Goal: Task Accomplishment & Management: Complete application form

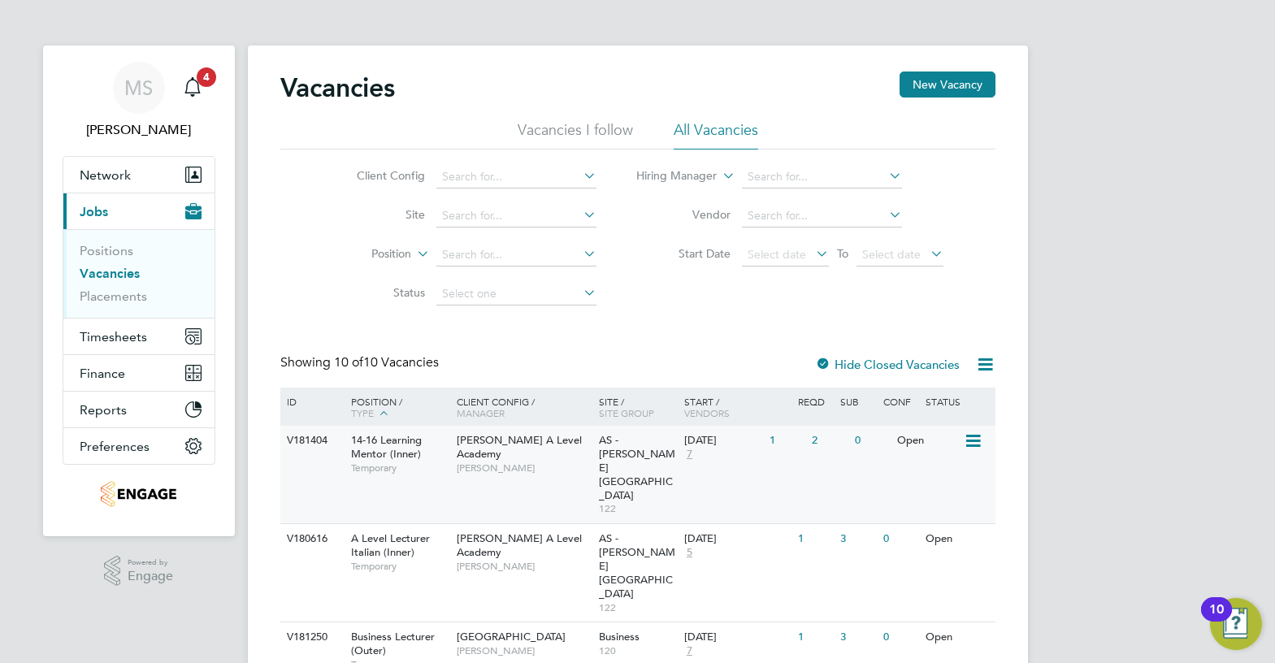
click at [540, 461] on span "[PERSON_NAME]" at bounding box center [524, 467] width 134 height 13
click at [561, 440] on span "[PERSON_NAME] A Level Academy" at bounding box center [519, 447] width 125 height 28
click at [508, 461] on span "[PERSON_NAME]" at bounding box center [524, 467] width 134 height 13
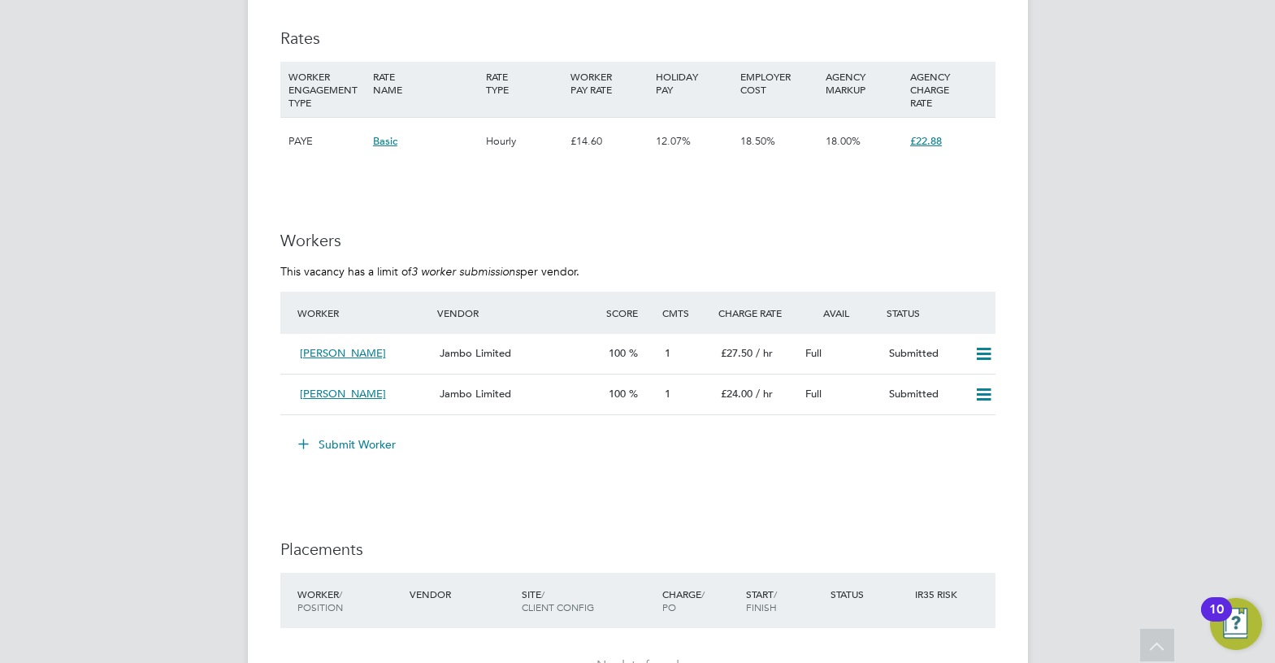
scroll to position [2519, 0]
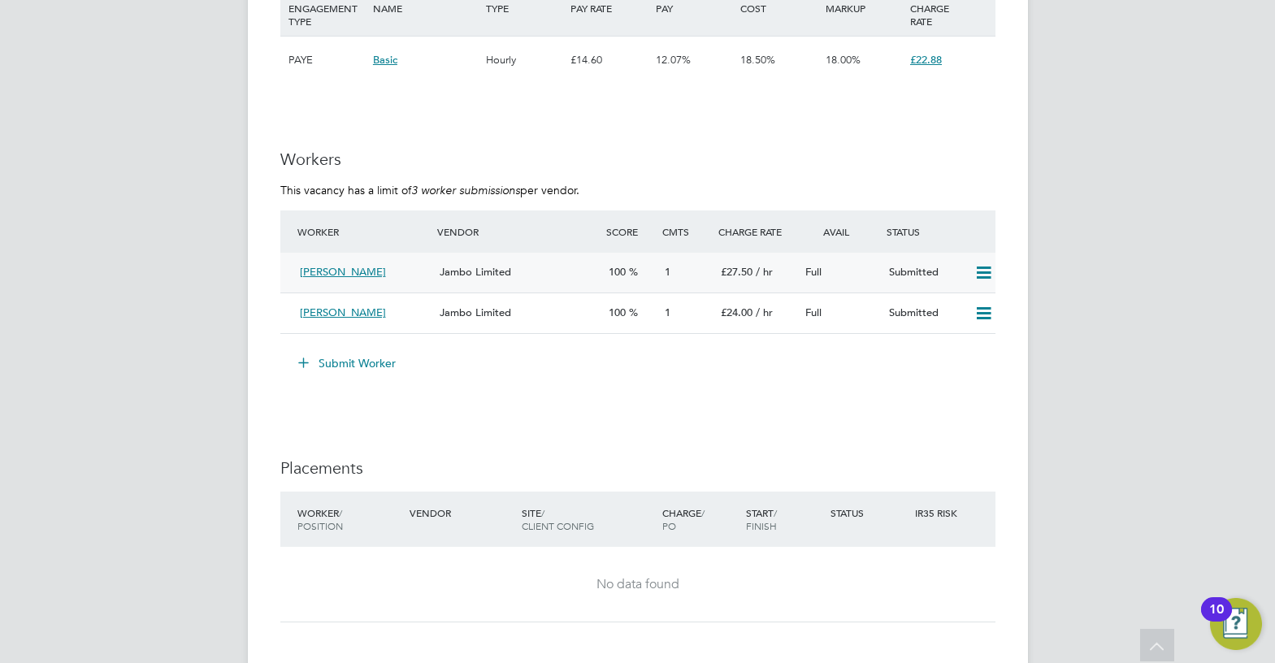
click at [518, 275] on div "Jambo Limited" at bounding box center [517, 272] width 168 height 27
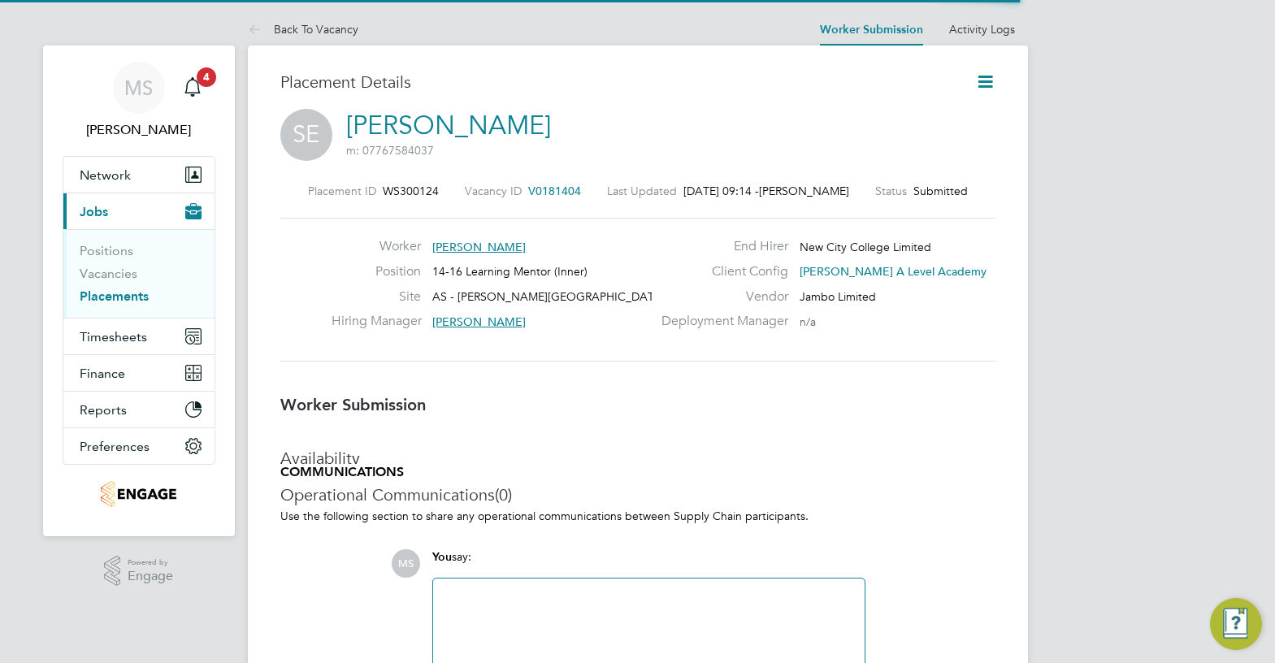
scroll to position [8, 8]
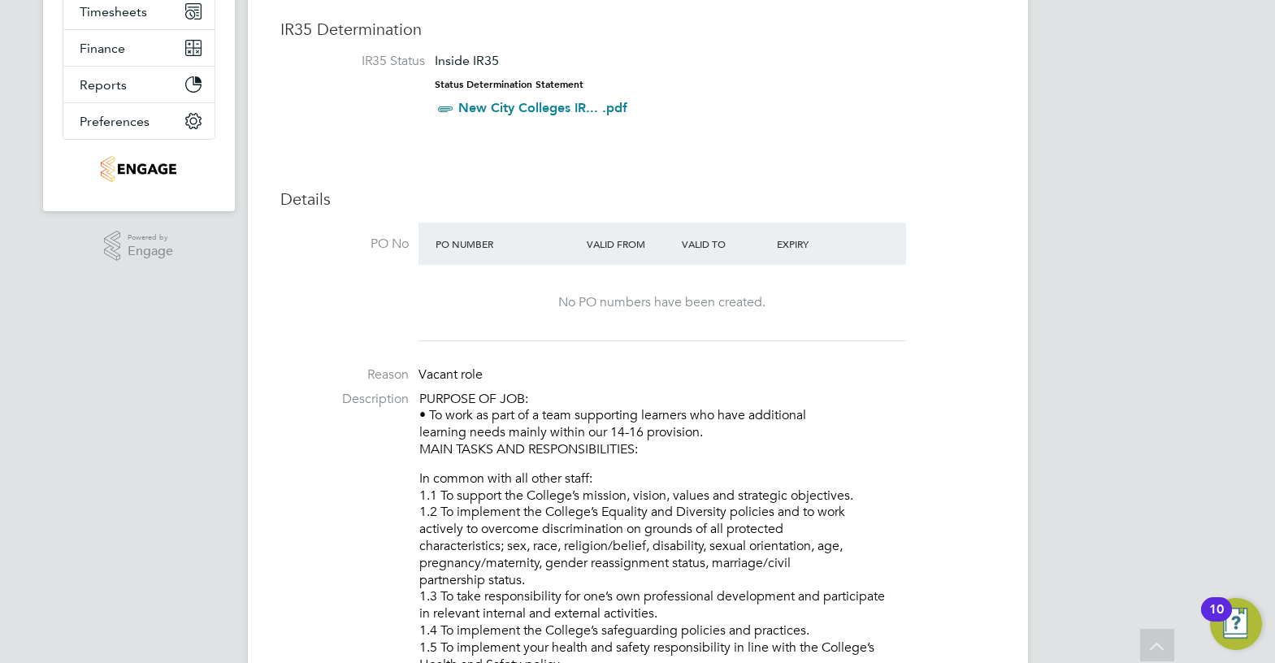
scroll to position [487, 0]
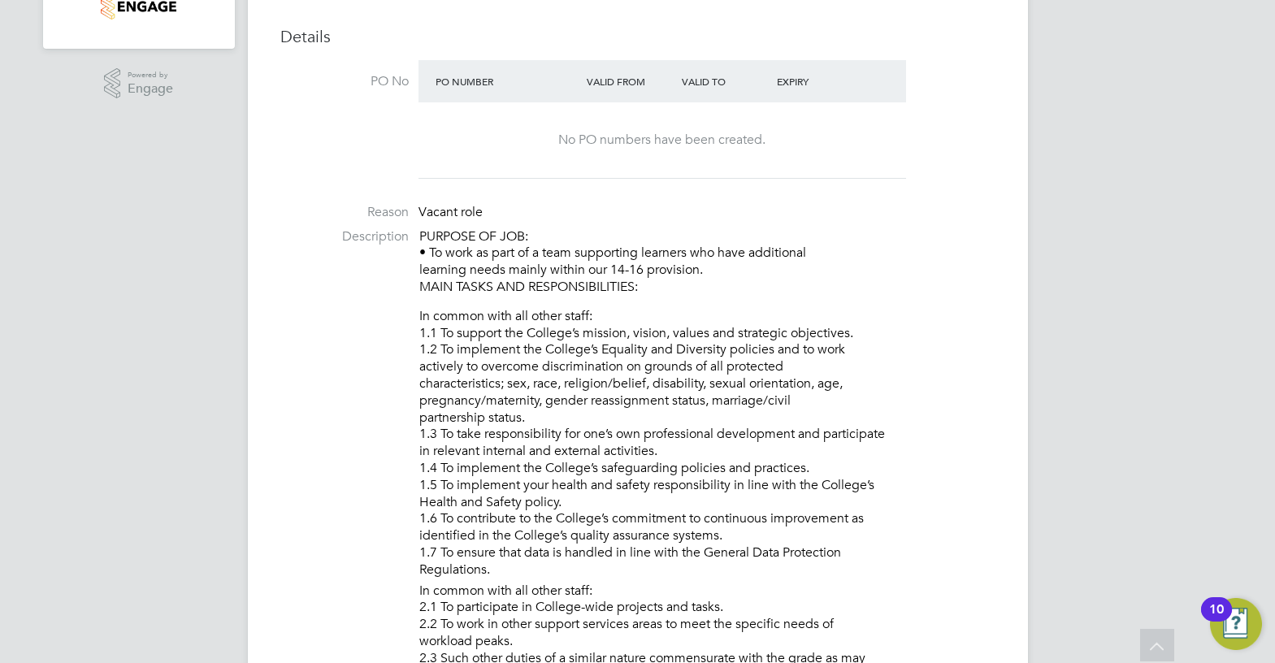
drag, startPoint x: 636, startPoint y: 288, endPoint x: 421, endPoint y: 244, distance: 219.7
click at [420, 244] on p "PURPOSE OF JOB: • To work as part of a team supporting learners who have additi…" at bounding box center [707, 261] width 576 height 67
click at [627, 274] on p "PURPOSE OF JOB: • To work as part of a team supporting learners who have additi…" at bounding box center [707, 261] width 576 height 67
drag, startPoint x: 643, startPoint y: 282, endPoint x: 508, endPoint y: 259, distance: 136.8
click at [508, 259] on p "PURPOSE OF JOB: • To work as part of a team supporting learners who have additi…" at bounding box center [707, 261] width 576 height 67
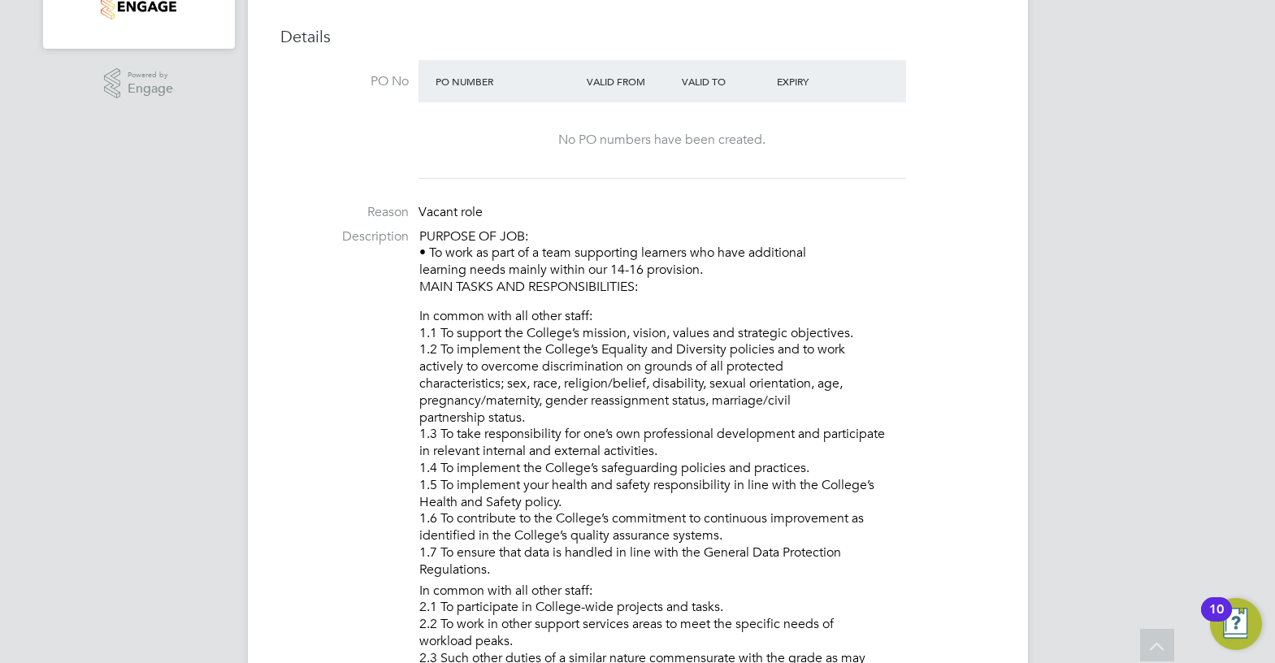
click at [531, 266] on p "PURPOSE OF JOB: • To work as part of a team supporting learners who have additi…" at bounding box center [707, 261] width 576 height 67
click at [644, 284] on p "PURPOSE OF JOB: • To work as part of a team supporting learners who have additi…" at bounding box center [707, 261] width 576 height 67
drag, startPoint x: 645, startPoint y: 285, endPoint x: 441, endPoint y: 253, distance: 206.4
click at [441, 253] on p "PURPOSE OF JOB: • To work as part of a team supporting learners who have additi…" at bounding box center [707, 261] width 576 height 67
click at [703, 275] on p "PURPOSE OF JOB: • To work as part of a team supporting learners who have additi…" at bounding box center [707, 261] width 576 height 67
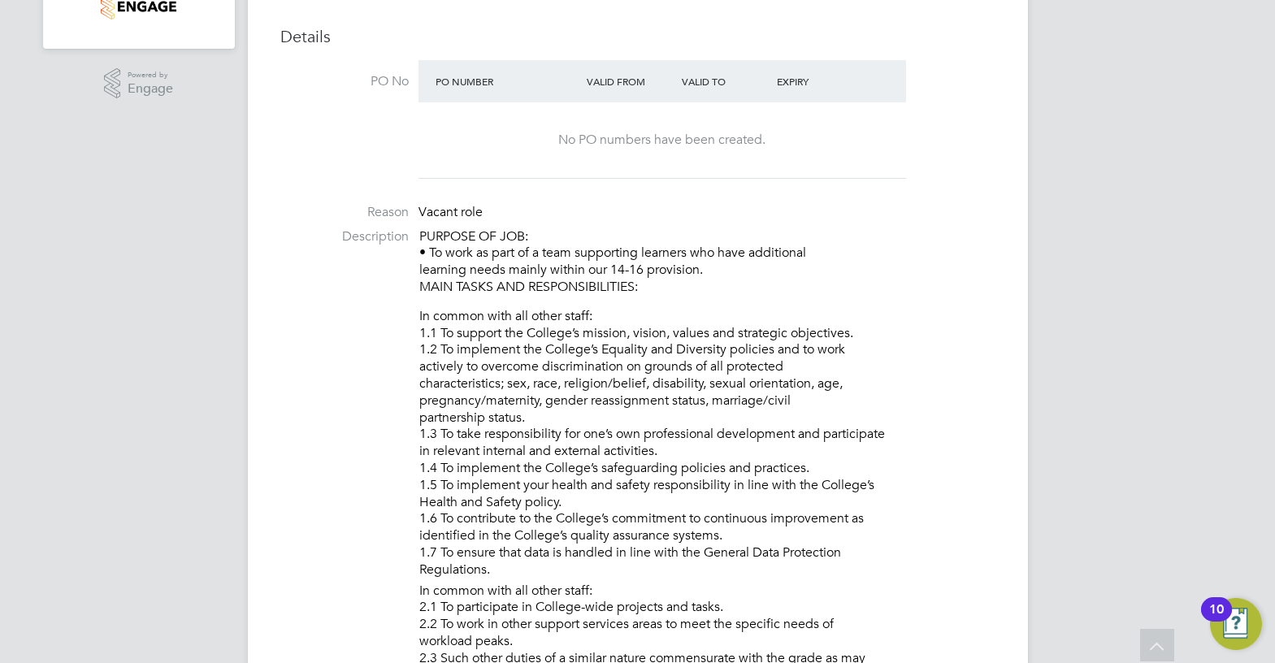
drag, startPoint x: 642, startPoint y: 289, endPoint x: 434, endPoint y: 254, distance: 210.9
click at [434, 254] on p "PURPOSE OF JOB: • To work as part of a team supporting learners who have additi…" at bounding box center [707, 261] width 576 height 67
click at [511, 266] on p "PURPOSE OF JOB: • To work as part of a team supporting learners who have additi…" at bounding box center [707, 261] width 576 height 67
click at [634, 287] on p "PURPOSE OF JOB: • To work as part of a team supporting learners who have additi…" at bounding box center [707, 261] width 576 height 67
drag, startPoint x: 644, startPoint y: 285, endPoint x: 431, endPoint y: 251, distance: 215.6
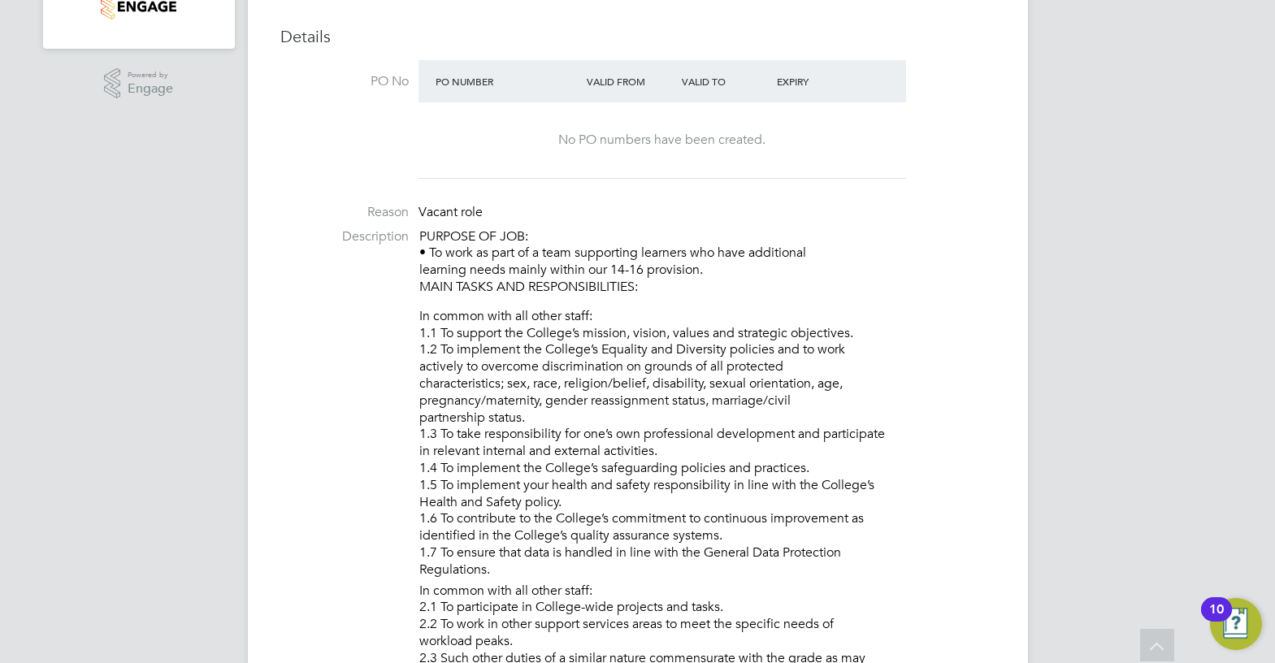
click at [431, 251] on p "PURPOSE OF JOB: • To work as part of a team supporting learners who have additi…" at bounding box center [707, 261] width 576 height 67
click at [549, 270] on p "PURPOSE OF JOB: • To work as part of a team supporting learners who have additi…" at bounding box center [707, 261] width 576 height 67
drag, startPoint x: 645, startPoint y: 285, endPoint x: 432, endPoint y: 249, distance: 216.0
click at [432, 249] on p "PURPOSE OF JOB: • To work as part of a team supporting learners who have additi…" at bounding box center [707, 261] width 576 height 67
click at [605, 267] on p "PURPOSE OF JOB: • To work as part of a team supporting learners who have additi…" at bounding box center [707, 261] width 576 height 67
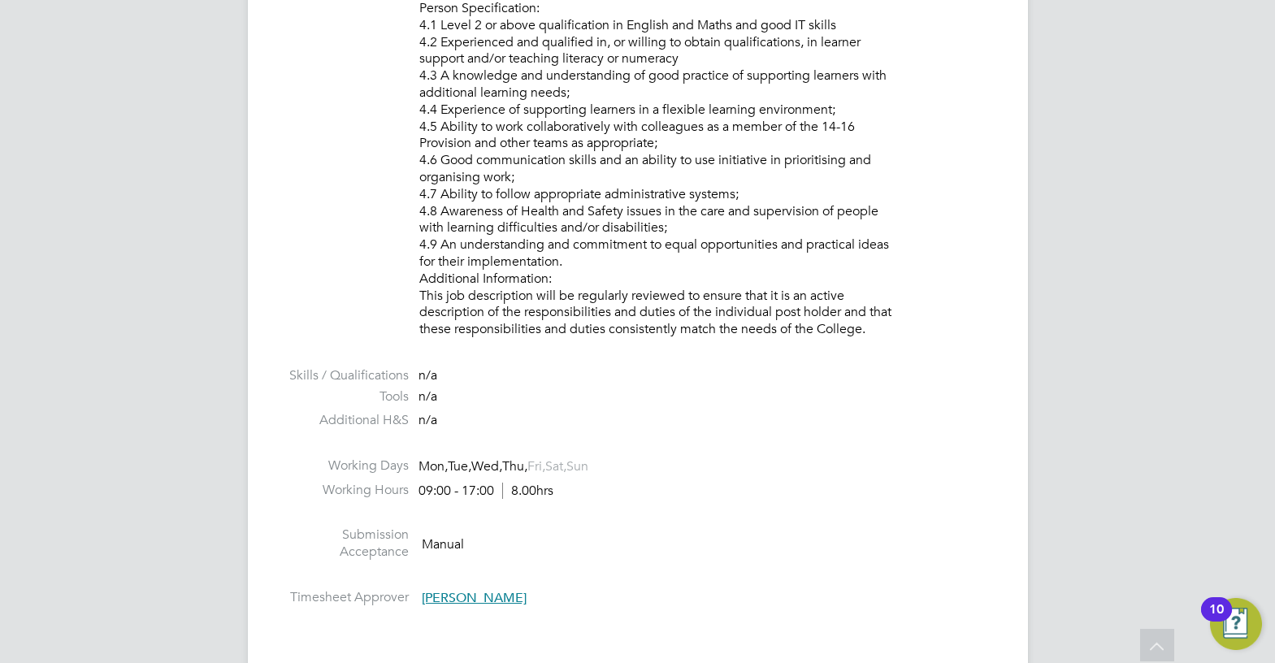
scroll to position [2031, 0]
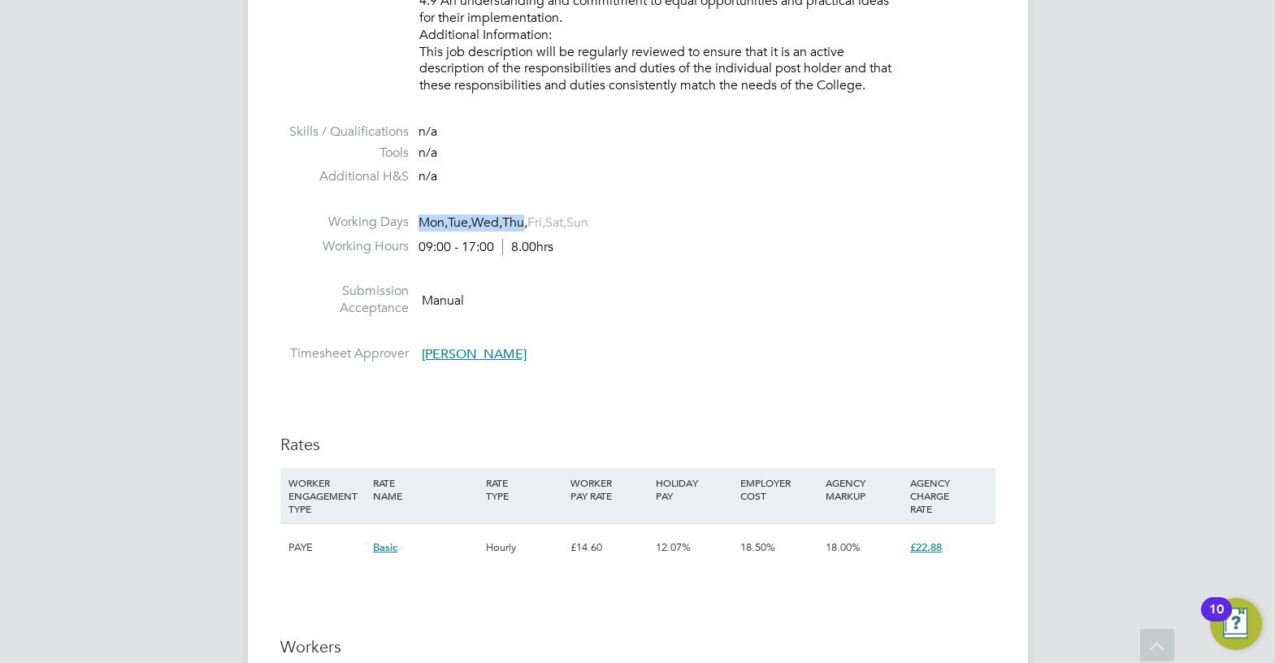
drag, startPoint x: 538, startPoint y: 223, endPoint x: 414, endPoint y: 225, distance: 123.5
click at [414, 225] on li "Working Days Mon, Tue, Wed, Thu, Fri, Sat, Sun" at bounding box center [637, 226] width 715 height 24
click at [531, 231] on li "Working Days Mon, Tue, Wed, Thu, Fri, Sat, Sun" at bounding box center [637, 226] width 715 height 24
drag, startPoint x: 555, startPoint y: 249, endPoint x: 440, endPoint y: 239, distance: 115.0
click at [440, 239] on div "09:00 - 17:00 8.00hrs" at bounding box center [485, 247] width 135 height 17
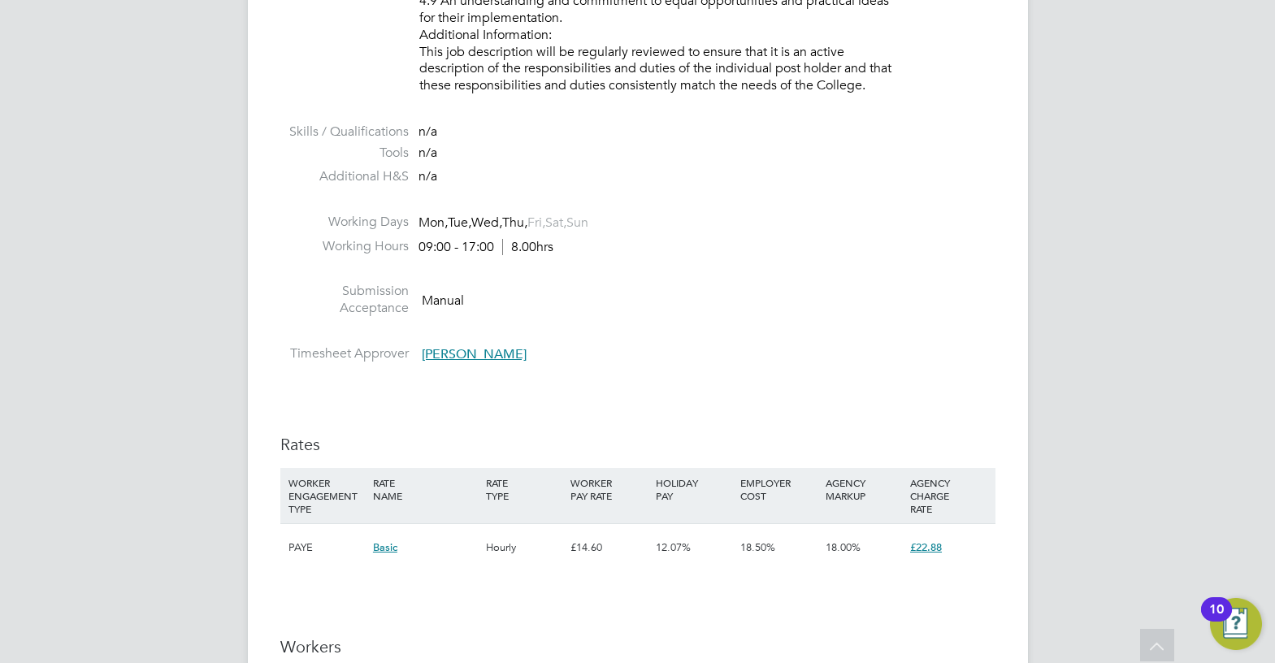
click at [570, 258] on li "Working Hours 09:00 - 17:00 8.00hrs" at bounding box center [637, 250] width 715 height 24
drag, startPoint x: 567, startPoint y: 249, endPoint x: 419, endPoint y: 245, distance: 147.9
click at [419, 245] on li "Working Hours 09:00 - 17:00 8.00hrs" at bounding box center [637, 250] width 715 height 24
click at [536, 260] on li "Working Hours 09:00 - 17:00 8.00hrs" at bounding box center [637, 250] width 715 height 24
drag, startPoint x: 561, startPoint y: 246, endPoint x: 419, endPoint y: 246, distance: 142.2
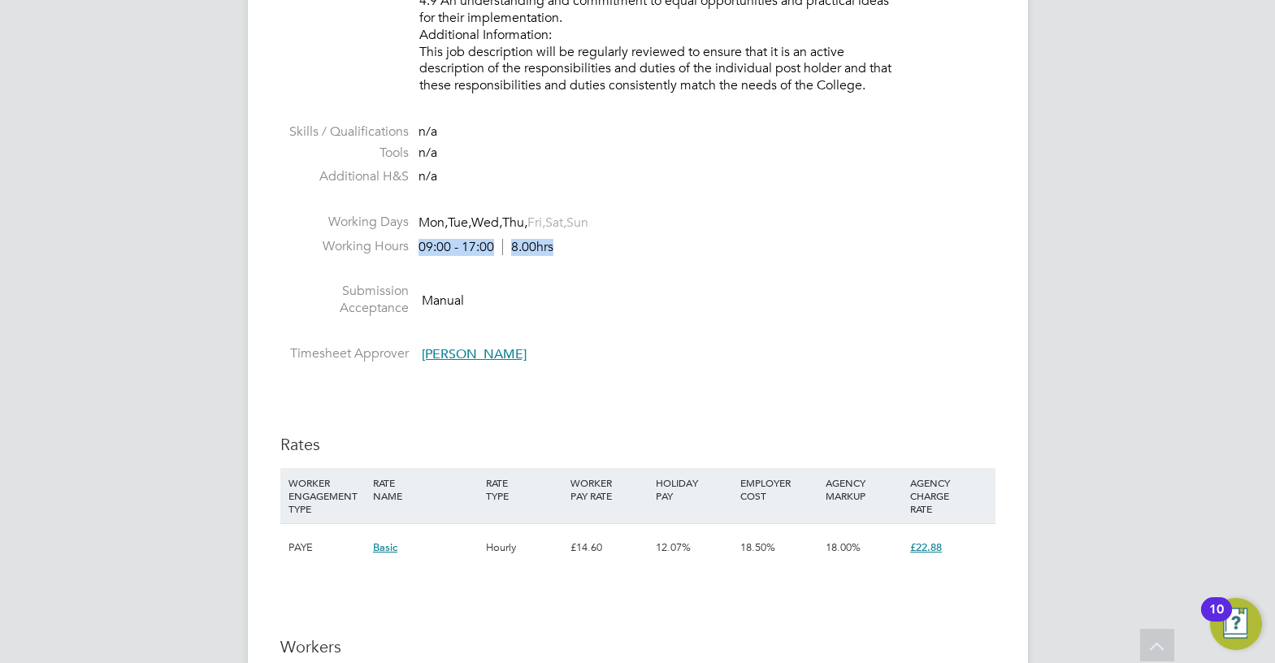
click at [419, 246] on li "Working Hours 09:00 - 17:00 8.00hrs" at bounding box center [637, 250] width 715 height 24
click at [533, 263] on li at bounding box center [637, 272] width 715 height 21
drag, startPoint x: 561, startPoint y: 248, endPoint x: 462, endPoint y: 247, distance: 98.3
click at [462, 247] on li "Working Hours 09:00 - 17:00 8.00hrs" at bounding box center [637, 250] width 715 height 24
click at [548, 274] on li at bounding box center [637, 272] width 715 height 21
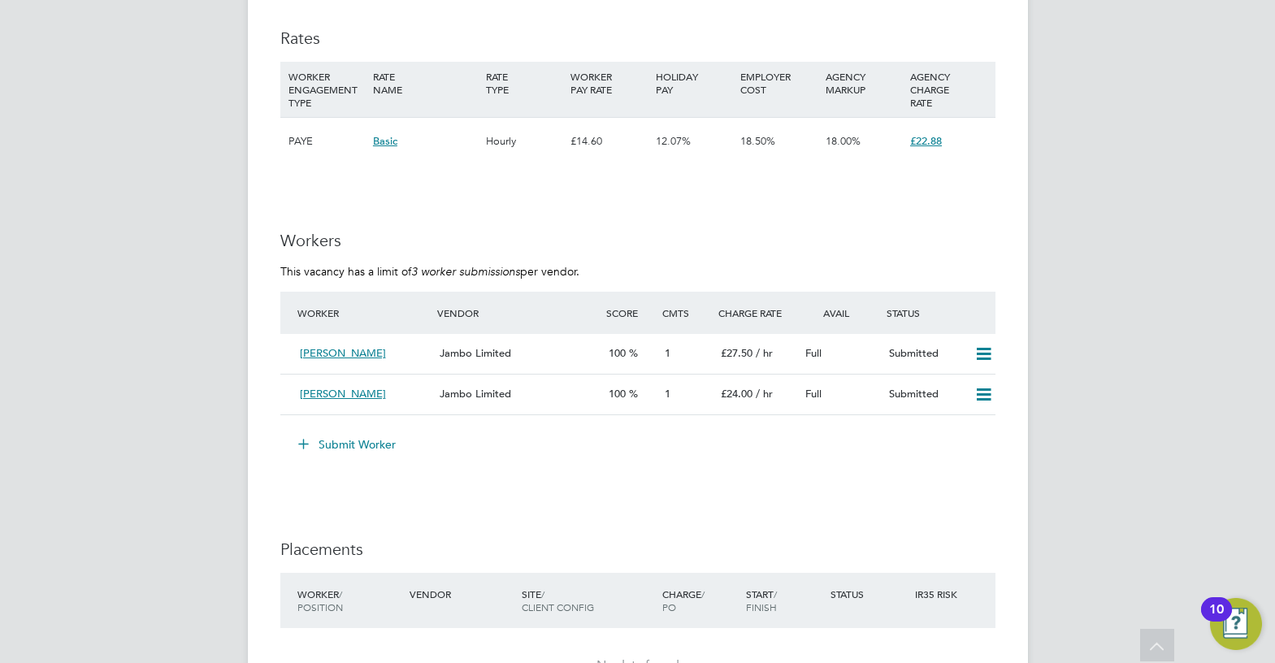
click at [377, 441] on button "Submit Worker" at bounding box center [348, 444] width 122 height 26
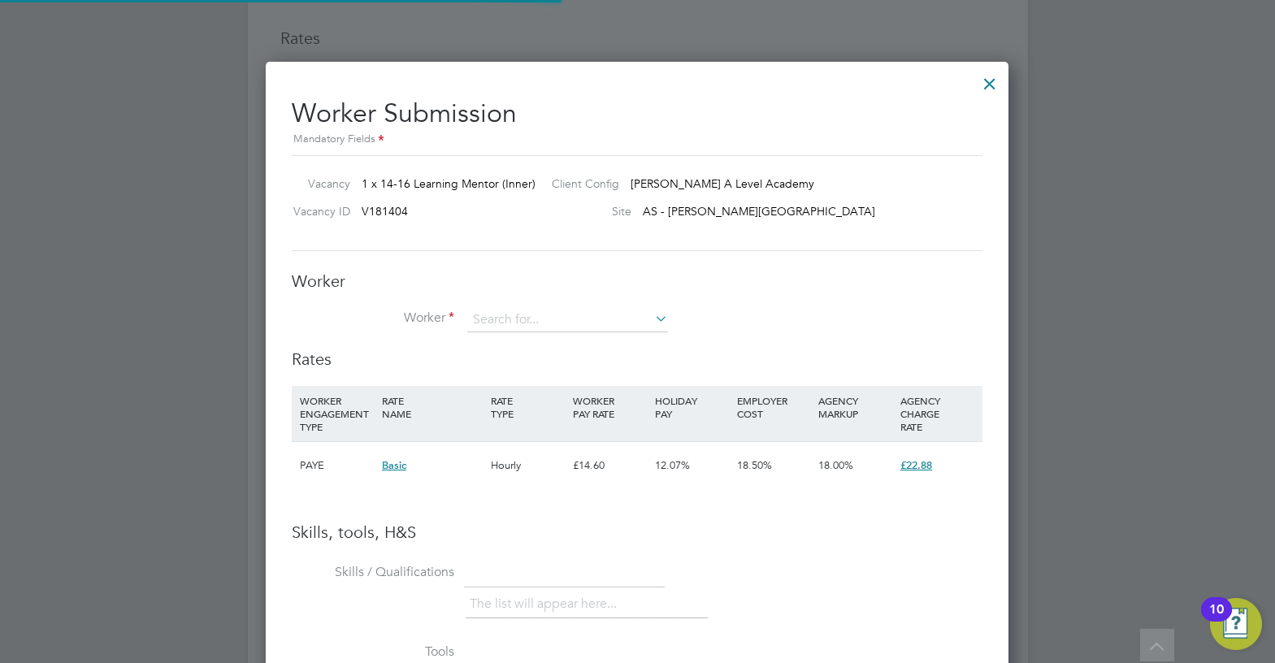
scroll to position [48, 110]
click at [540, 314] on input at bounding box center [567, 320] width 201 height 24
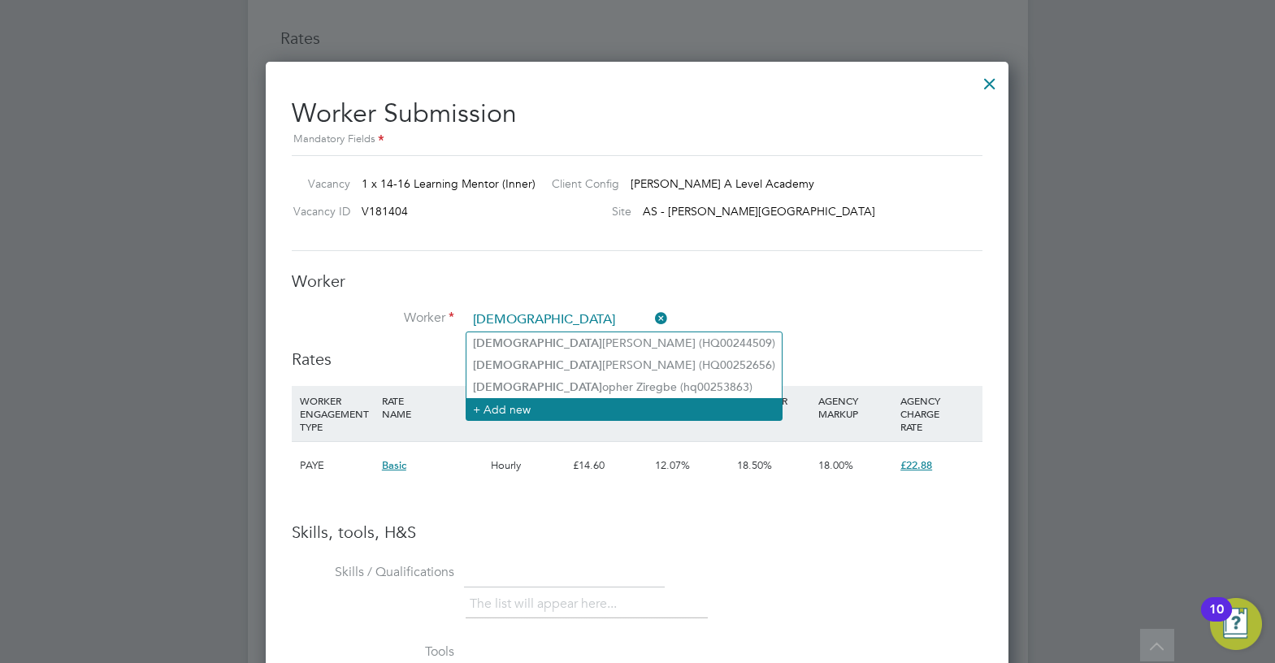
type input "christ"
click at [549, 407] on li "+ Add new" at bounding box center [623, 409] width 315 height 22
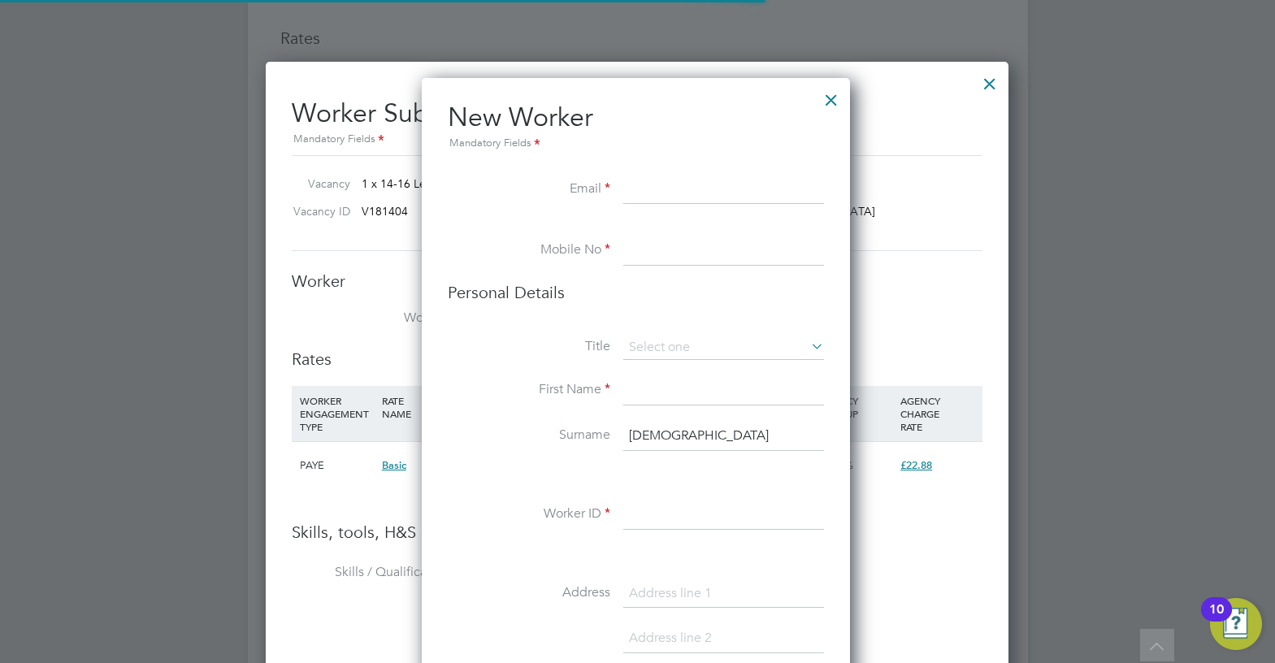
scroll to position [1375, 431]
paste input "cj.brian187@gmail.com"
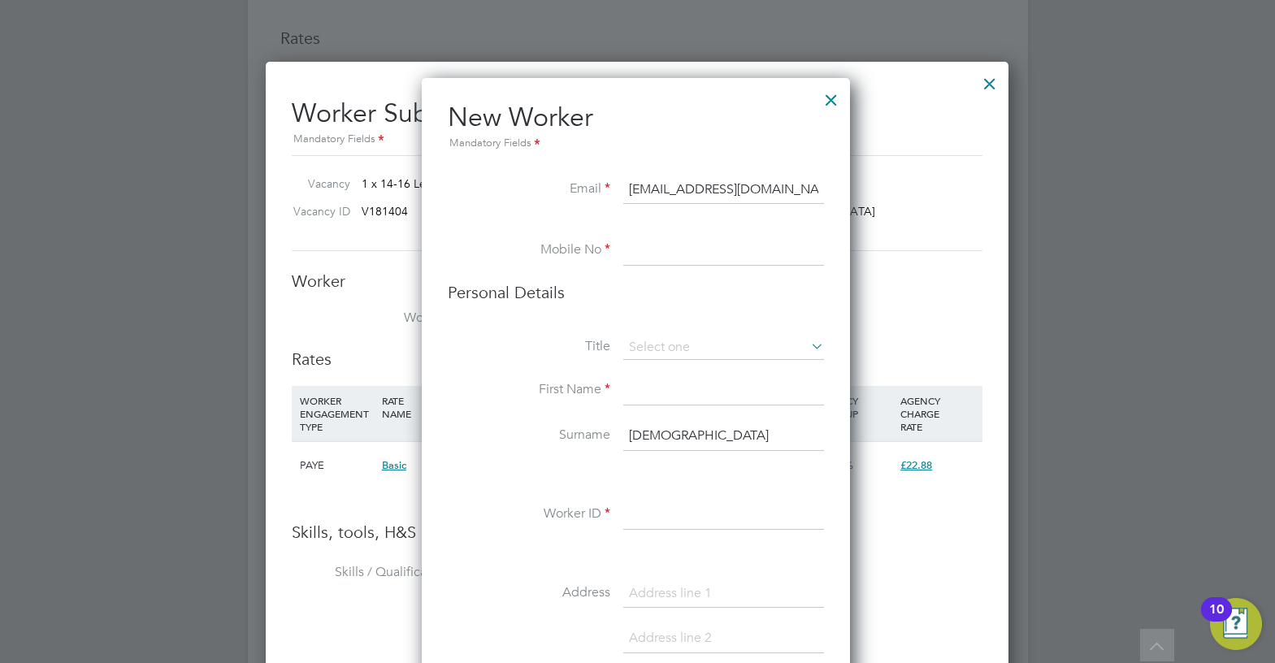
type input "cj.brian187@gmail.com"
click at [656, 244] on input at bounding box center [723, 250] width 201 height 29
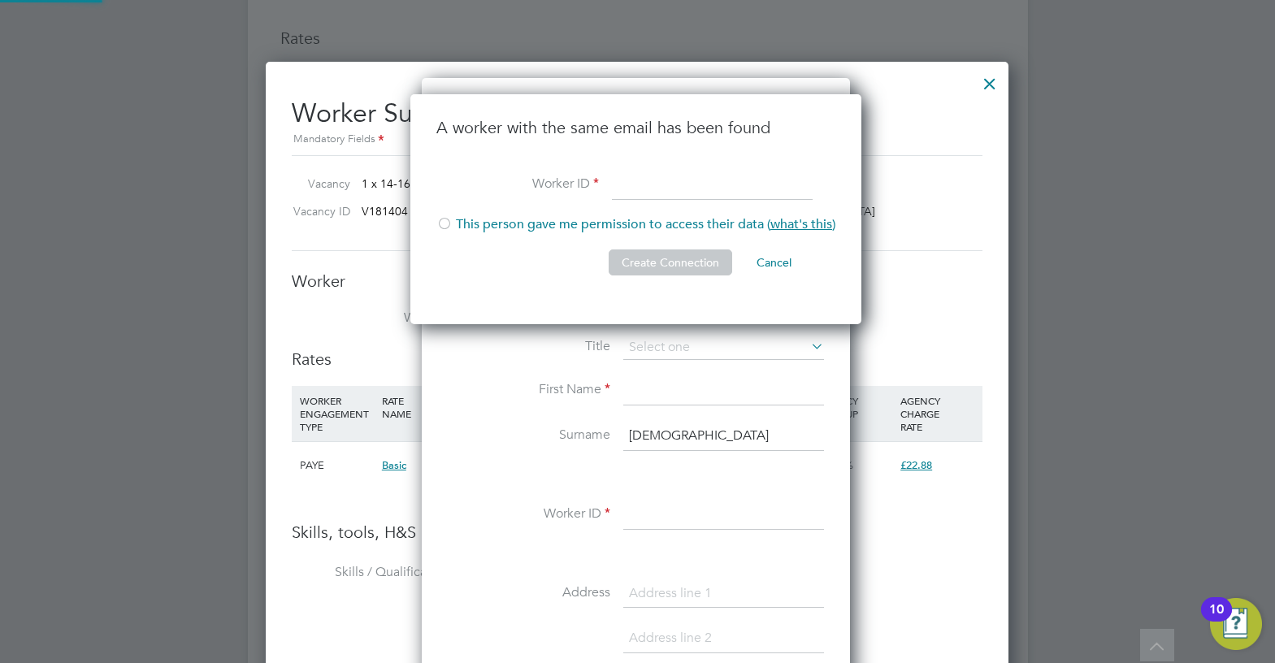
scroll to position [231, 453]
click at [445, 219] on div at bounding box center [444, 225] width 16 height 16
click at [623, 197] on input at bounding box center [712, 185] width 201 height 29
type input "hq00254234"
click at [705, 267] on button "Create Connection" at bounding box center [670, 262] width 123 height 26
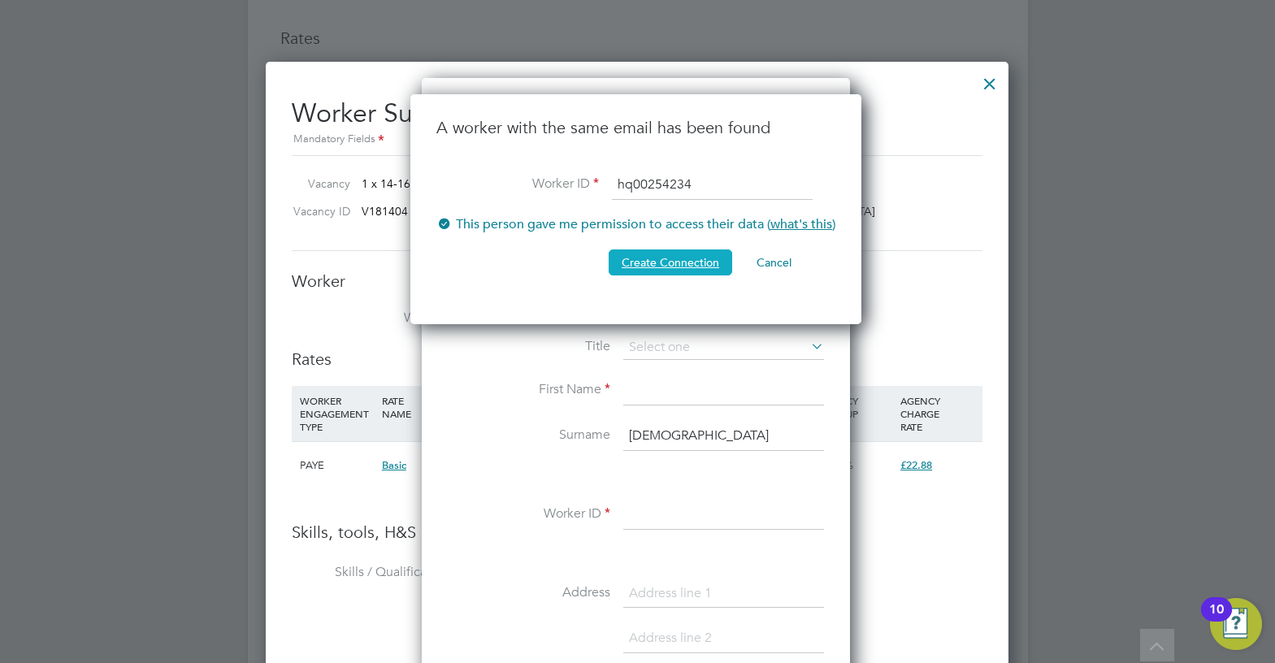
scroll to position [0, 0]
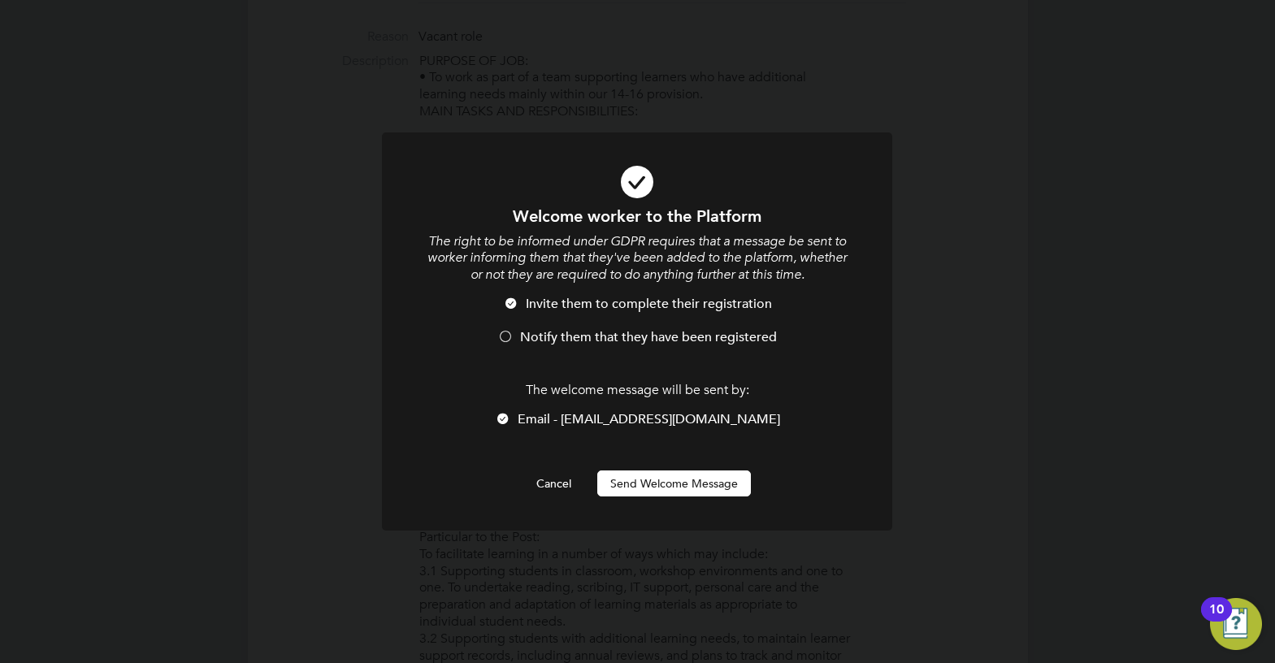
click at [580, 339] on span "Notify them that they have been registered" at bounding box center [648, 337] width 257 height 16
click at [661, 482] on button "Send Welcome Message" at bounding box center [674, 483] width 154 height 26
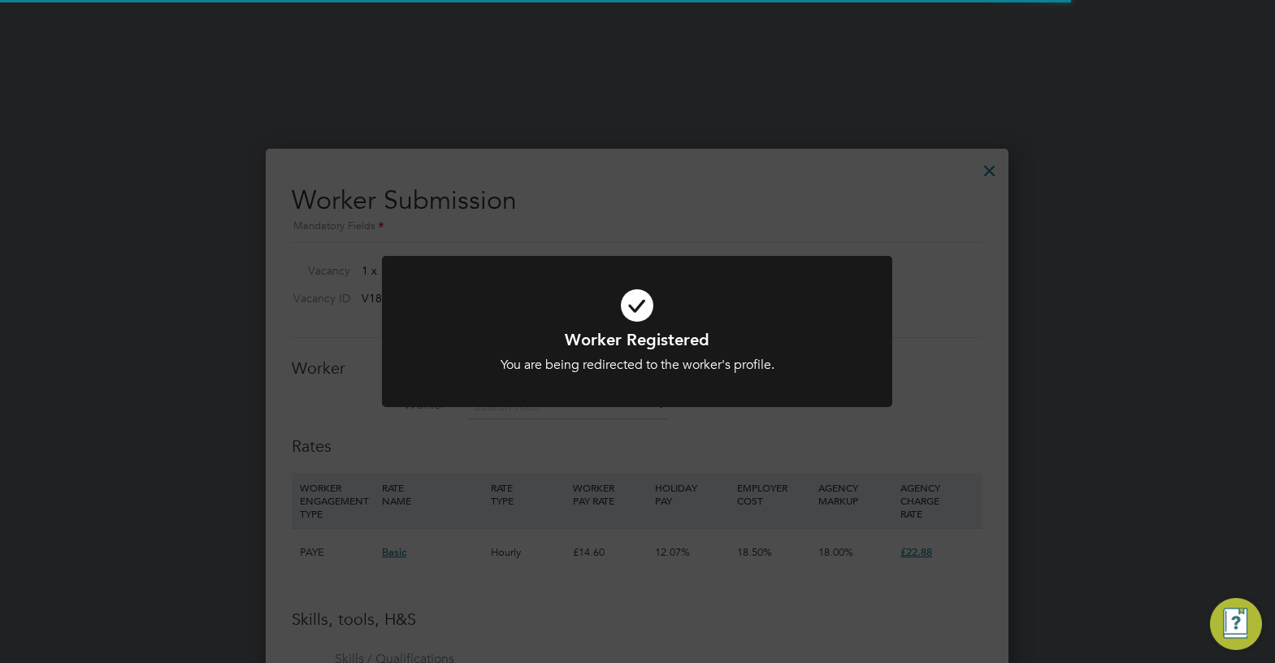
scroll to position [2437, 0]
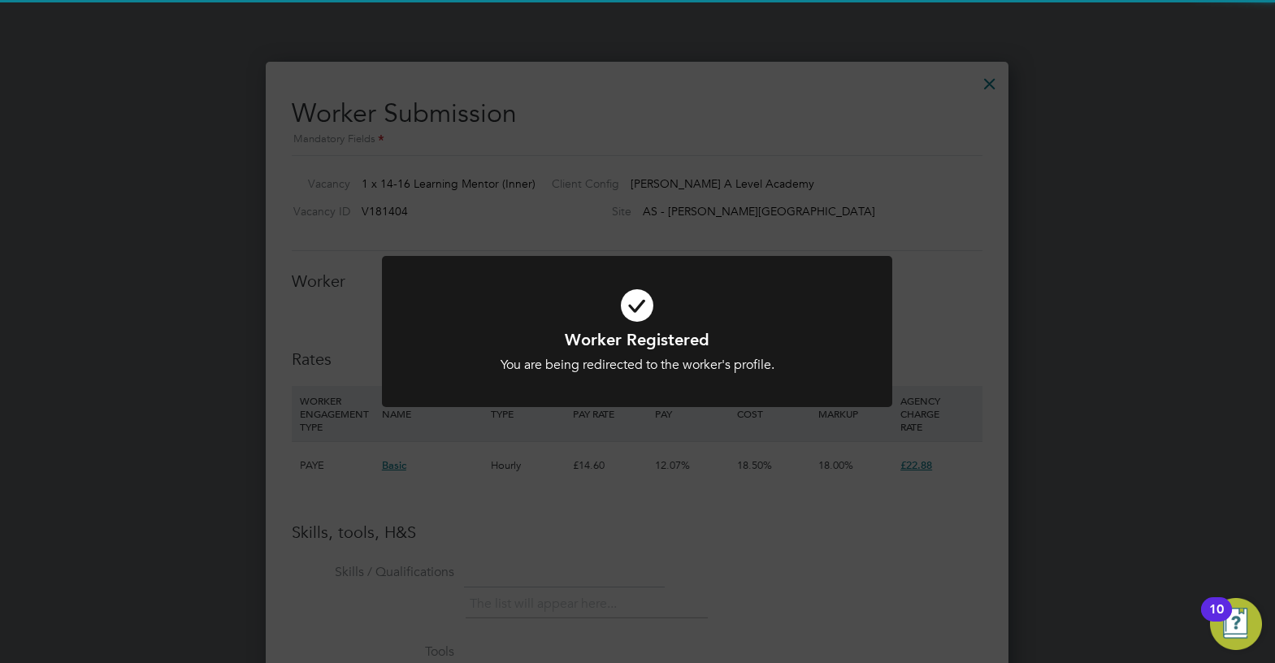
click at [684, 485] on div "Worker Registered You are being redirected to the worker's profile. Cancel Okay" at bounding box center [637, 331] width 1275 height 663
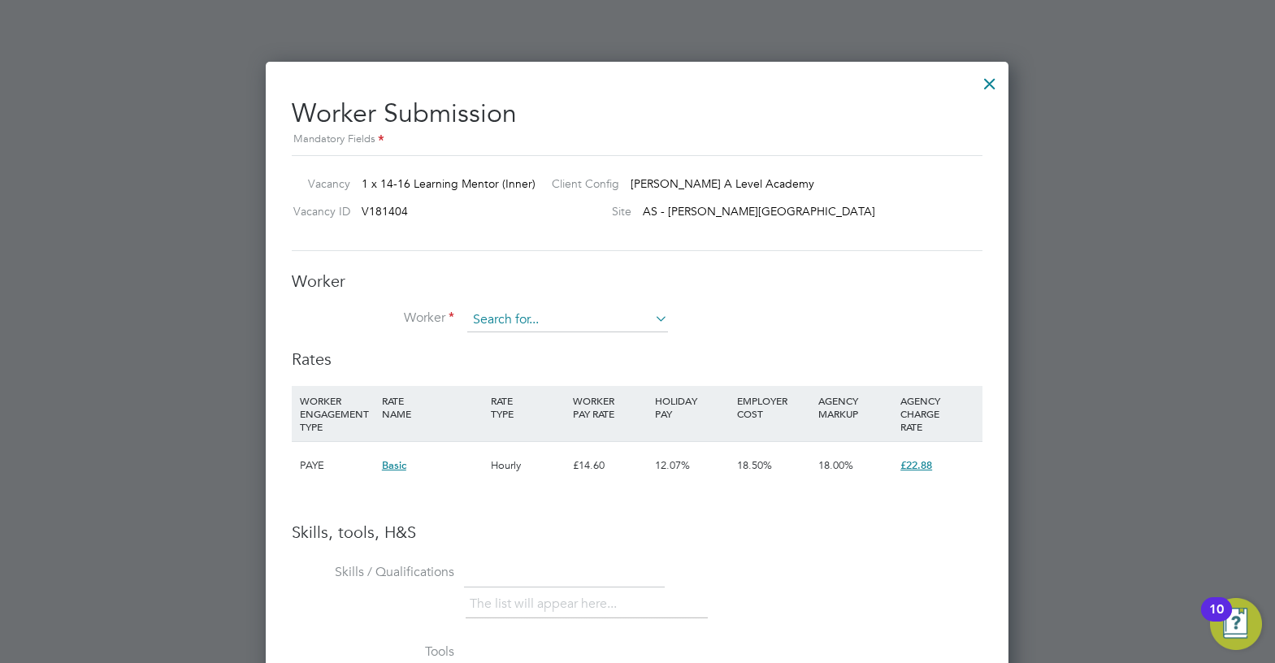
click at [560, 320] on input at bounding box center [567, 320] width 201 height 24
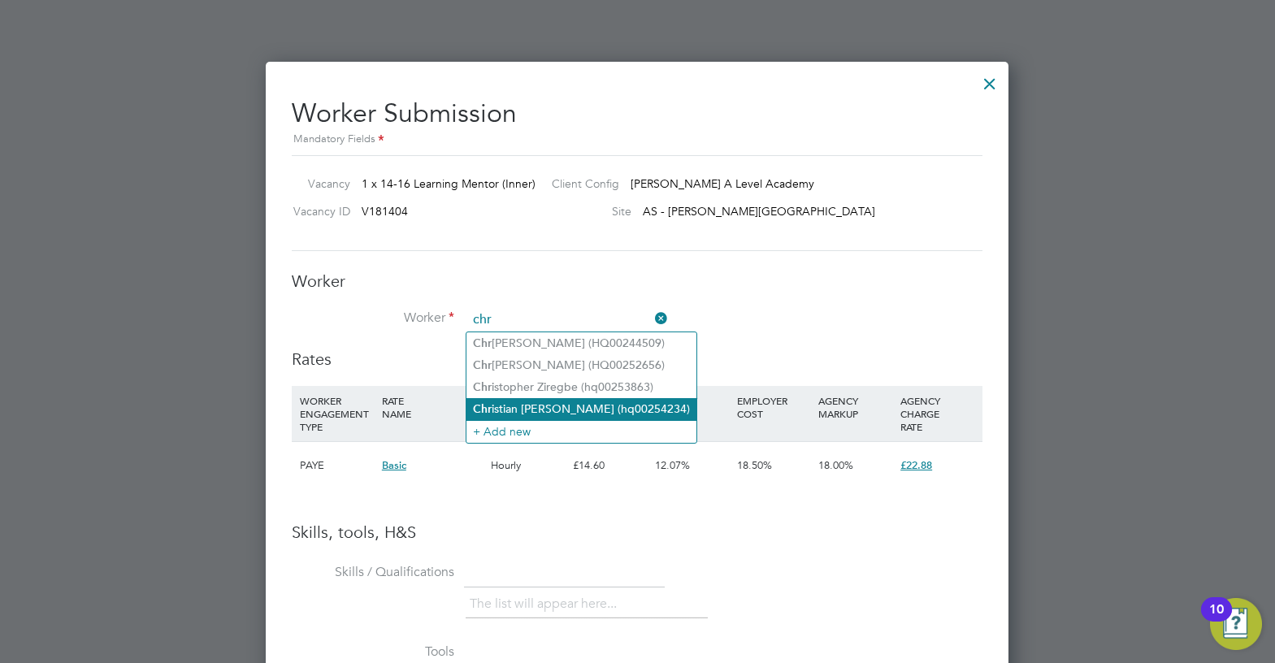
click at [566, 405] on li "Chr istian James Brian-Akinlade (hq00254234)" at bounding box center [581, 409] width 230 height 22
type input "Christian James Brian-Akinlade (hq00254234)"
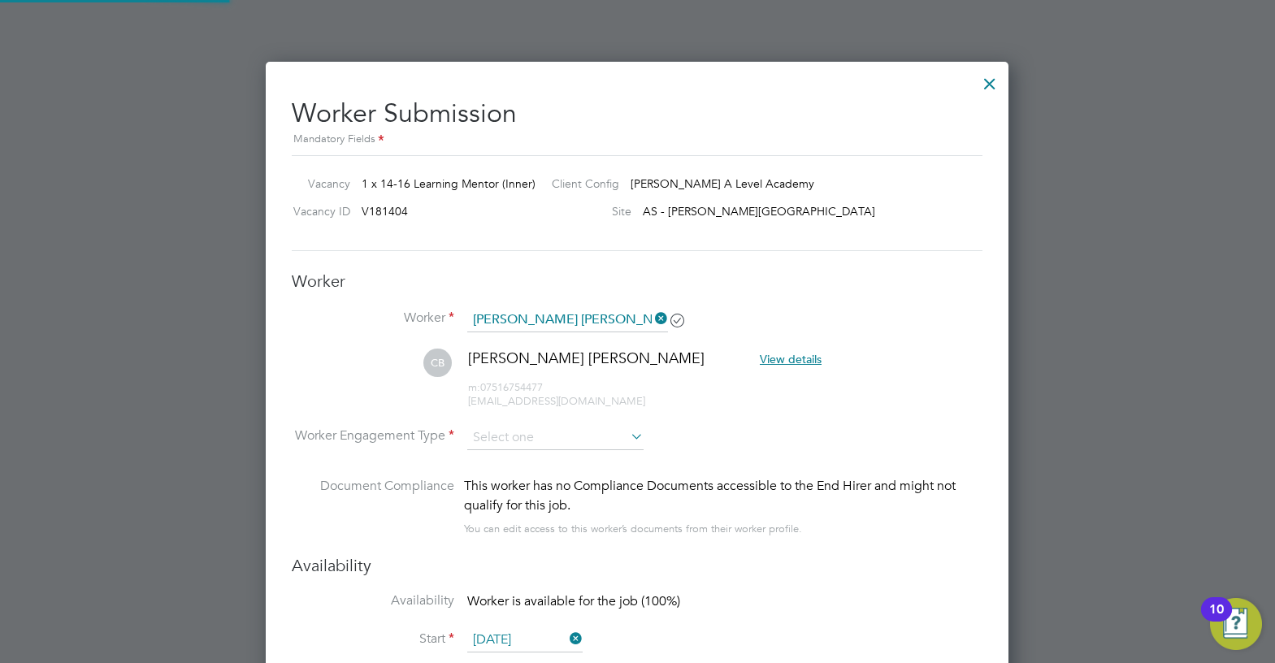
scroll to position [1388, 743]
click at [602, 438] on input at bounding box center [555, 438] width 176 height 24
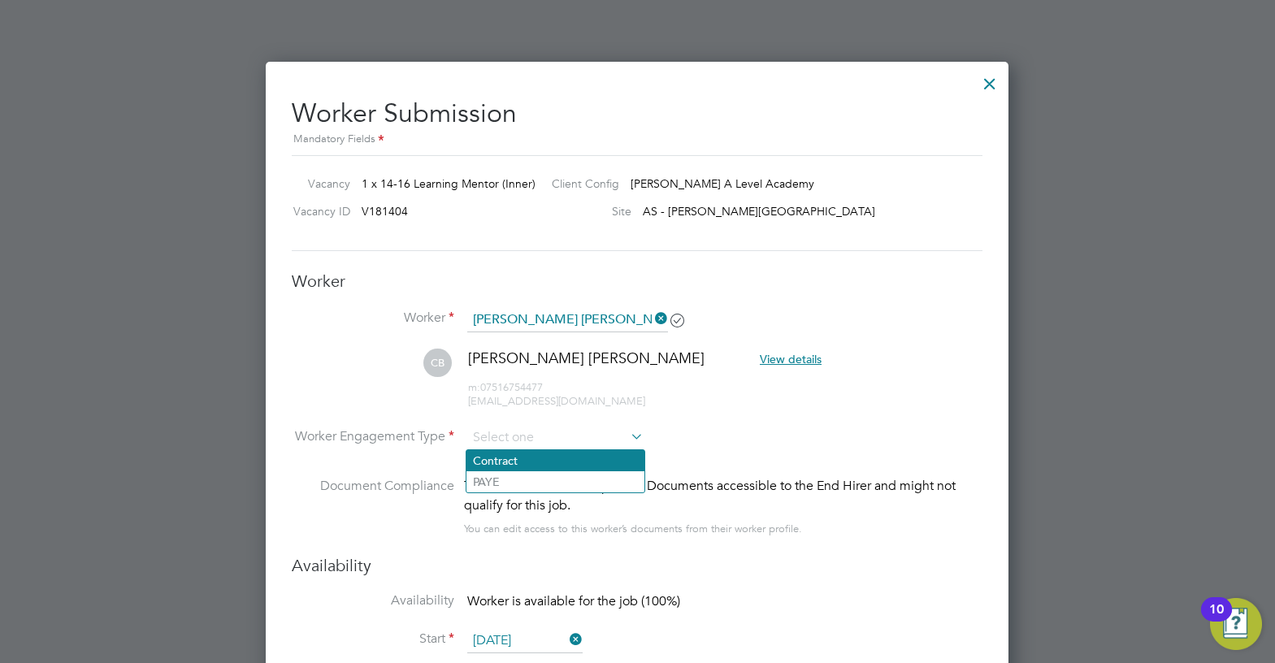
click at [578, 453] on li "Contract" at bounding box center [555, 460] width 178 height 21
type input "Contract"
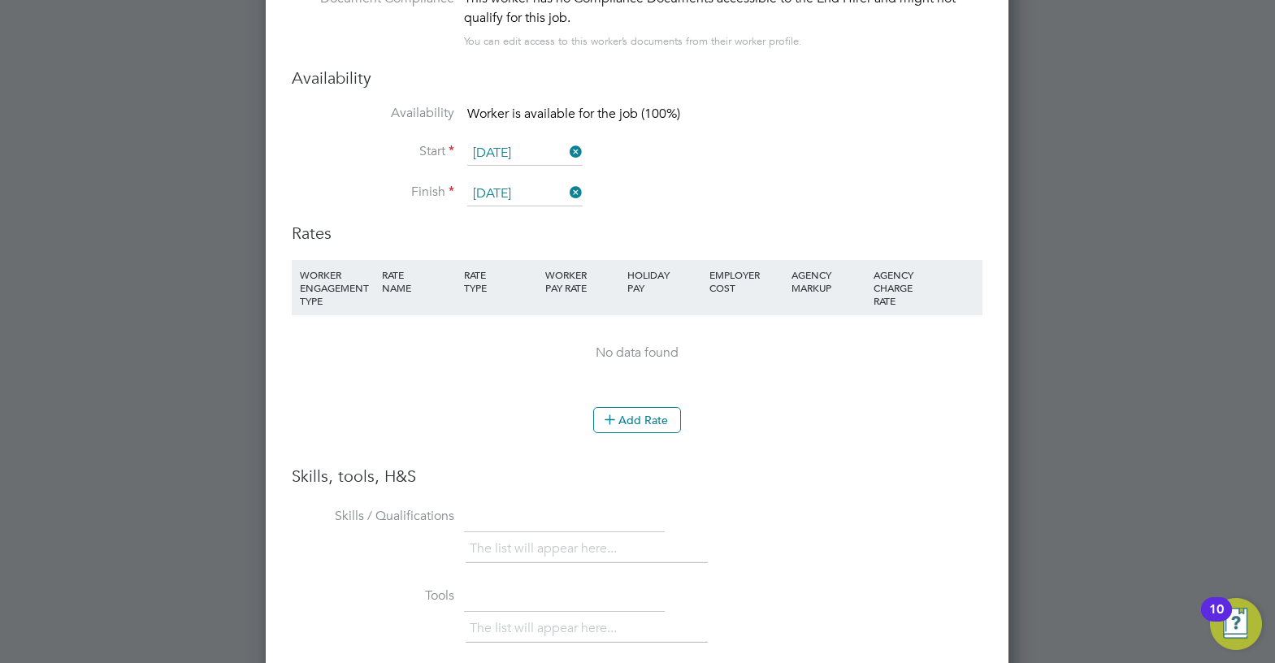
scroll to position [3006, 0]
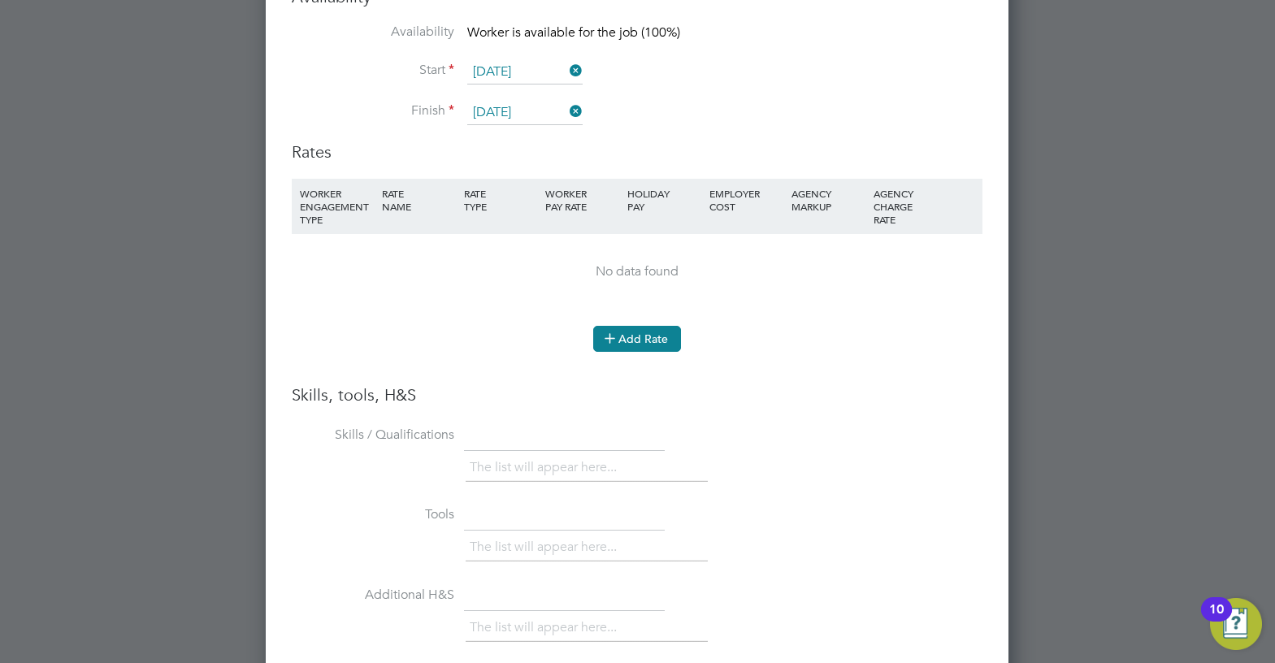
click at [655, 328] on button "Add Rate" at bounding box center [637, 339] width 88 height 26
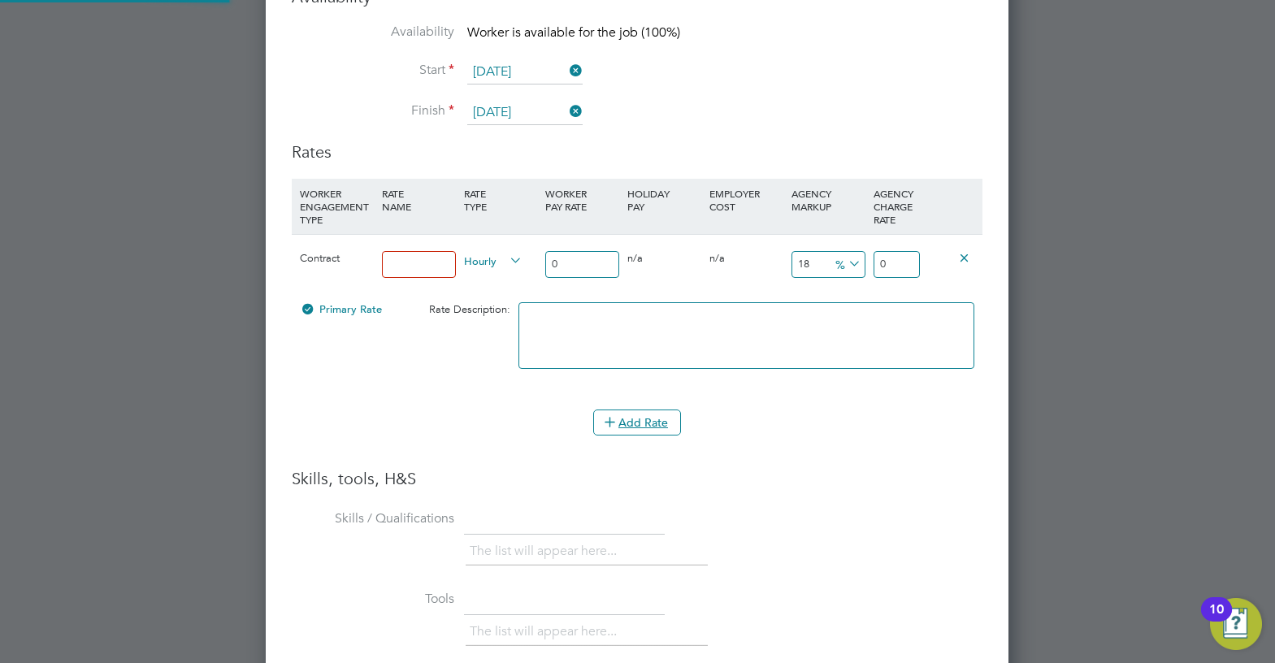
scroll to position [1541, 743]
click at [435, 265] on input at bounding box center [419, 264] width 74 height 27
type input "umbrella"
drag, startPoint x: 572, startPoint y: 266, endPoint x: 540, endPoint y: 266, distance: 31.7
click at [540, 266] on div "Contract umbrella Hourly 0 0 n/a 0 n/a 18 0 % 0" at bounding box center [637, 264] width 691 height 60
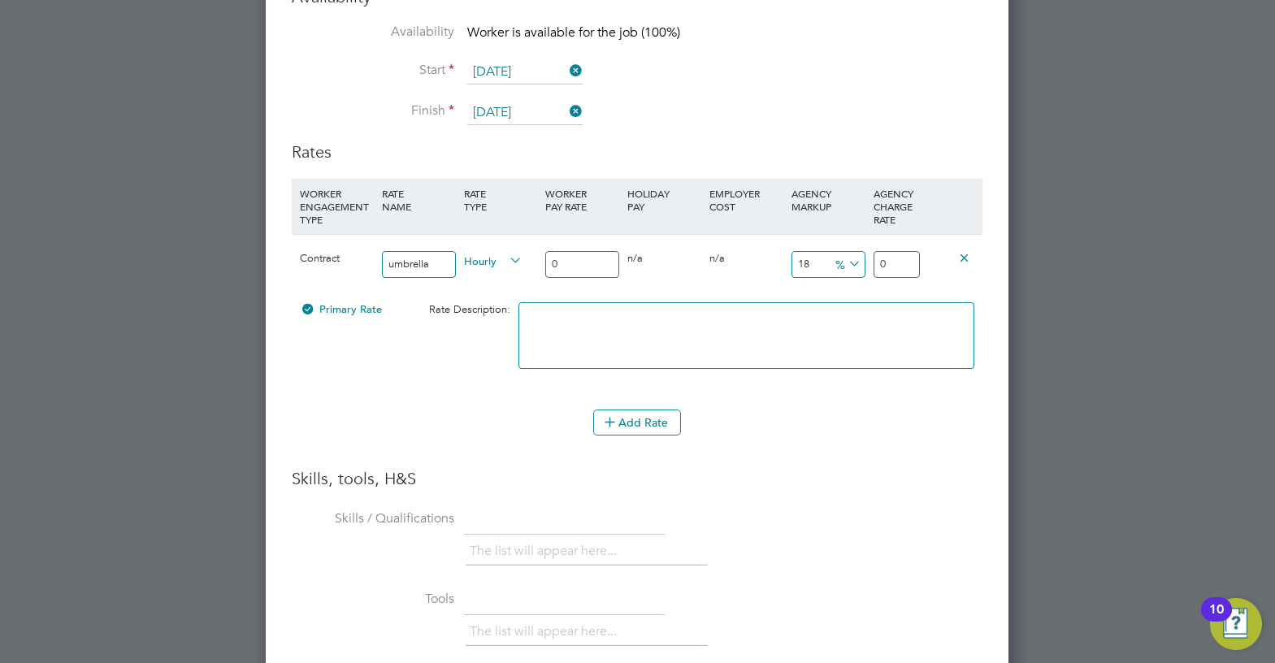
click at [587, 271] on input "0" at bounding box center [582, 264] width 74 height 27
type input "1"
type input "1.18"
type input "19"
type input "22.42"
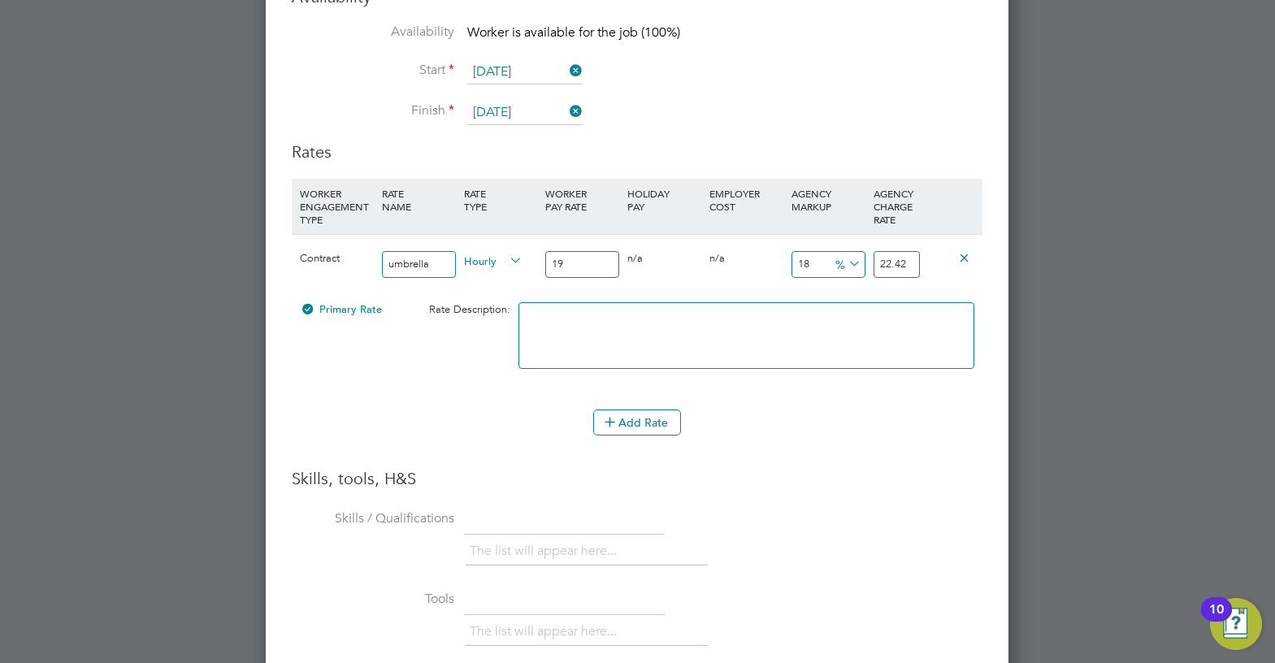
type input "19"
click at [843, 265] on span "%" at bounding box center [846, 263] width 33 height 18
click at [851, 293] on li "£" at bounding box center [848, 303] width 39 height 21
drag, startPoint x: 826, startPoint y: 263, endPoint x: 773, endPoint y: 263, distance: 53.6
click at [773, 263] on div "Contract umbrella Hourly 19 0 n/a 0 n/a 18 3.42 £ 22.42" at bounding box center [637, 264] width 691 height 60
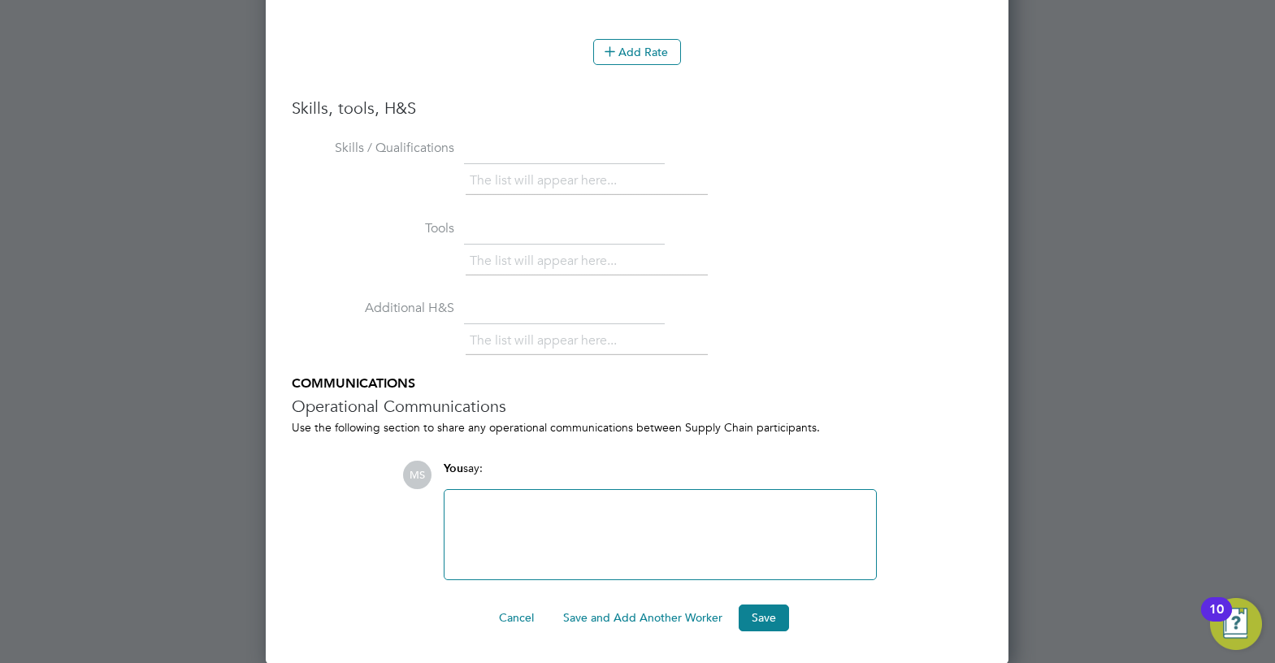
scroll to position [2970, 0]
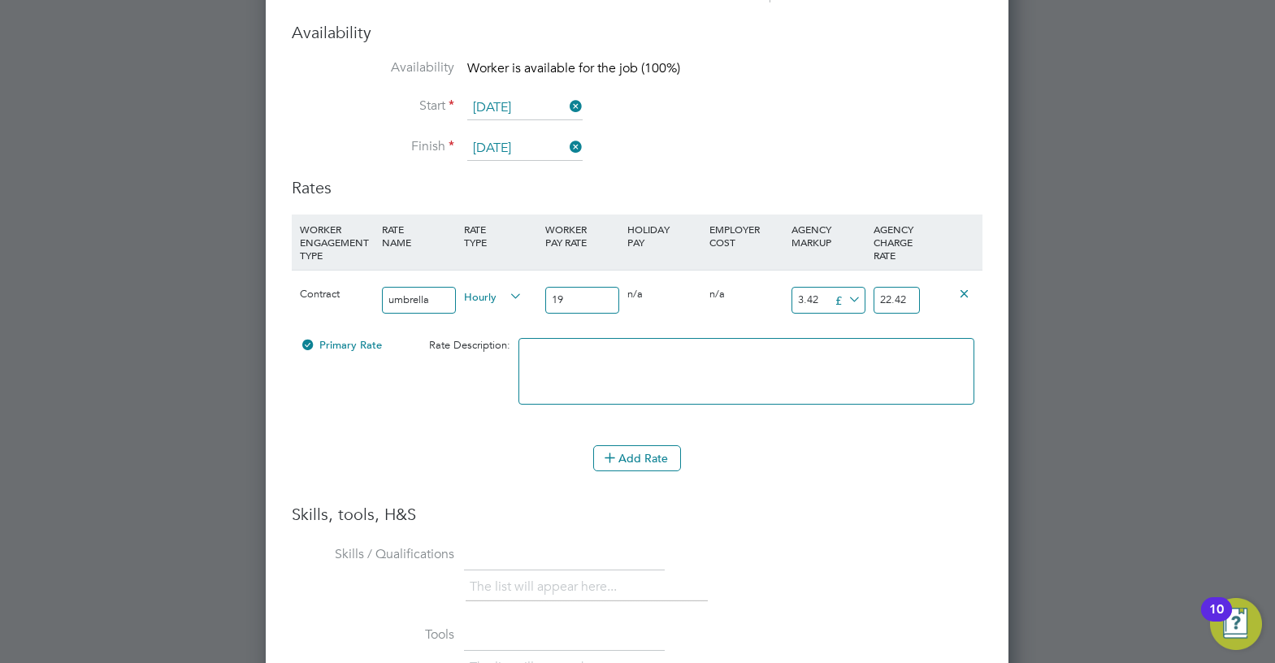
type input "8"
type input "27"
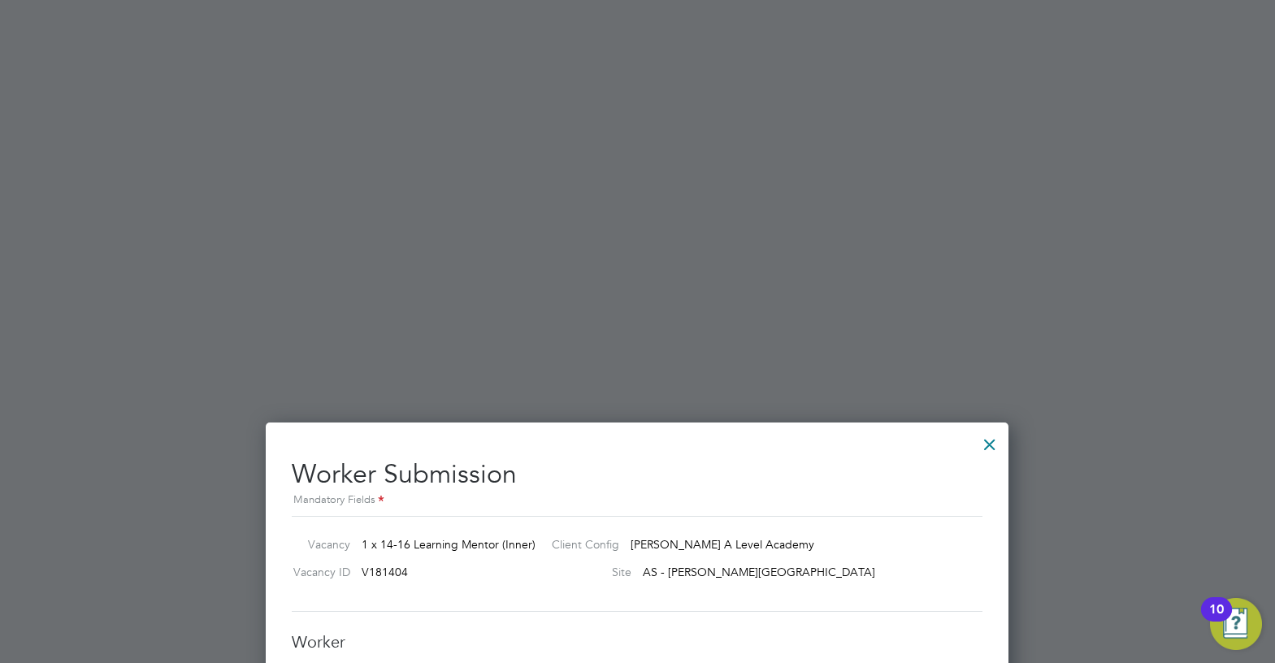
type input "8"
click at [988, 444] on div at bounding box center [989, 440] width 29 height 29
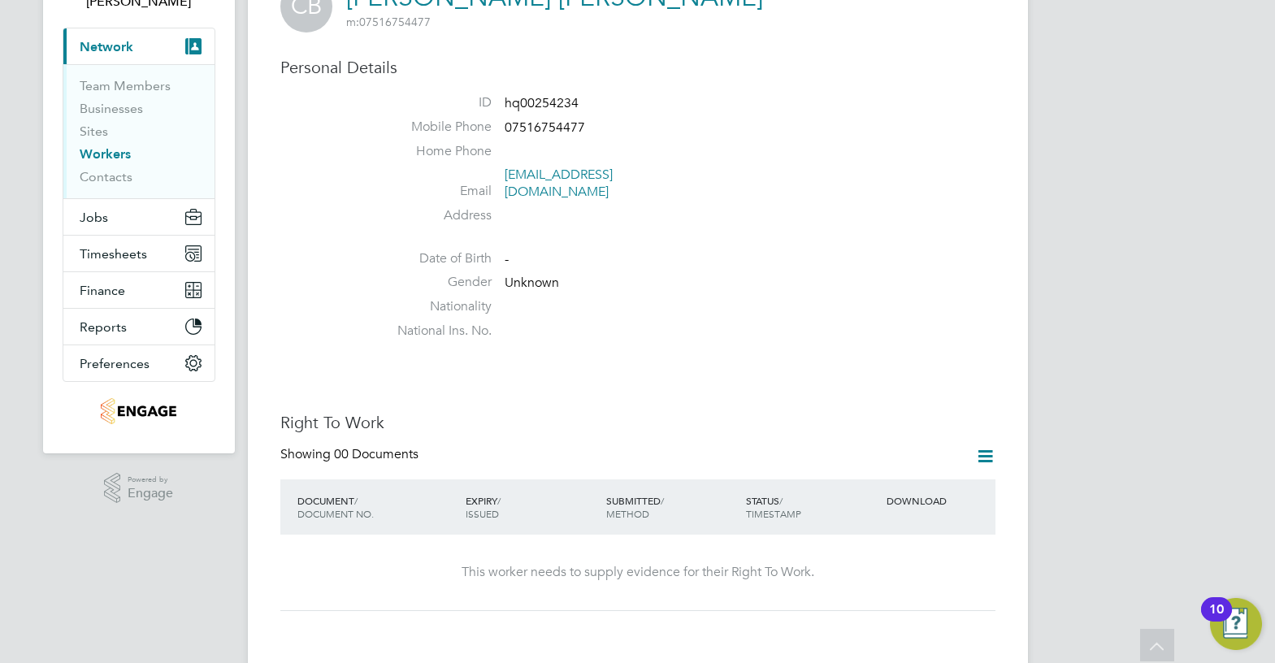
scroll to position [0, 0]
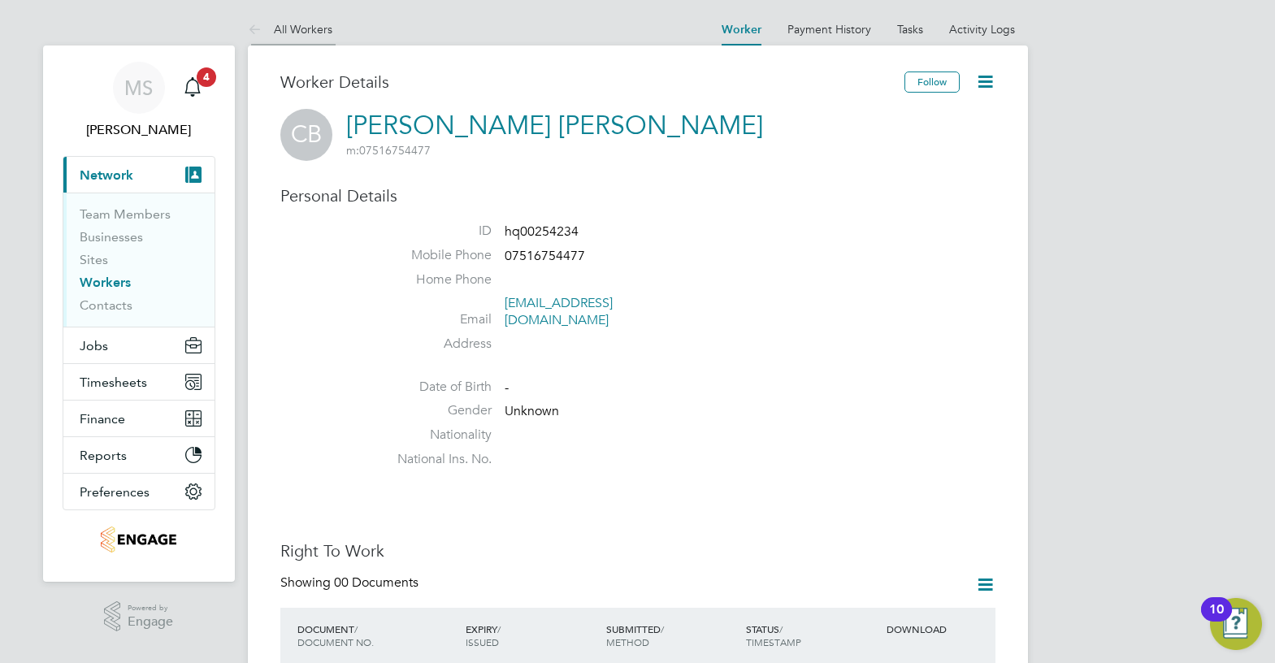
click at [314, 23] on link "All Workers" at bounding box center [290, 29] width 84 height 15
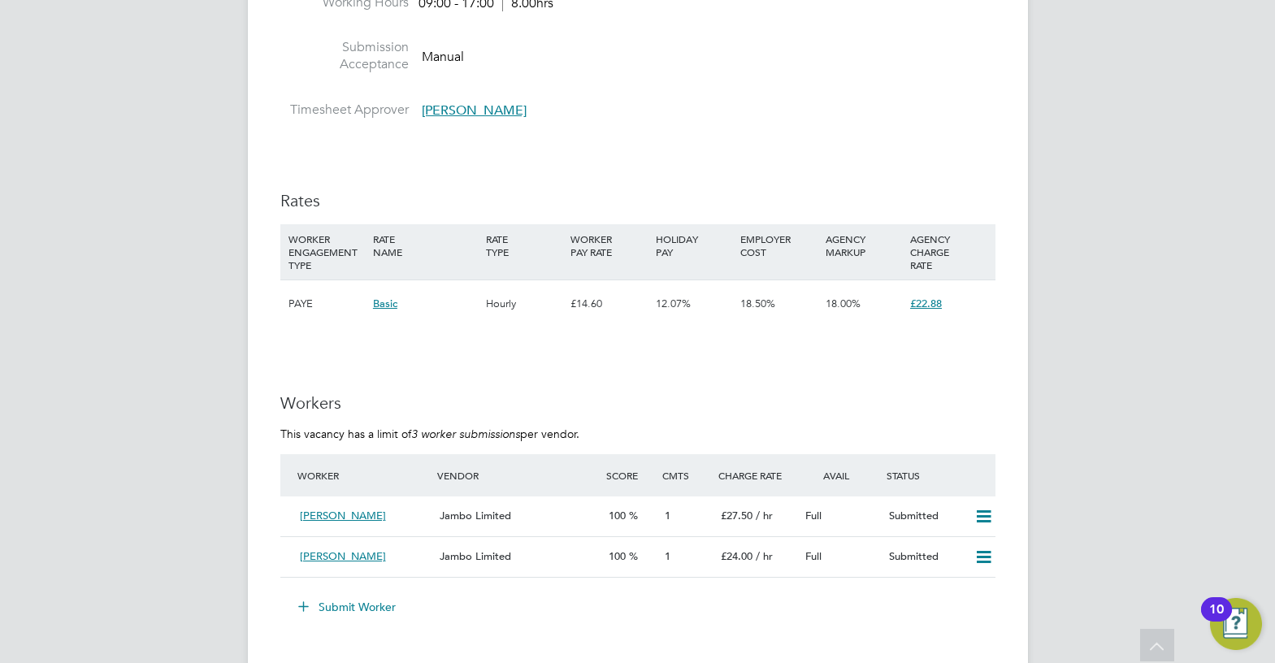
scroll to position [2437, 0]
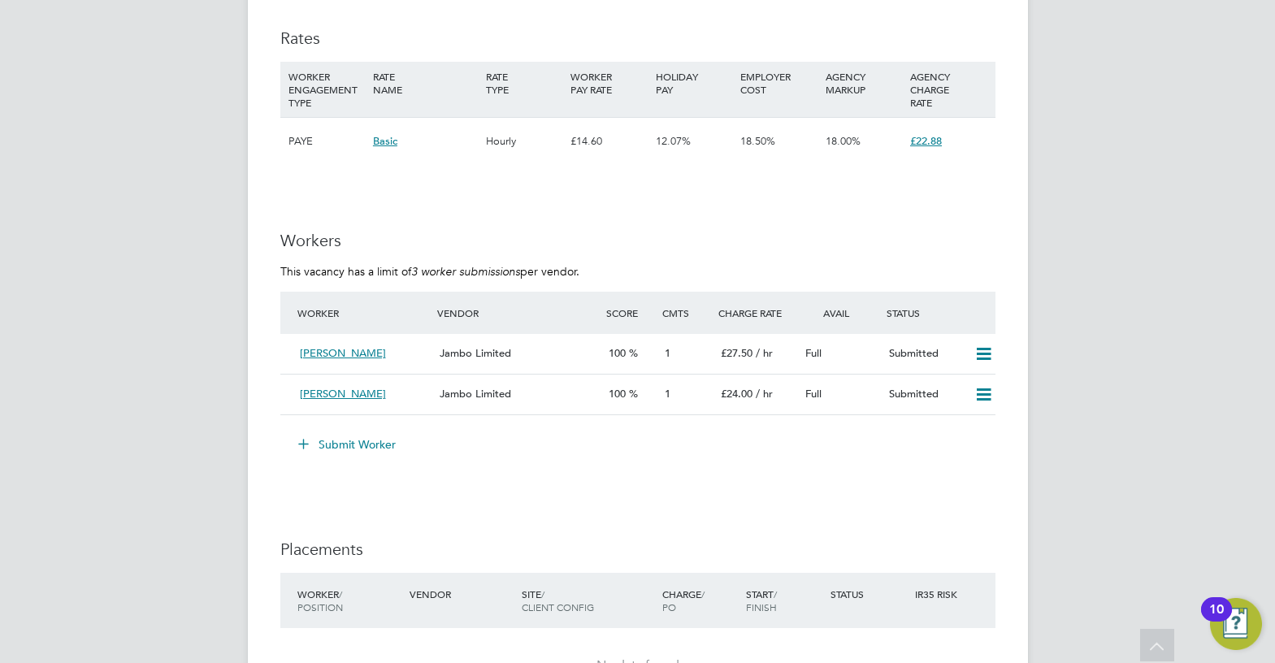
click at [367, 442] on button "Submit Worker" at bounding box center [348, 444] width 122 height 26
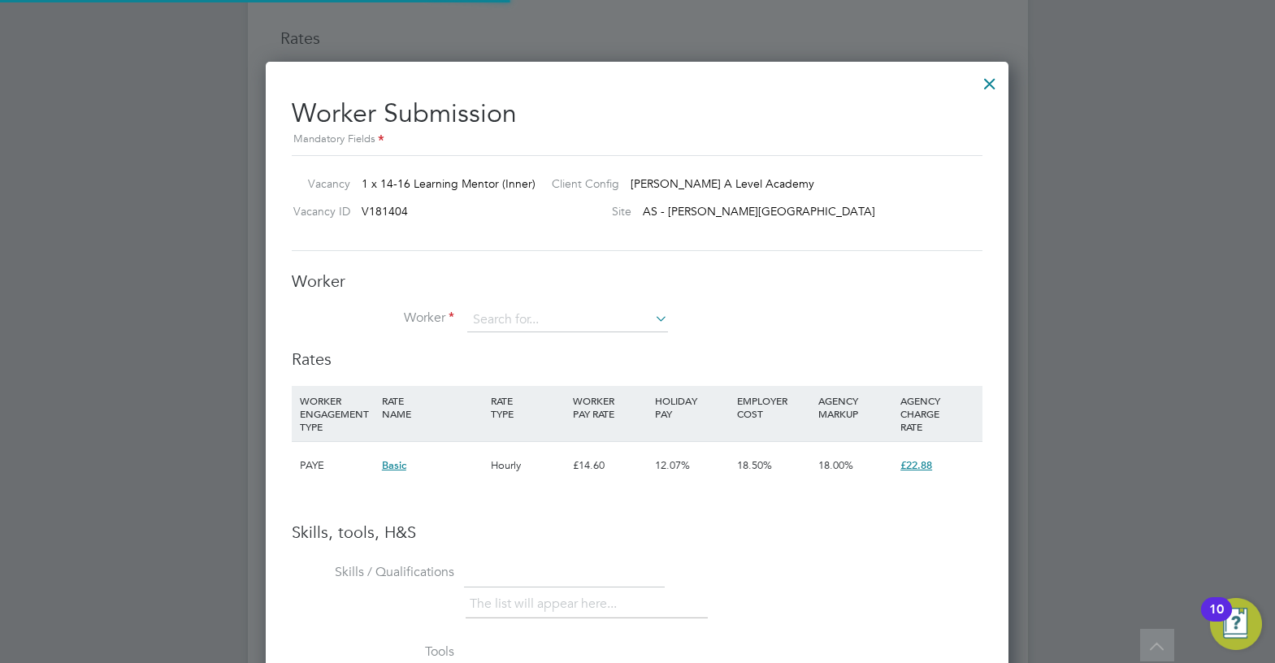
scroll to position [1027, 743]
click at [518, 323] on input at bounding box center [567, 320] width 201 height 24
click at [582, 404] on li "Chr istian James Brian-Akinlade (hq00254234)" at bounding box center [581, 409] width 230 height 22
type input "Christian James Brian-Akinlade (hq00254234)"
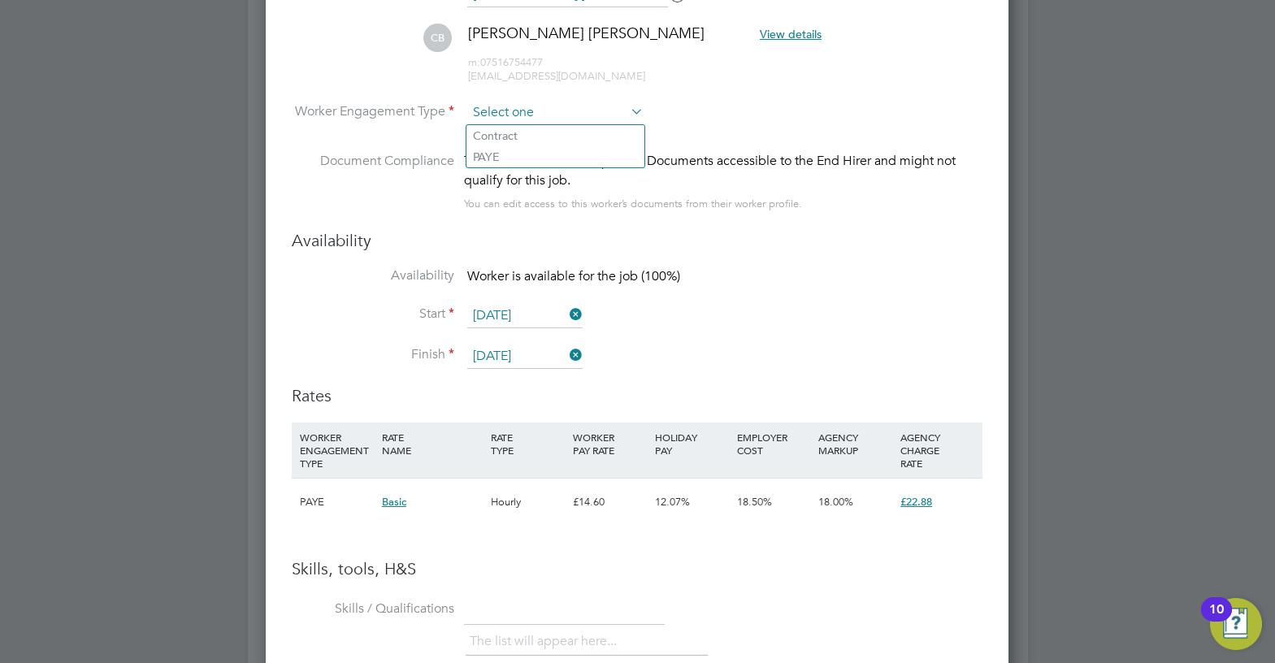
click at [565, 119] on input at bounding box center [555, 113] width 176 height 24
click at [558, 133] on li "Contract" at bounding box center [555, 135] width 178 height 21
type input "Contract"
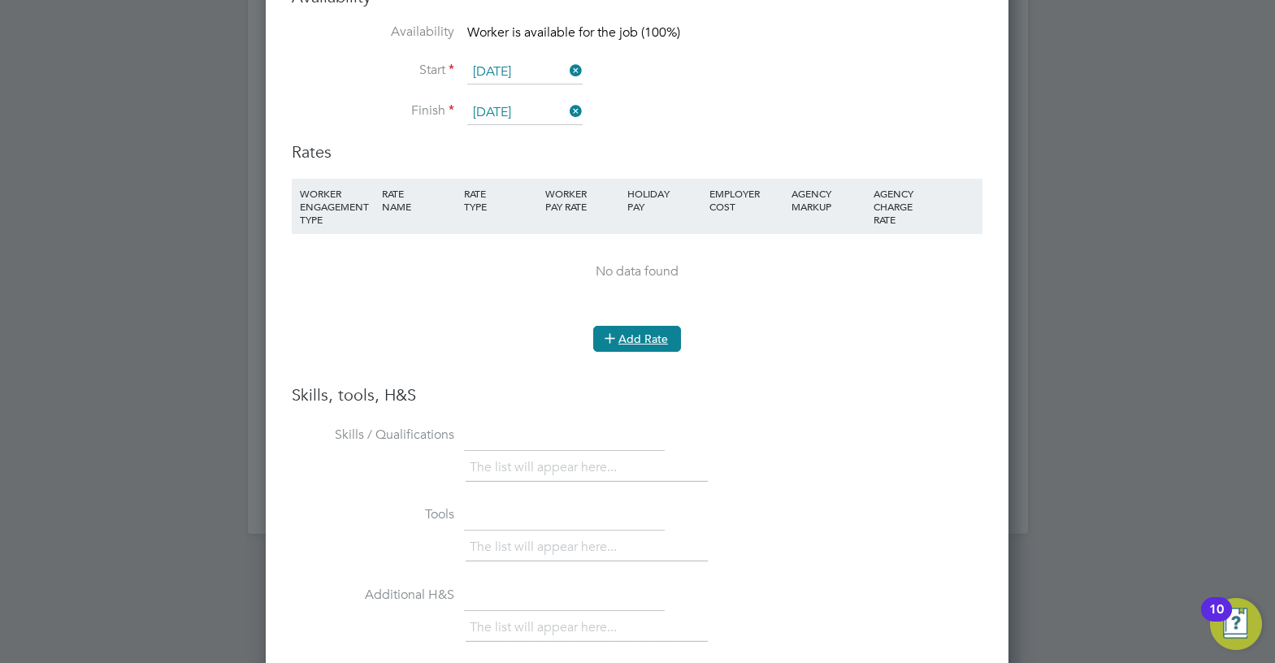
click at [632, 335] on button "Add Rate" at bounding box center [637, 339] width 88 height 26
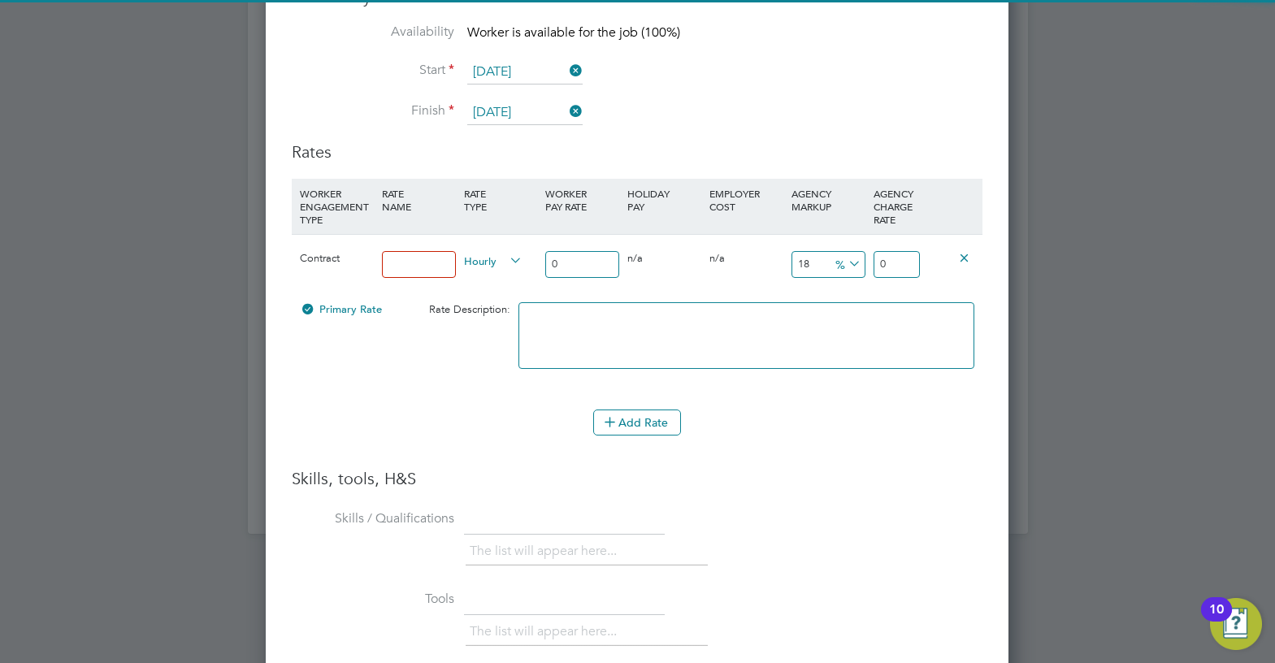
click at [416, 279] on div at bounding box center [419, 264] width 82 height 59
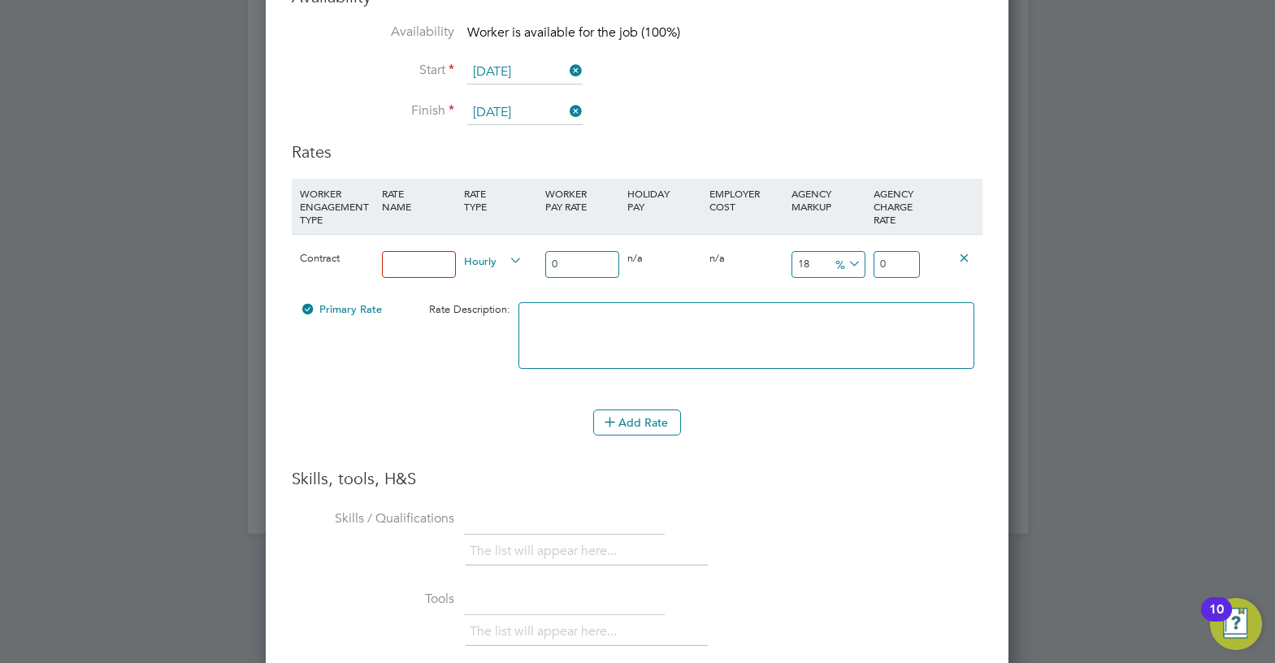
drag, startPoint x: 427, startPoint y: 263, endPoint x: 456, endPoint y: 282, distance: 34.0
click at [427, 263] on input at bounding box center [419, 264] width 74 height 27
type input "umbrella"
click at [591, 262] on input "0" at bounding box center [582, 264] width 74 height 27
drag, startPoint x: 591, startPoint y: 262, endPoint x: 528, endPoint y: 268, distance: 63.7
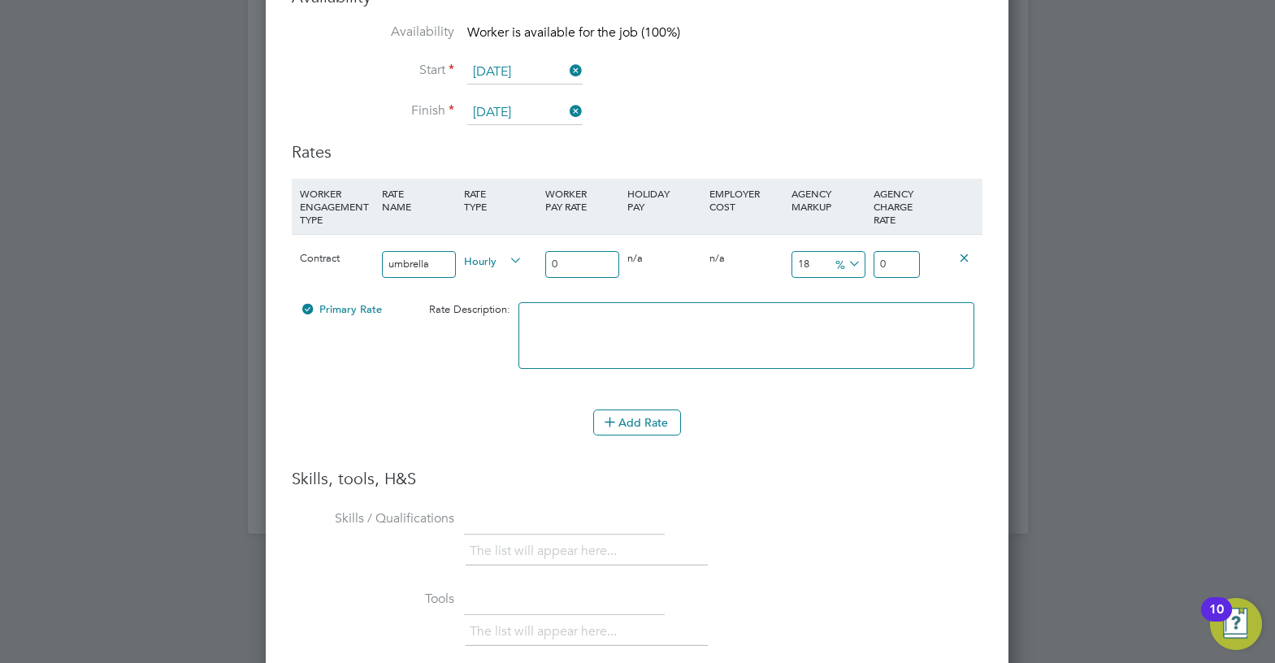
click at [528, 268] on div "Contract umbrella Hourly 0 0 n/a 0 n/a 18 0 % 0" at bounding box center [637, 264] width 691 height 60
type input "1"
type input "1.18"
type input "19"
type input "22.42"
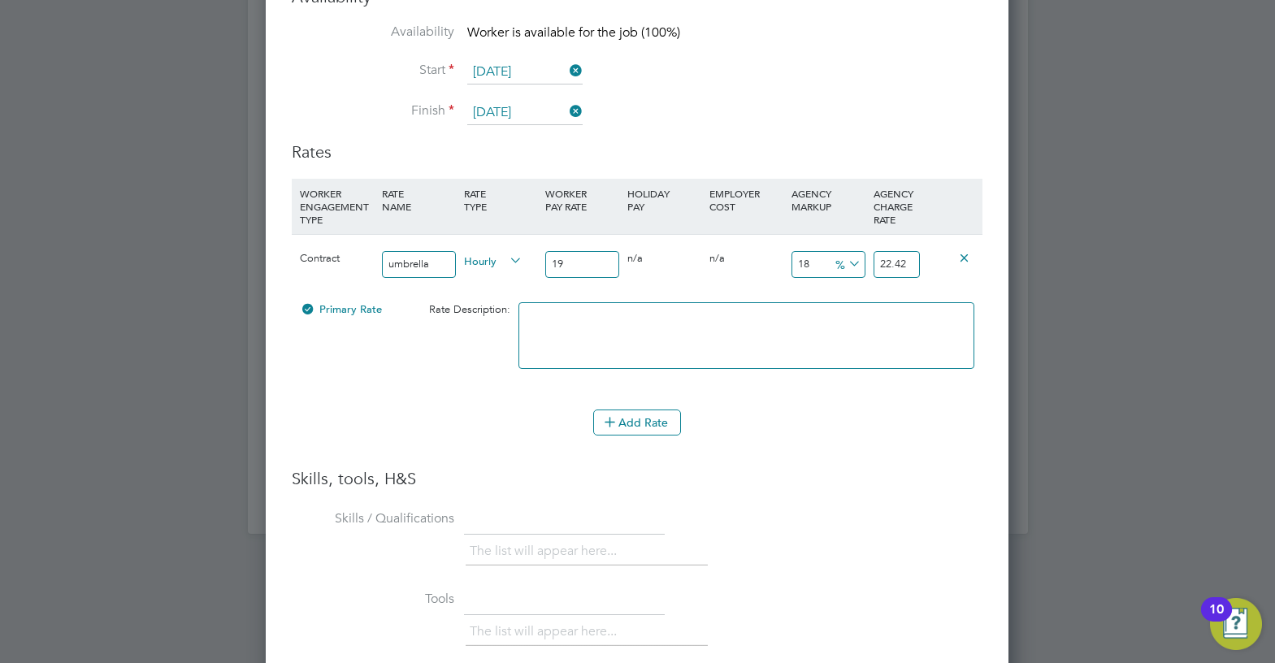
type input "19"
click at [845, 266] on icon at bounding box center [845, 264] width 0 height 23
click at [856, 292] on li "%" at bounding box center [848, 281] width 39 height 21
click at [845, 262] on icon at bounding box center [845, 264] width 0 height 23
drag, startPoint x: 862, startPoint y: 298, endPoint x: 850, endPoint y: 286, distance: 17.2
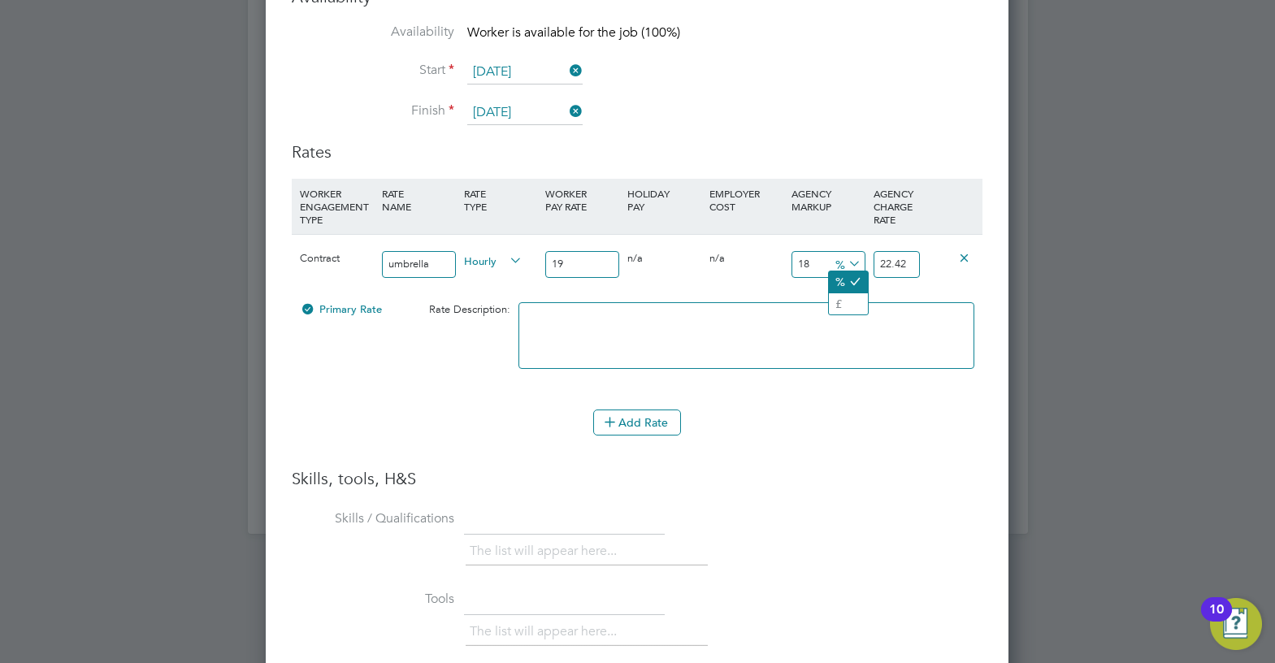
click at [863, 298] on li "£" at bounding box center [848, 303] width 39 height 21
drag, startPoint x: 823, startPoint y: 258, endPoint x: 778, endPoint y: 260, distance: 45.6
click at [778, 260] on div "Contract umbrella Hourly 19 0 n/a 0 n/a 18 3.42 £ 22.42" at bounding box center [637, 264] width 691 height 60
type input "7"
type input "26"
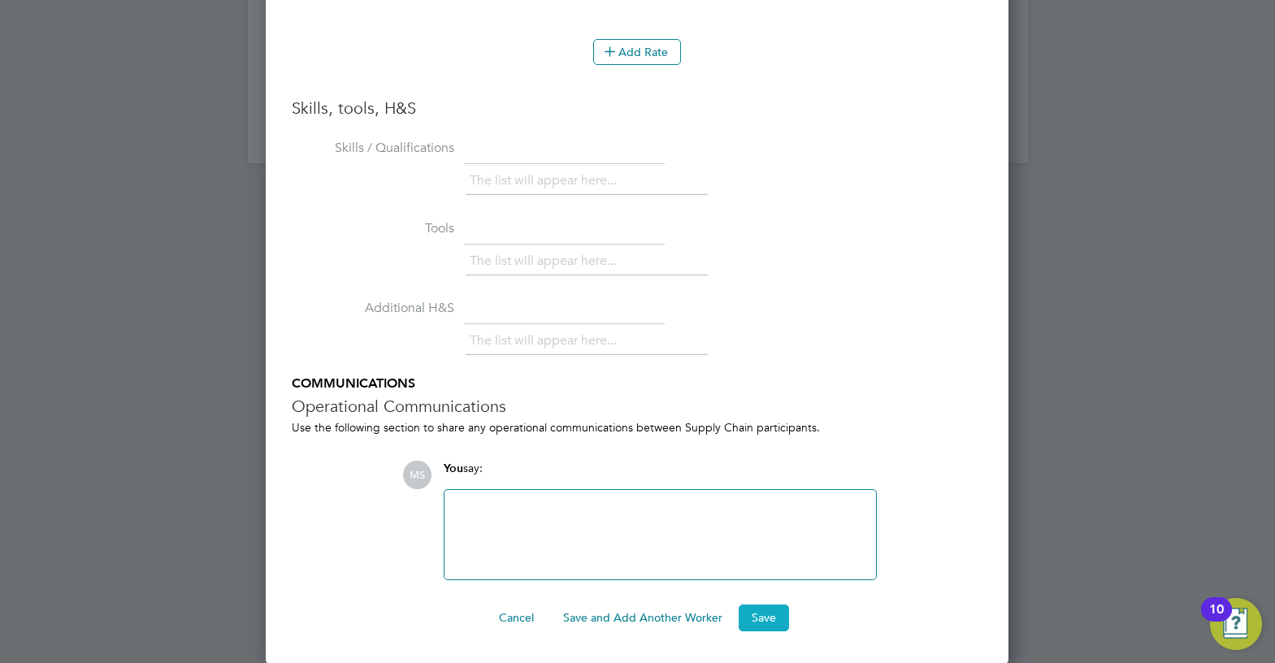
type input "7"
click at [769, 617] on button "Save" at bounding box center [764, 617] width 50 height 26
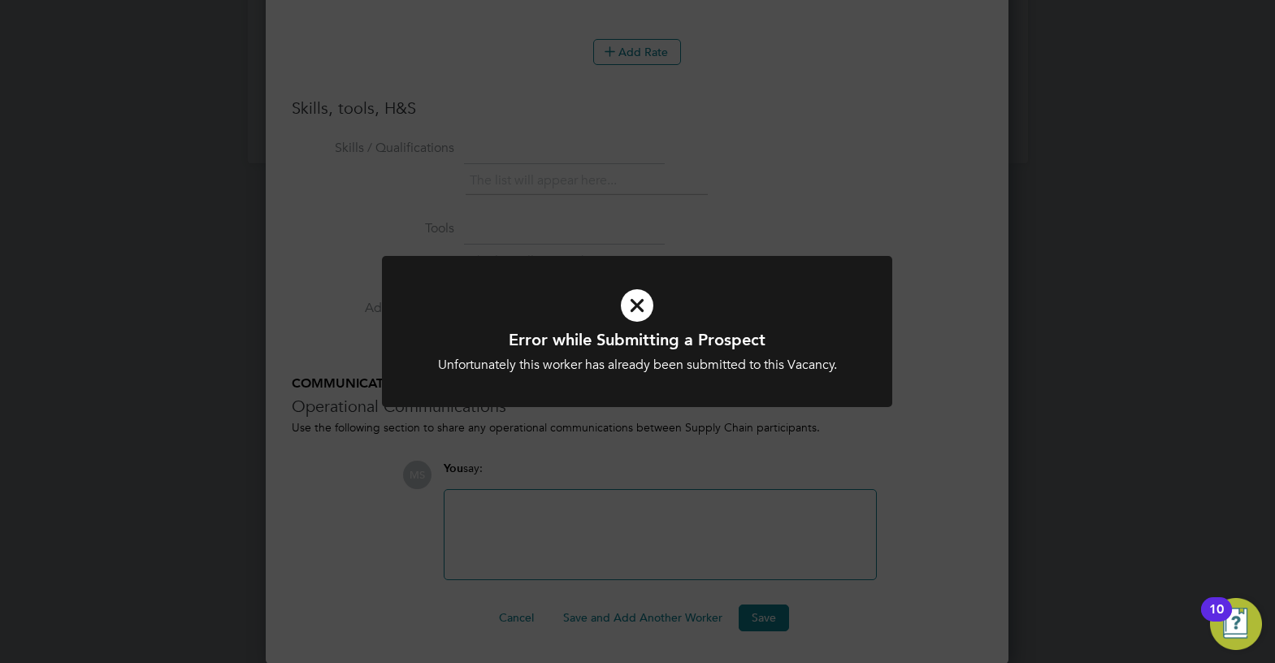
click at [927, 436] on div "Error while Submitting a Prospect Unfortunately this worker has already been su…" at bounding box center [637, 331] width 1275 height 663
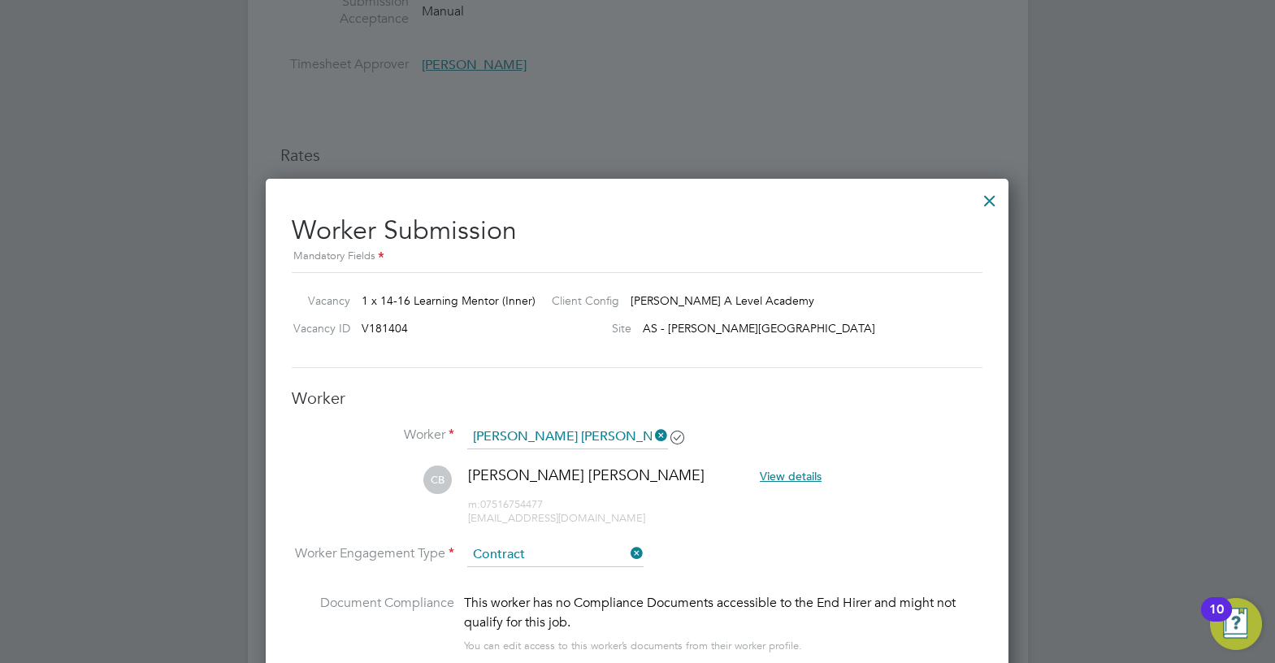
click at [995, 192] on div at bounding box center [989, 196] width 29 height 29
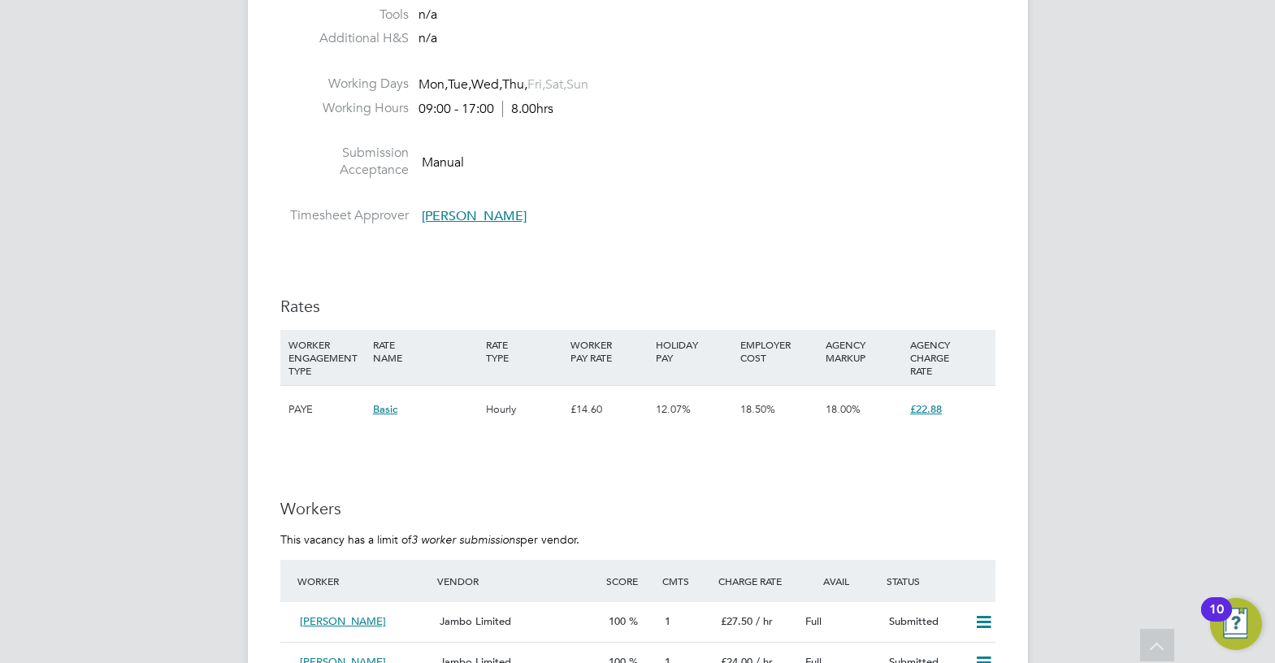
scroll to position [1844, 0]
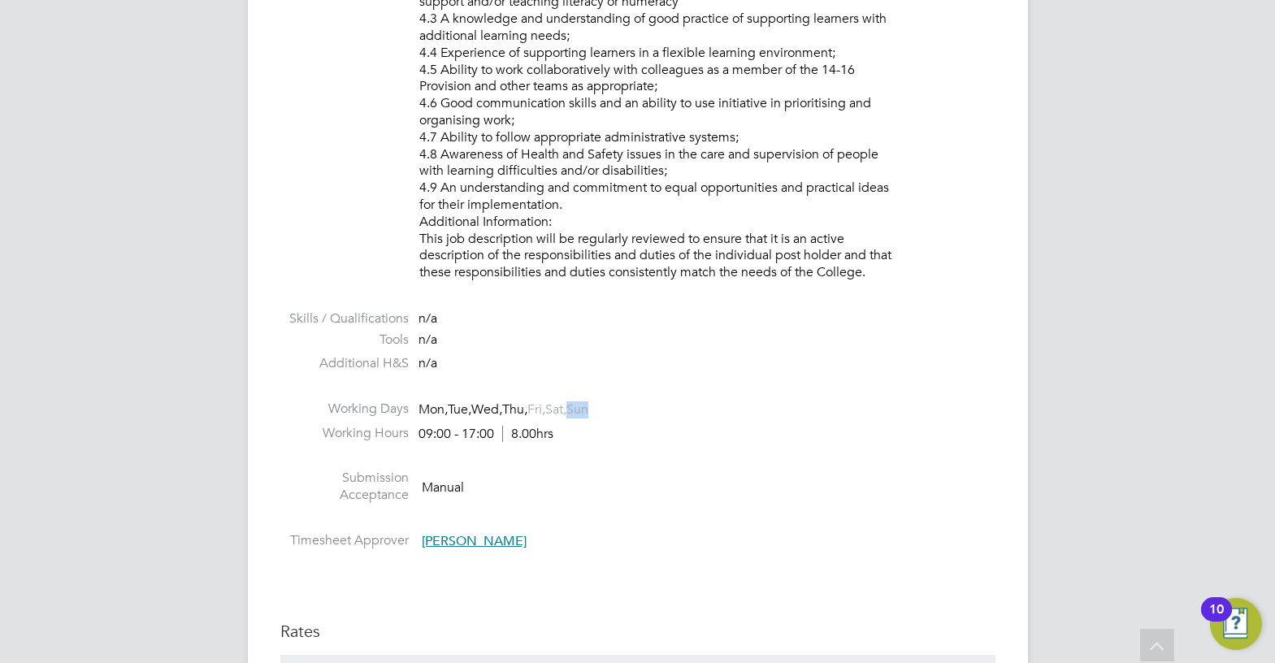
drag, startPoint x: 604, startPoint y: 409, endPoint x: 594, endPoint y: 404, distance: 10.9
click at [594, 404] on li "Working Days Mon, Tue, Wed, Thu, Fri, Sat, Sun" at bounding box center [637, 413] width 715 height 24
click at [647, 403] on li "Working Days Mon, Tue, Wed, Thu, Fri, Sat, Sun" at bounding box center [637, 413] width 715 height 24
drag, startPoint x: 635, startPoint y: 411, endPoint x: 425, endPoint y: 405, distance: 209.7
click at [425, 405] on li "Working Days Mon, Tue, Wed, Thu, Fri, Sat, Sun" at bounding box center [637, 413] width 715 height 24
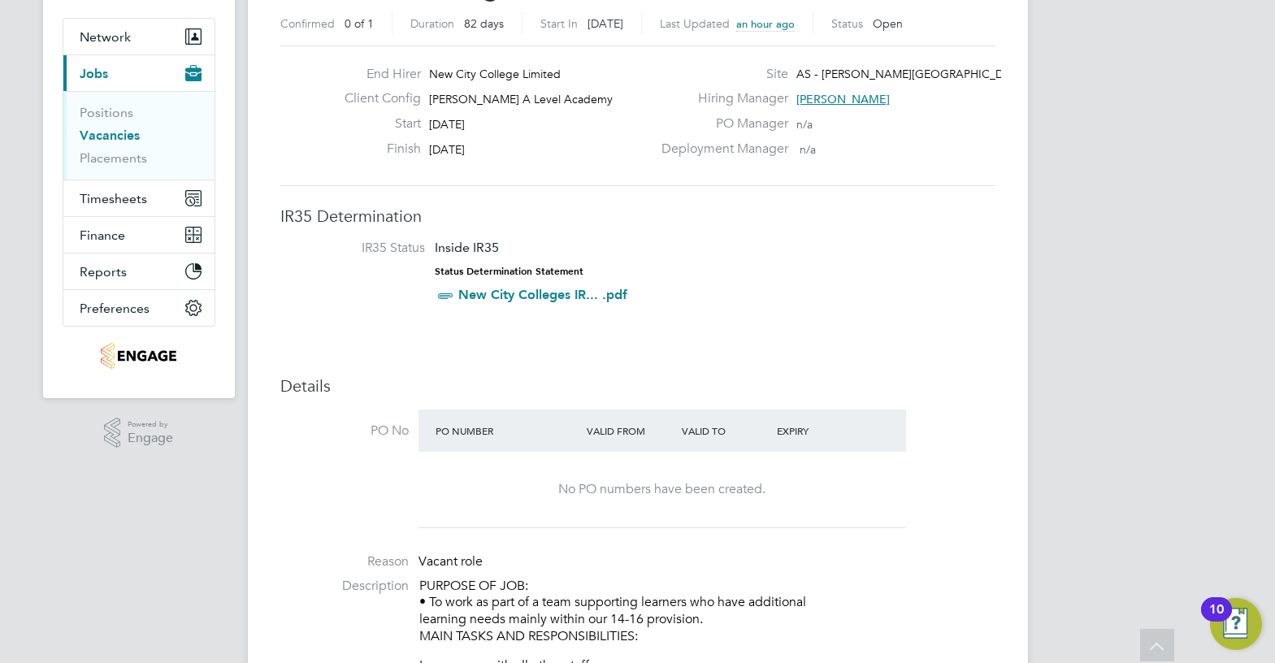
scroll to position [0, 0]
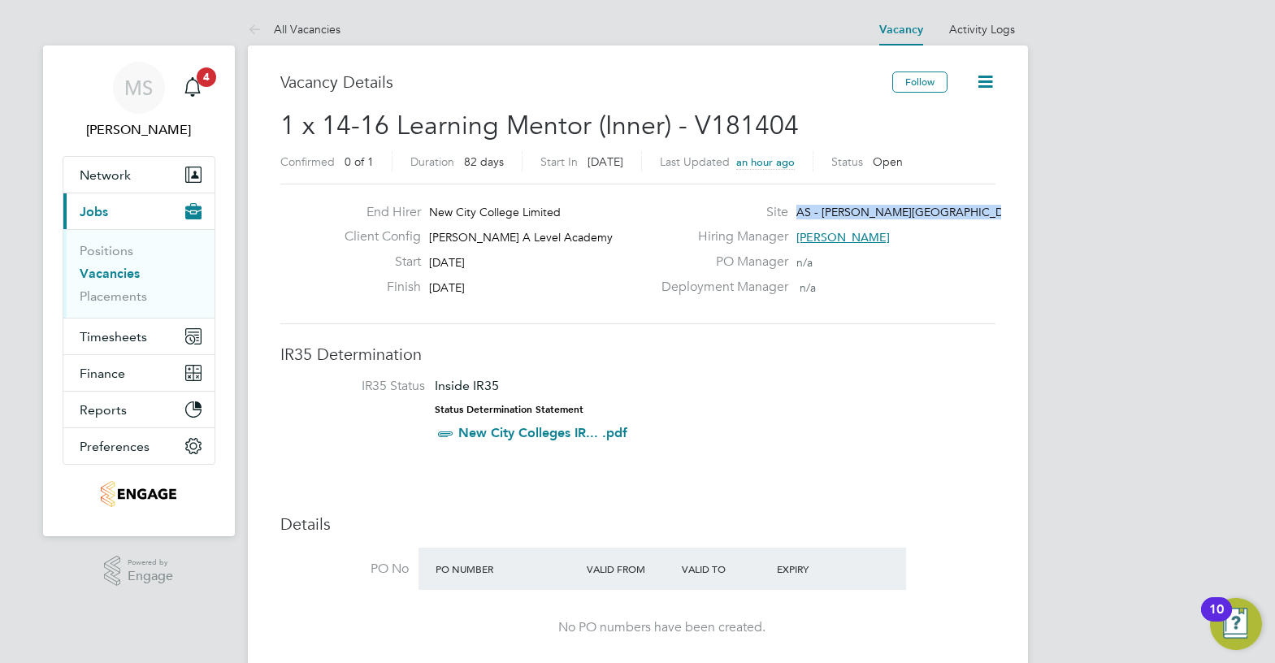
drag, startPoint x: 877, startPoint y: 236, endPoint x: 792, endPoint y: 220, distance: 86.0
click at [792, 220] on div "Site AS - Attlee Academy Hiring Manager Rabia Khanom PO Manager n/a Deployment …" at bounding box center [826, 254] width 349 height 100
click at [895, 245] on div "Hiring Manager Rabia Khanom" at bounding box center [826, 240] width 349 height 25
click at [863, 236] on span "[PERSON_NAME]" at bounding box center [842, 237] width 93 height 15
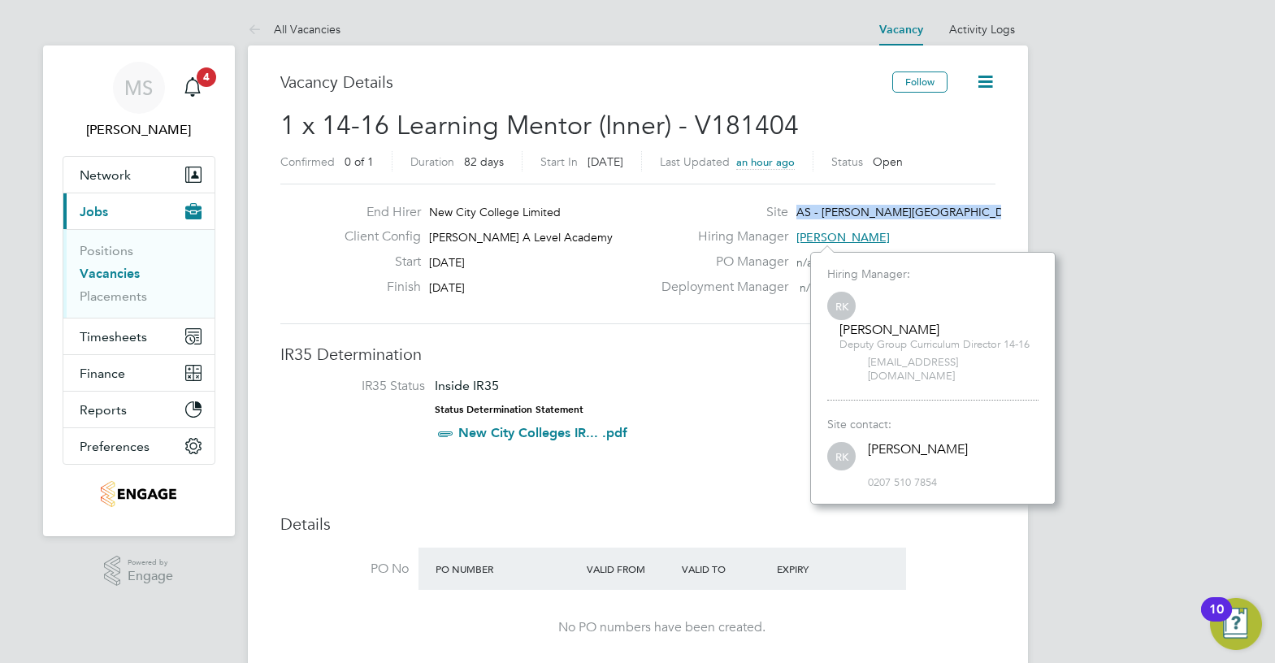
scroll to position [239, 245]
click at [919, 357] on span "rabia.khanom@ncclondon.ac.uk" at bounding box center [953, 370] width 171 height 28
copy span "rabia.khanom@ncclondon.ac.uk"
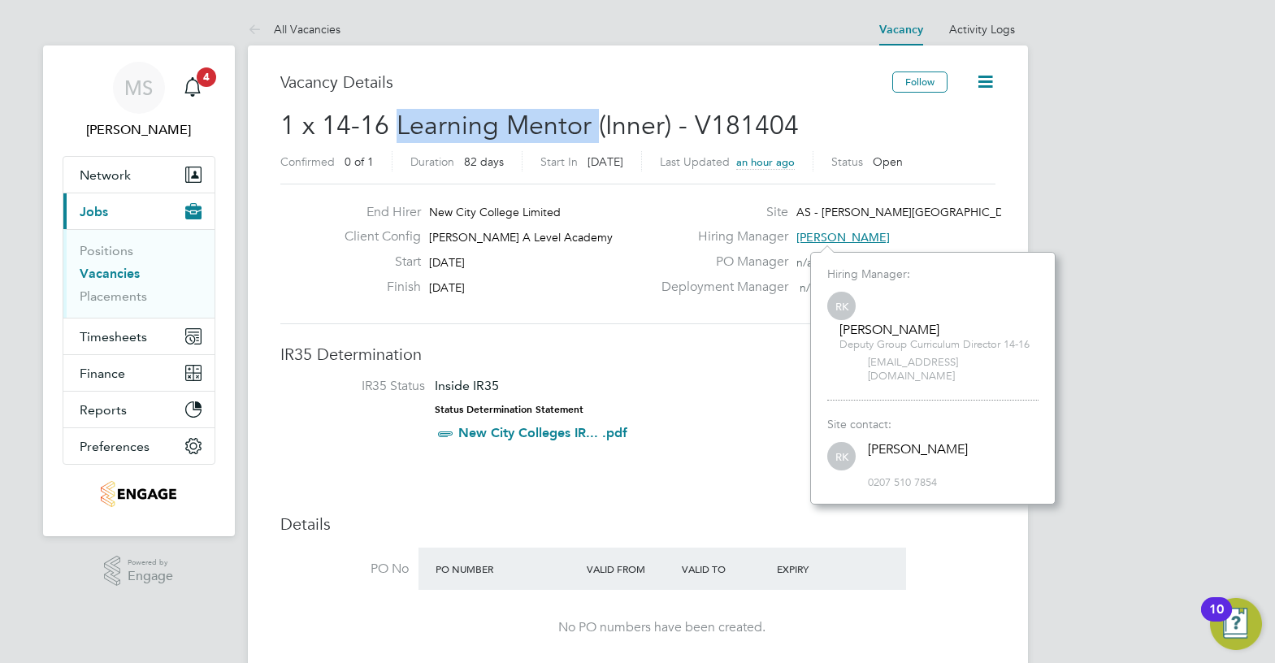
drag, startPoint x: 593, startPoint y: 124, endPoint x: 397, endPoint y: 116, distance: 196.0
click at [397, 116] on span "1 x 14-16 Learning Mentor (Inner) - V181404" at bounding box center [539, 126] width 518 height 32
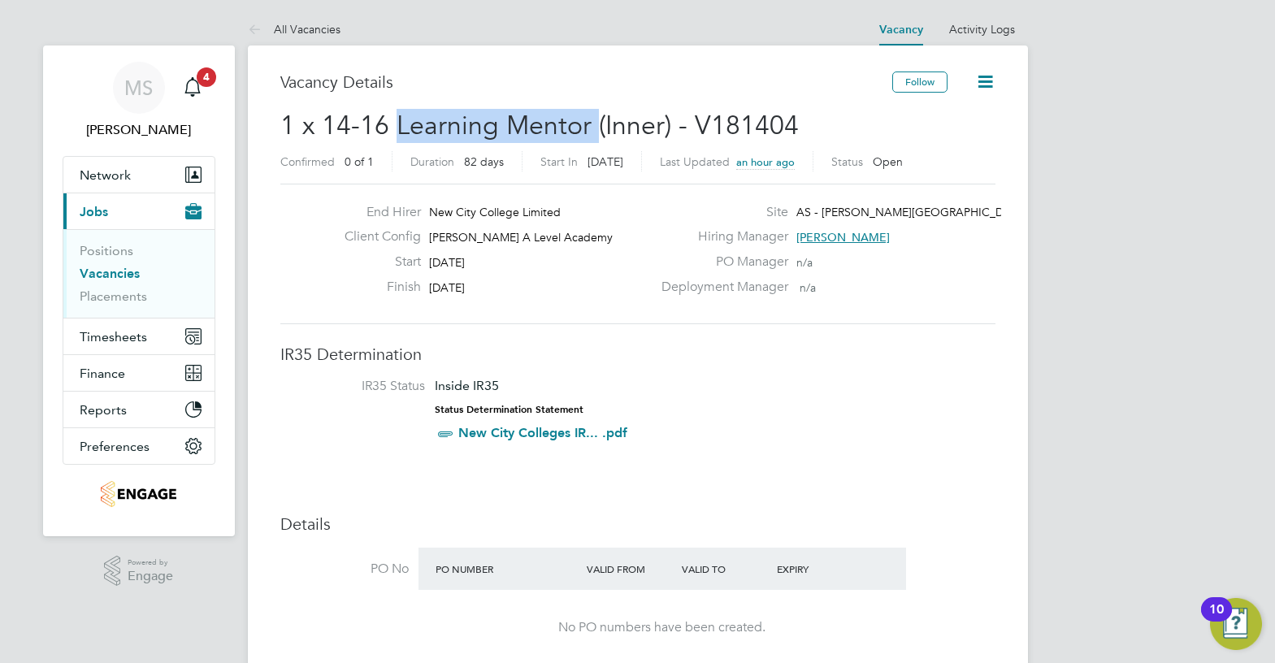
copy span "Learning Mentor"
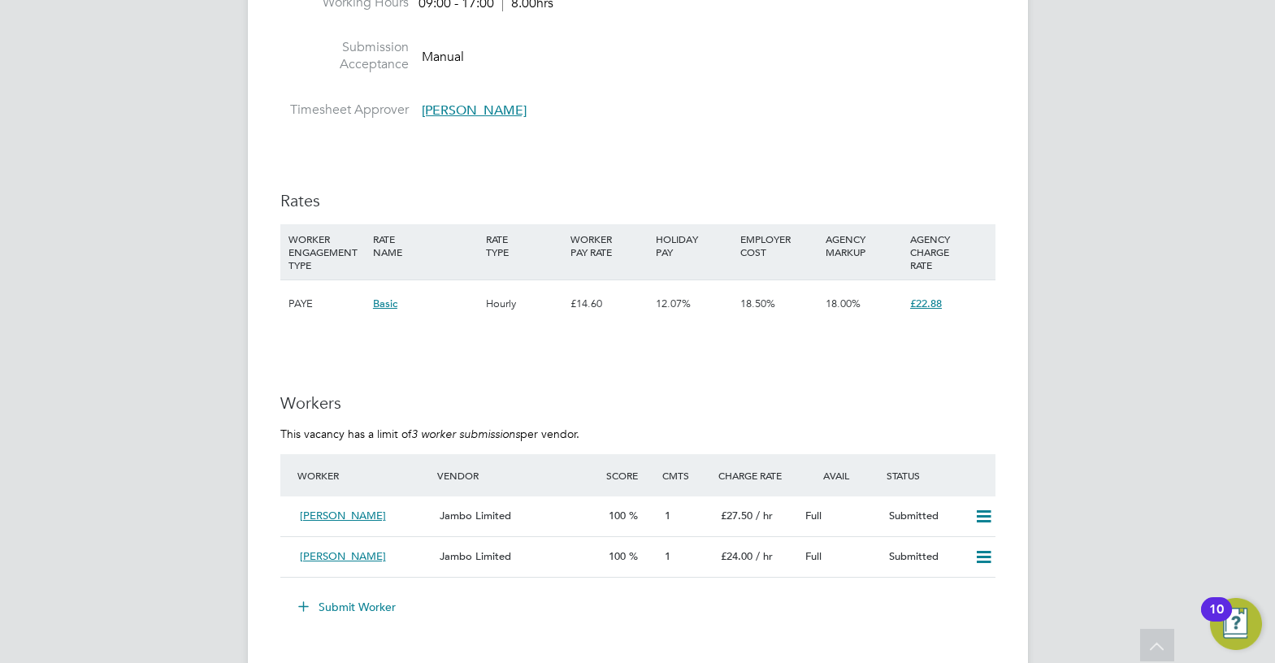
scroll to position [2031, 0]
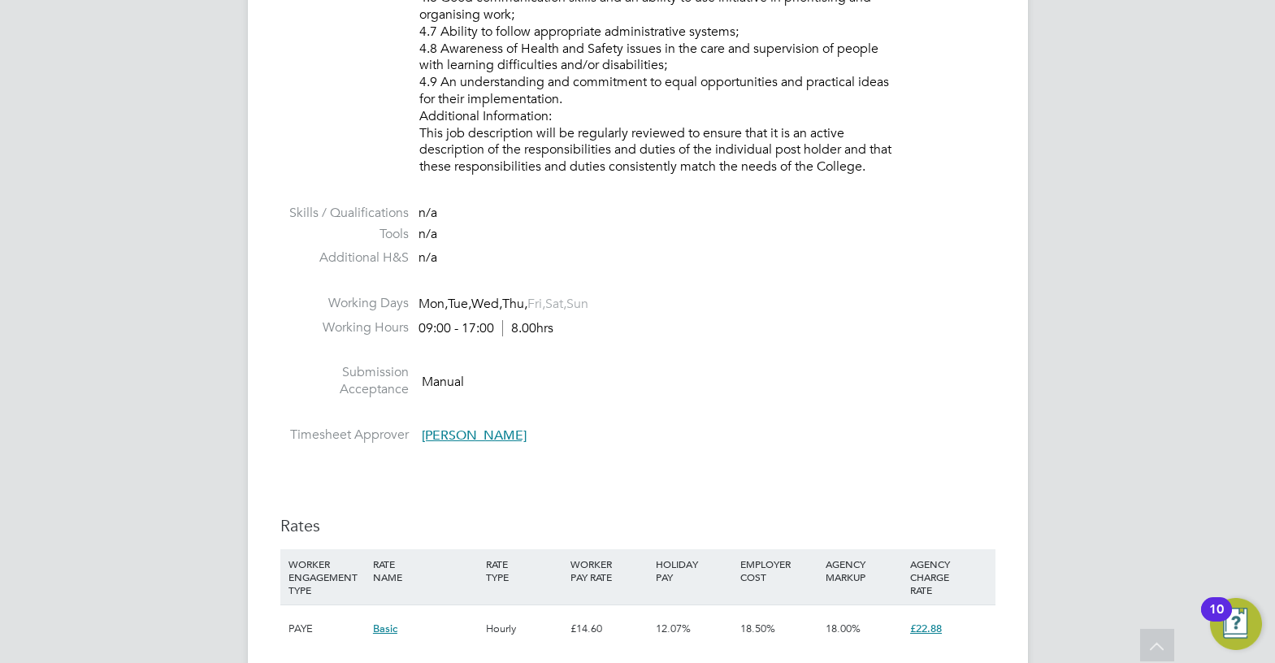
scroll to position [2275, 0]
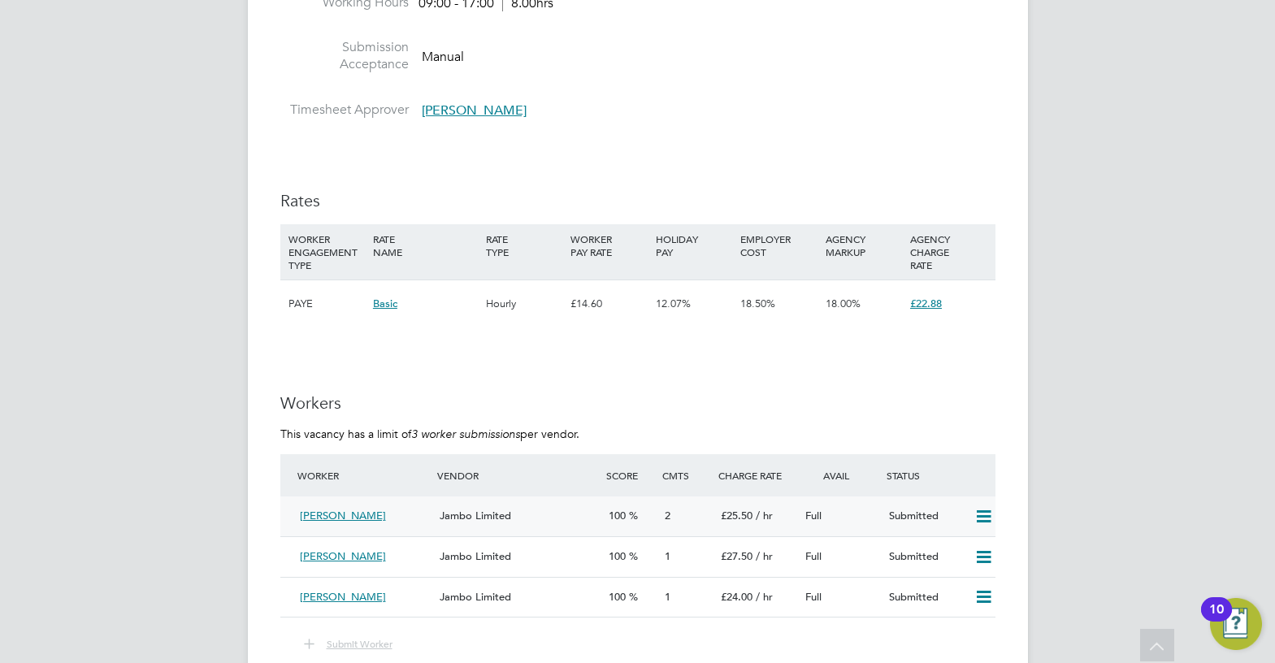
click at [552, 507] on div "Jambo Limited" at bounding box center [517, 516] width 168 height 27
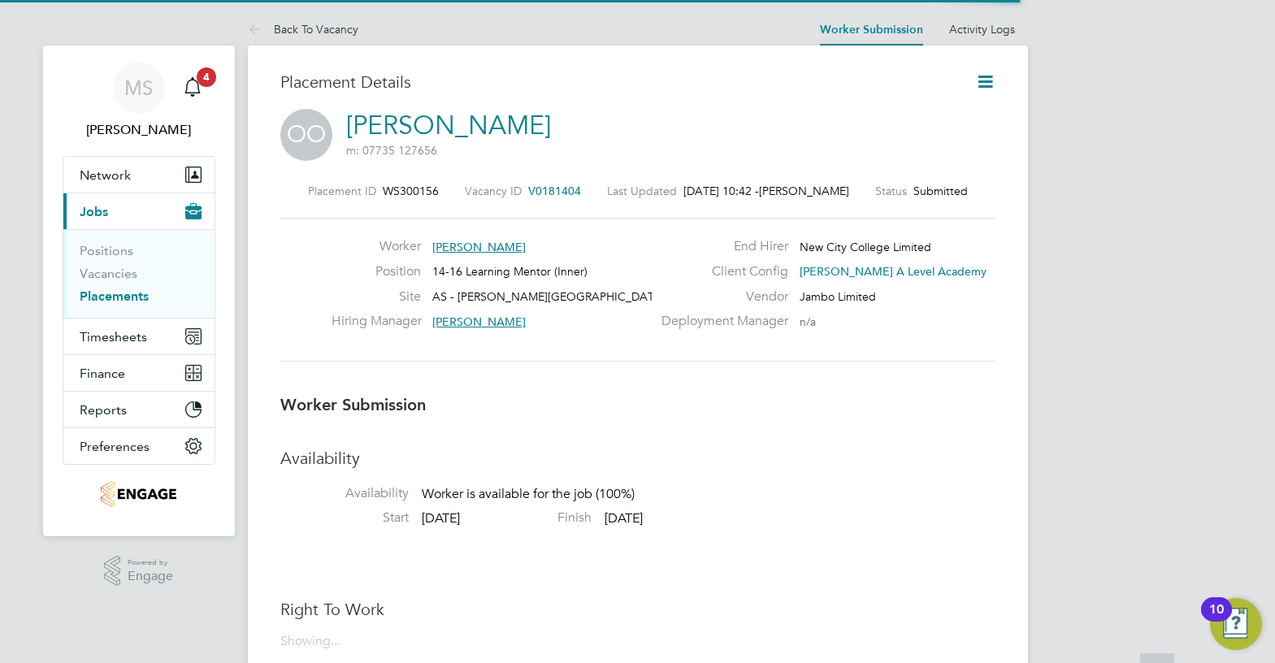
scroll to position [8, 8]
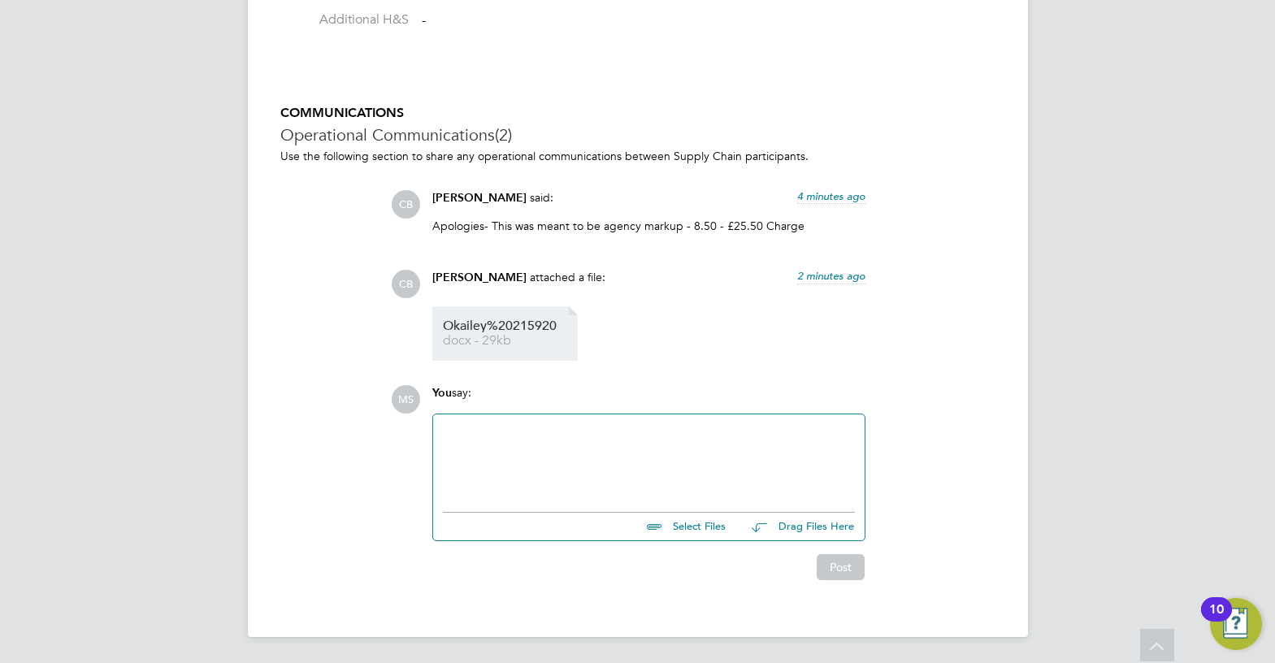
click at [527, 327] on span "Okailey%20215920" at bounding box center [508, 326] width 130 height 12
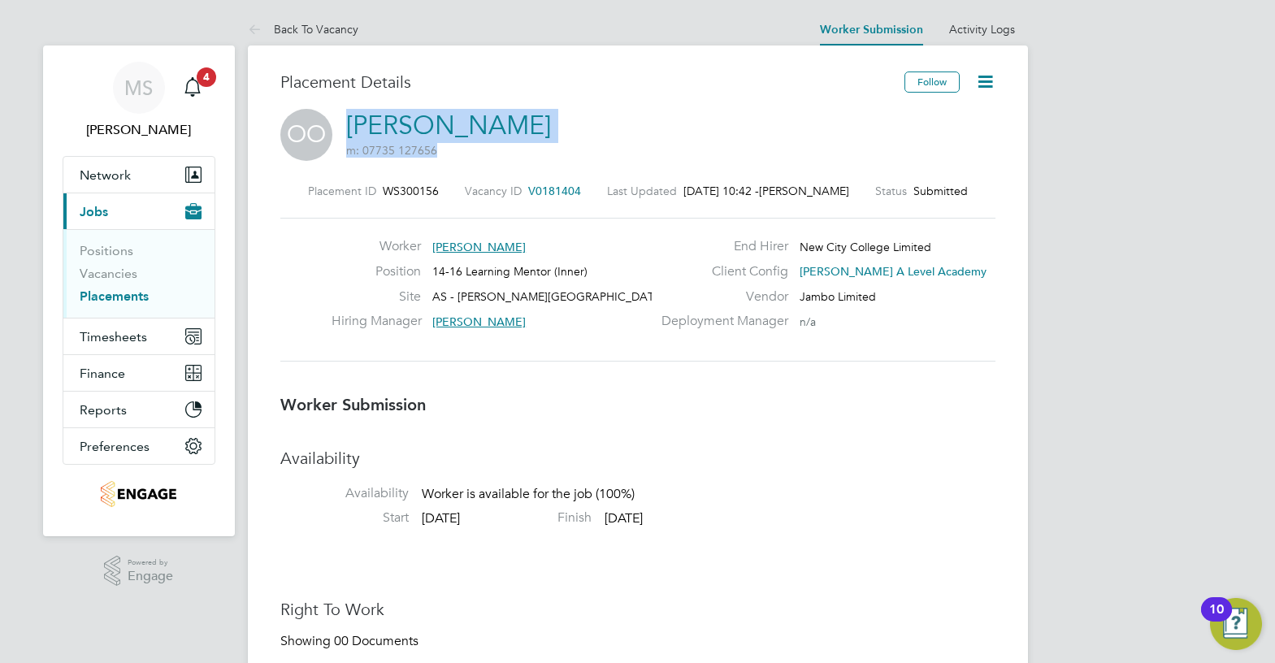
drag, startPoint x: 512, startPoint y: 124, endPoint x: 354, endPoint y: 123, distance: 157.6
click at [354, 123] on div "OO [PERSON_NAME] m: 07735 127656" at bounding box center [637, 136] width 715 height 55
click at [530, 128] on div "OO [PERSON_NAME] m: 07735 127656" at bounding box center [637, 136] width 715 height 55
drag, startPoint x: 532, startPoint y: 125, endPoint x: 351, endPoint y: 120, distance: 181.2
click at [351, 120] on div "OO [PERSON_NAME] m: 07735 127656" at bounding box center [637, 136] width 715 height 55
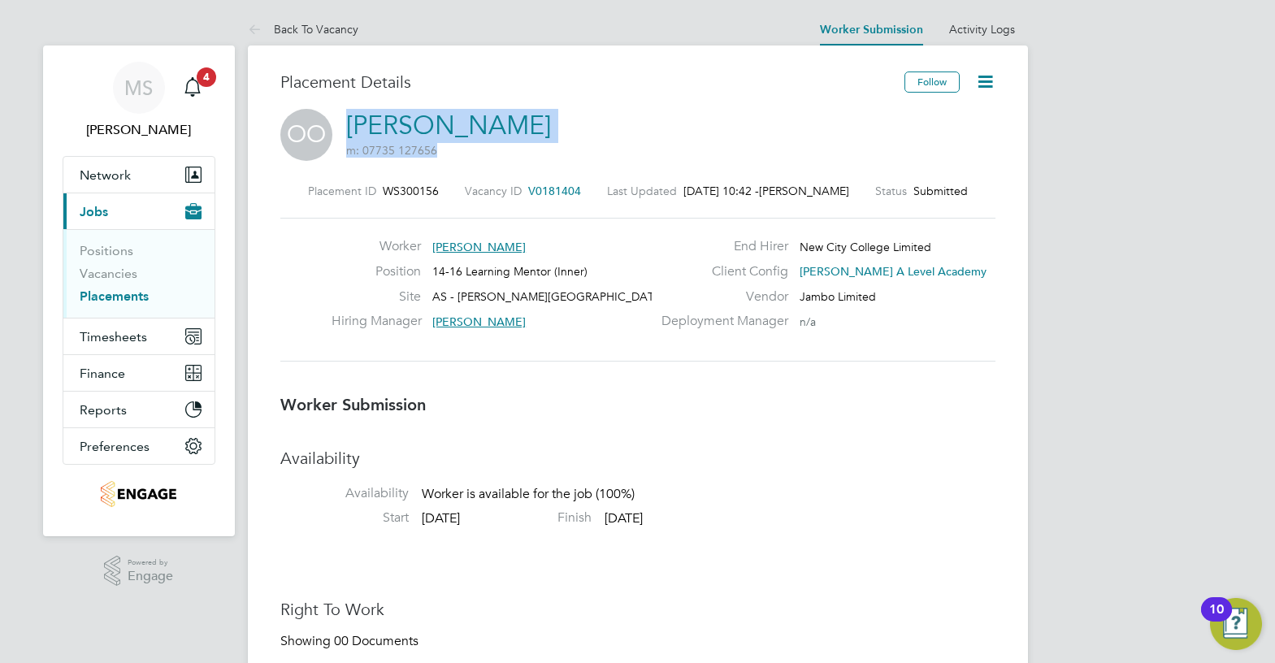
copy h2 "[PERSON_NAME] m: 07735 127656"
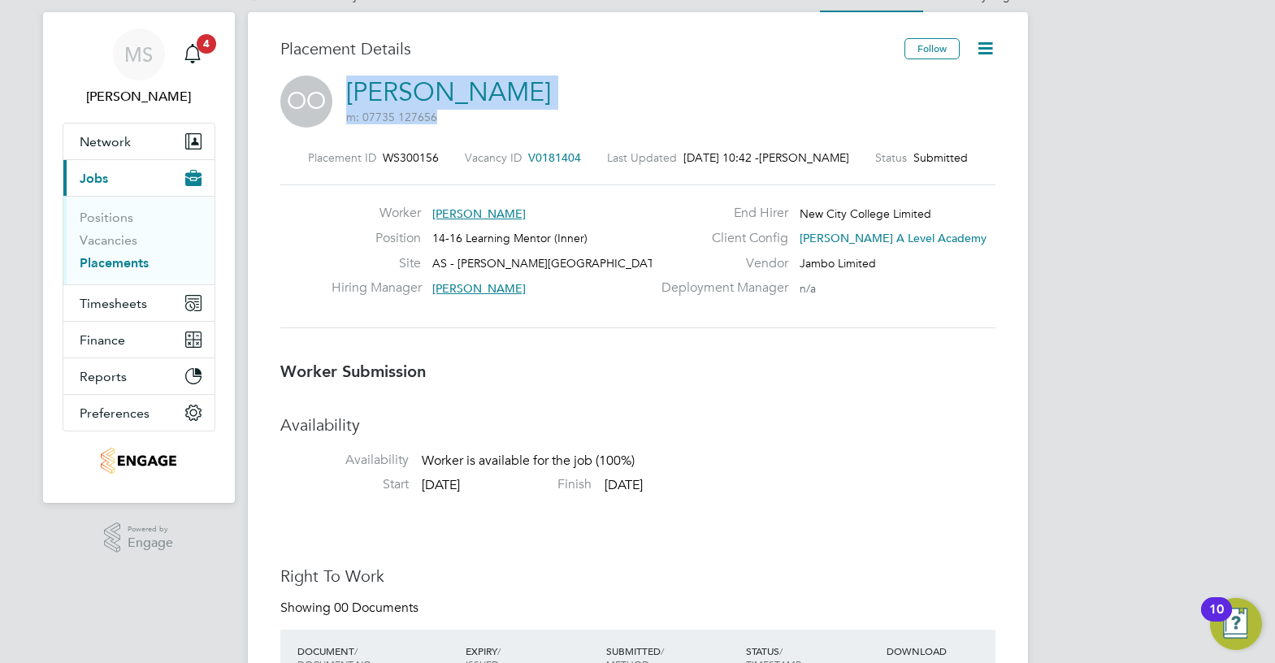
scroll to position [0, 0]
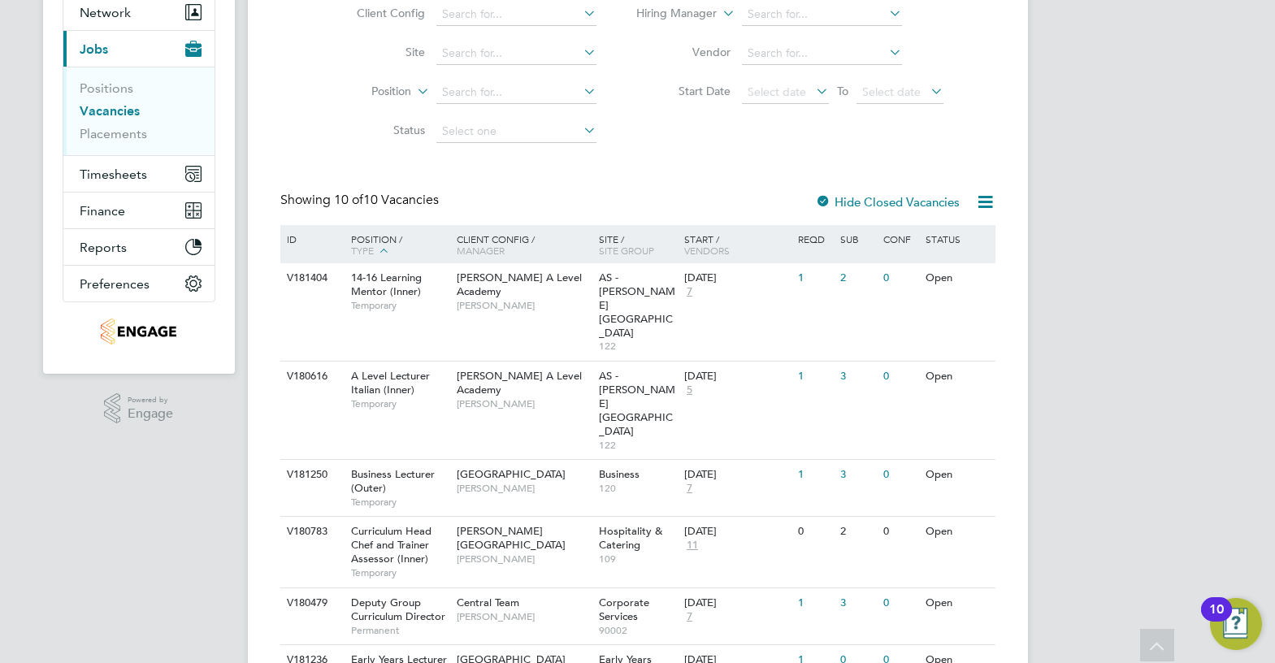
scroll to position [244, 0]
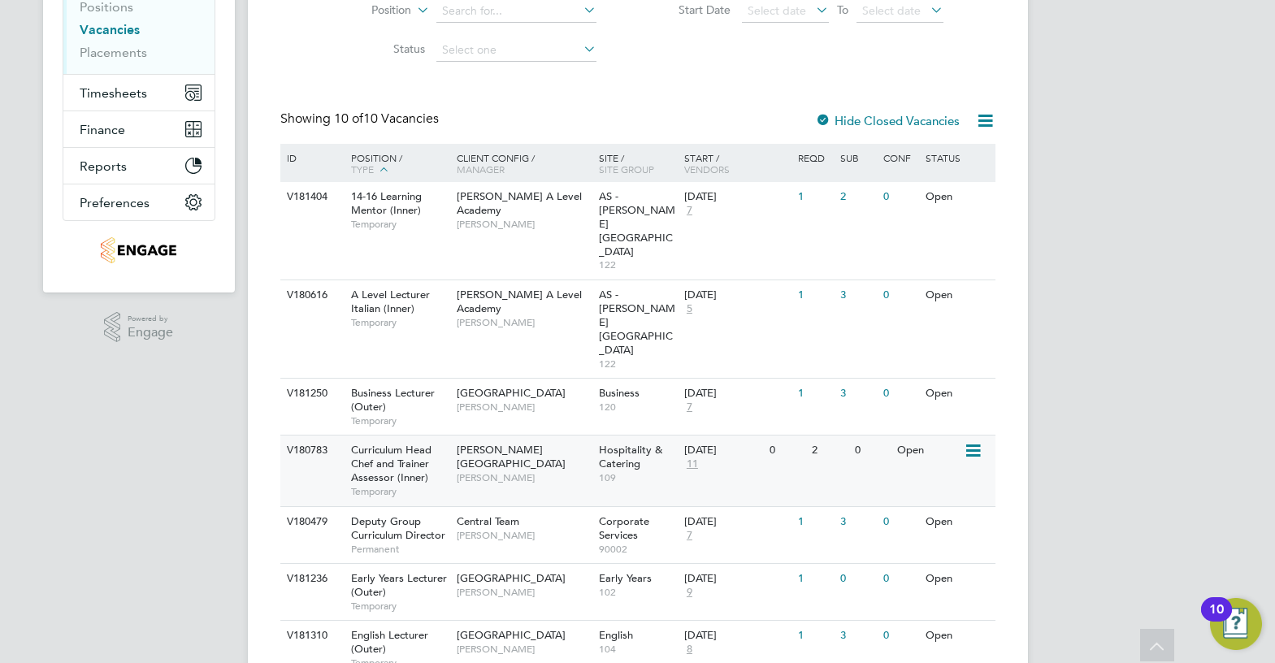
click at [469, 435] on div "Hackney Campus Katie Stafford" at bounding box center [524, 463] width 142 height 56
click at [460, 586] on span "[PERSON_NAME]" at bounding box center [524, 592] width 134 height 13
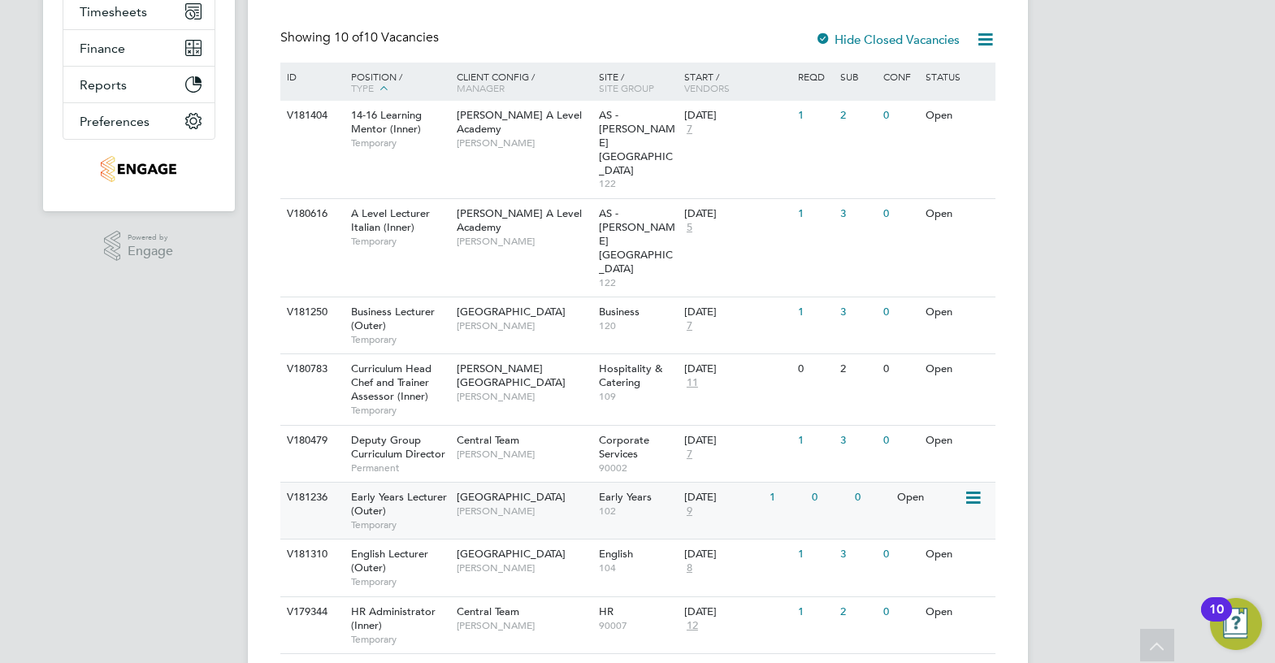
click at [562, 483] on div "Epping Forest Campus Carolina Cadete Borges" at bounding box center [524, 504] width 142 height 42
click at [528, 505] on span "Carolina Cadete Borges" at bounding box center [524, 511] width 134 height 13
click at [522, 505] on span "Carolina Cadete Borges" at bounding box center [524, 511] width 134 height 13
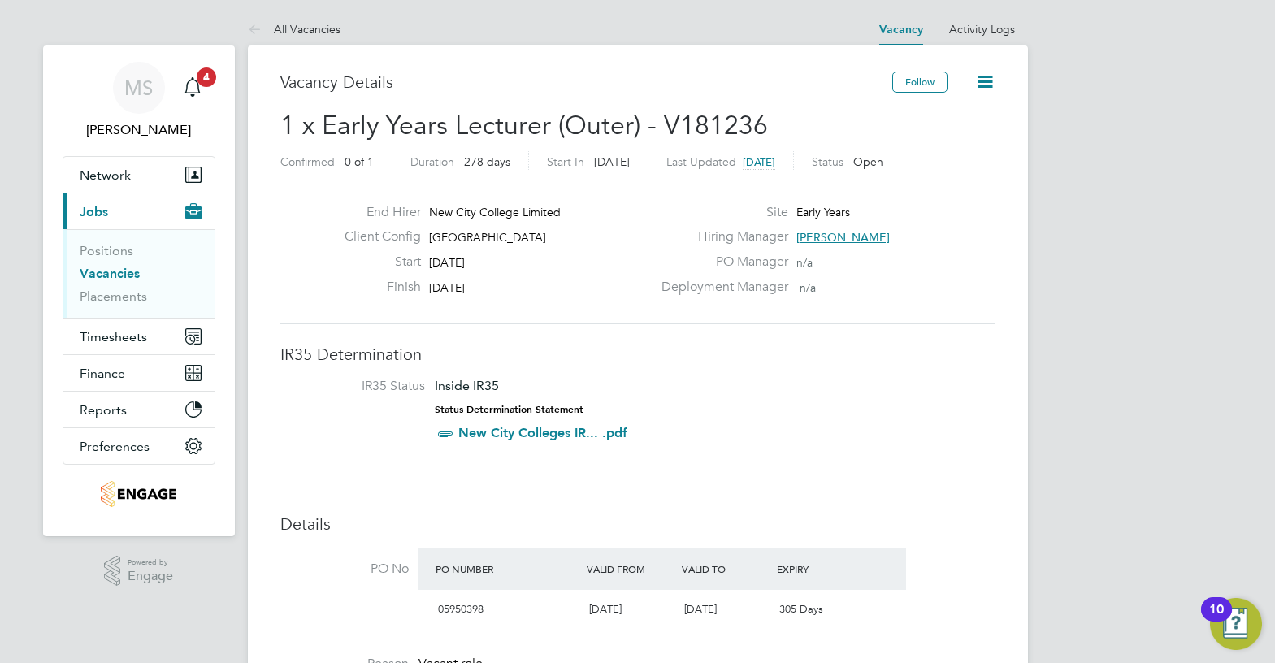
click at [518, 232] on span "[GEOGRAPHIC_DATA]" at bounding box center [487, 237] width 117 height 15
copy div "[GEOGRAPHIC_DATA] Start"
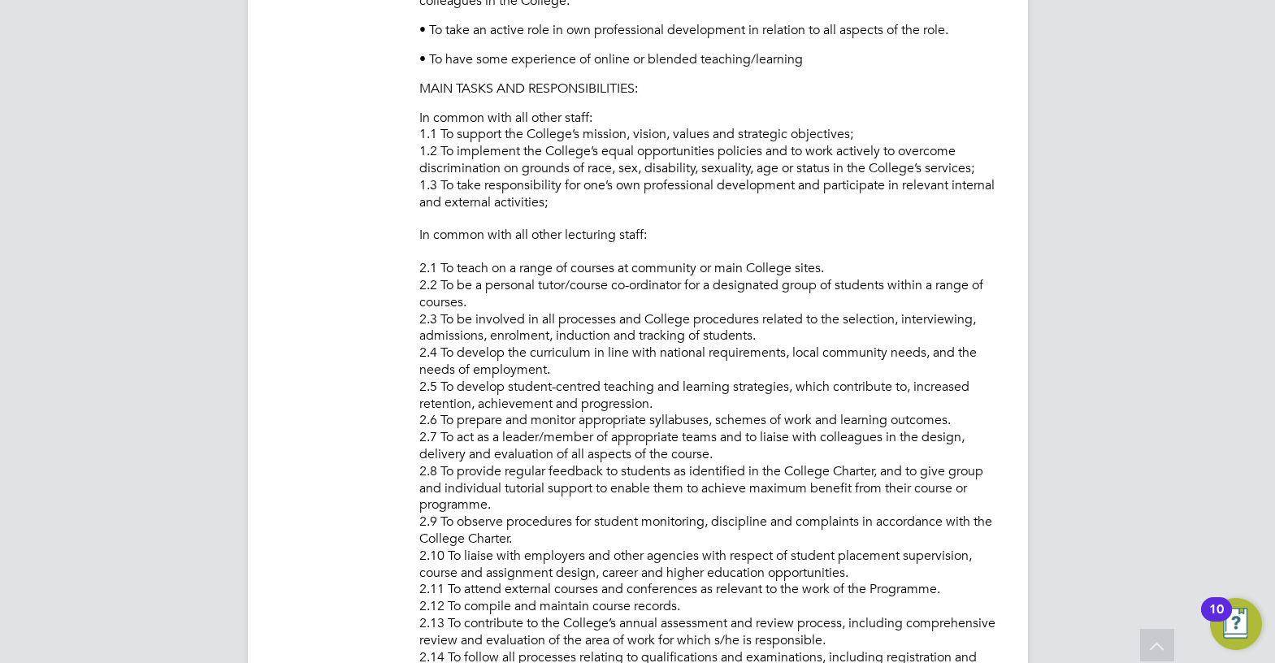
scroll to position [406, 0]
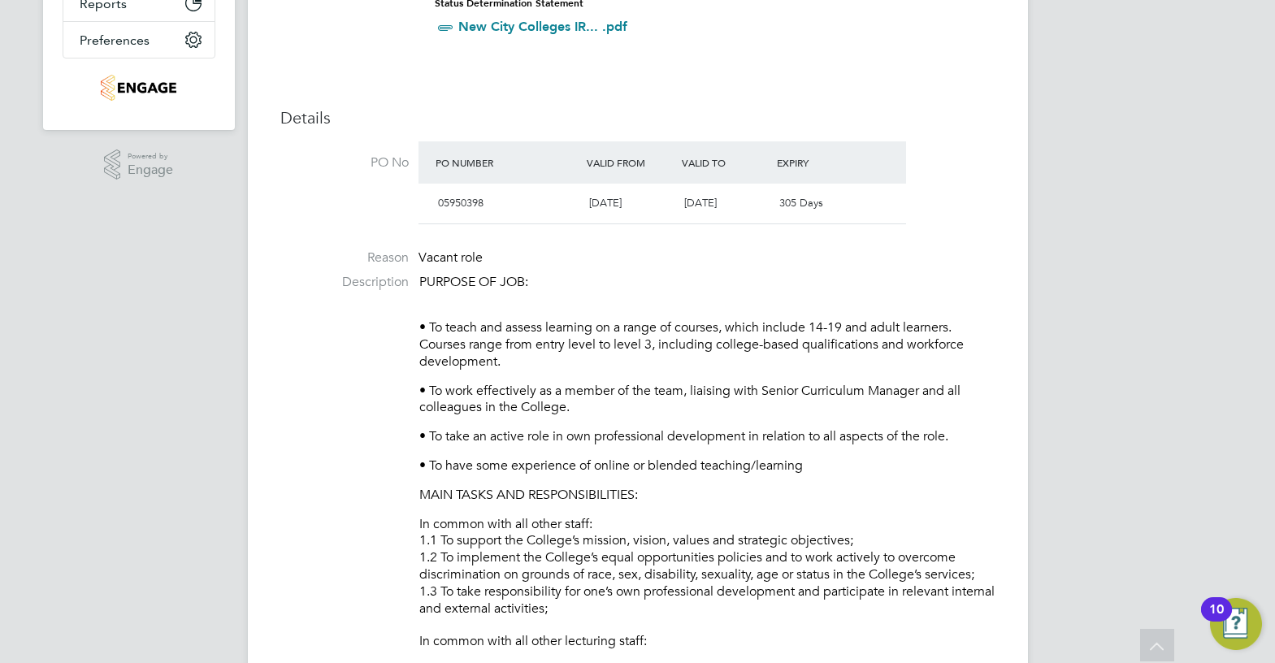
click at [629, 463] on p "• To have some experience of online or blended teaching/learning" at bounding box center [707, 465] width 576 height 17
click at [682, 465] on p "• To have some experience of online or blended teaching/learning" at bounding box center [707, 465] width 576 height 17
click at [793, 440] on p "• To take an active role in own professional development in relation to all asp…" at bounding box center [707, 436] width 576 height 17
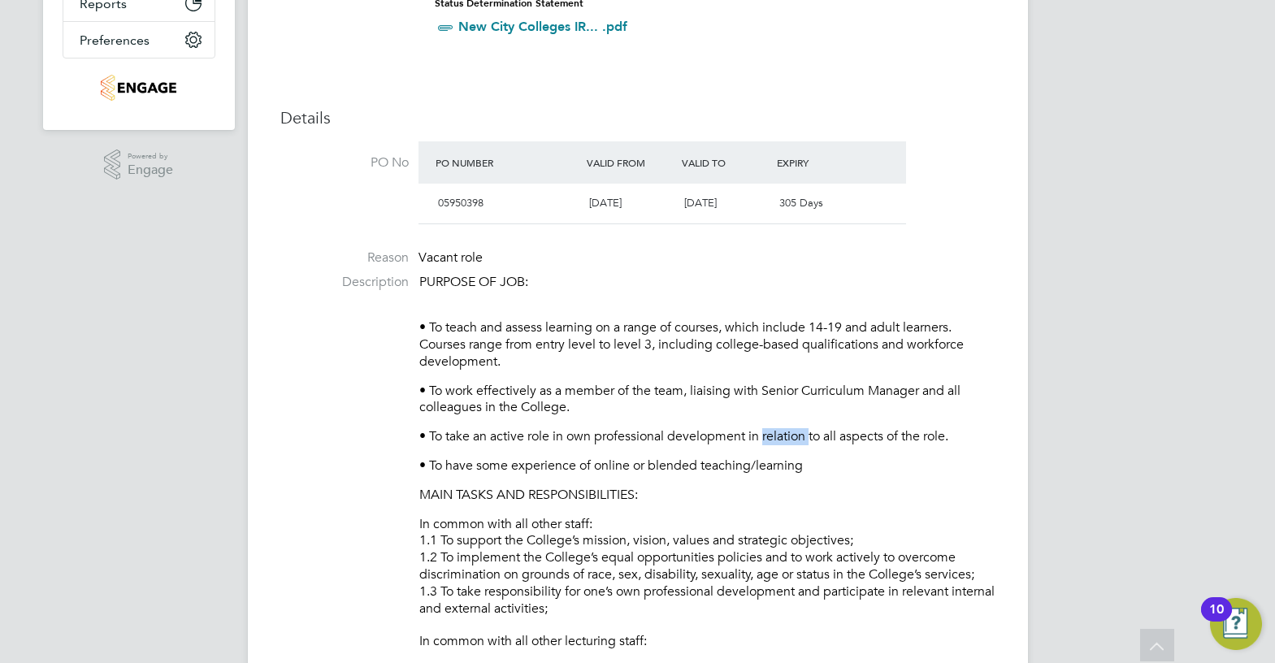
click at [793, 440] on p "• To take an active role in own professional development in relation to all asp…" at bounding box center [707, 436] width 576 height 17
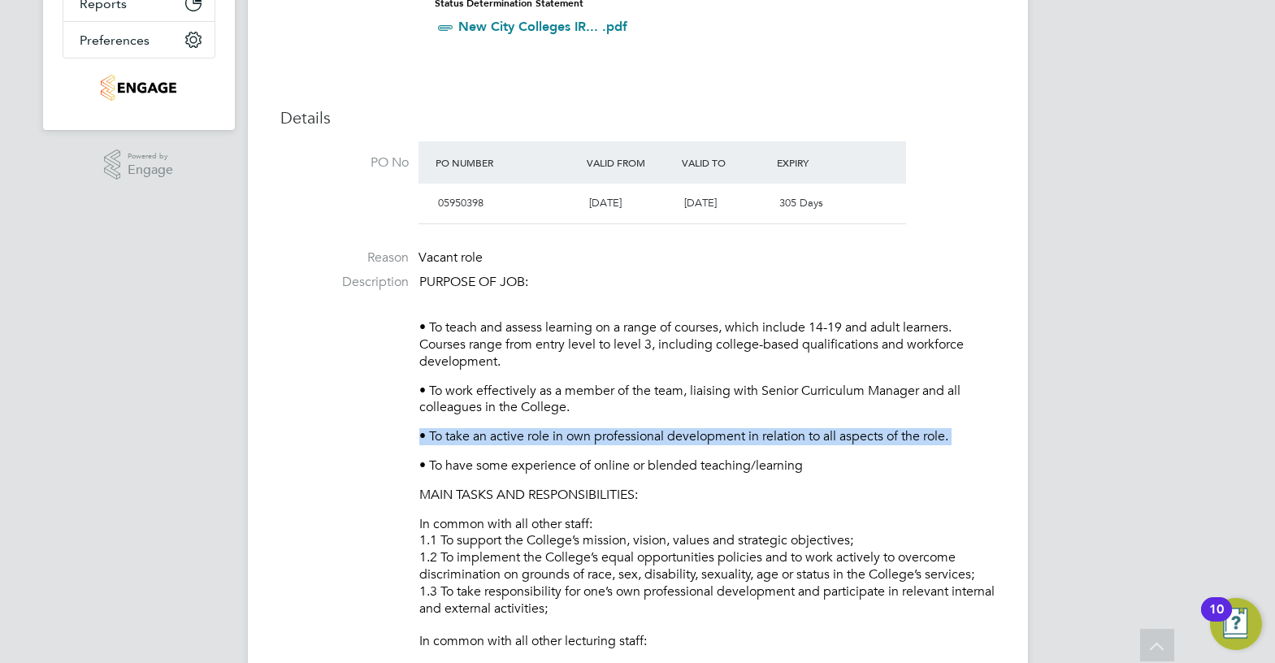
click at [793, 440] on p "• To take an active role in own professional development in relation to all asp…" at bounding box center [707, 436] width 576 height 17
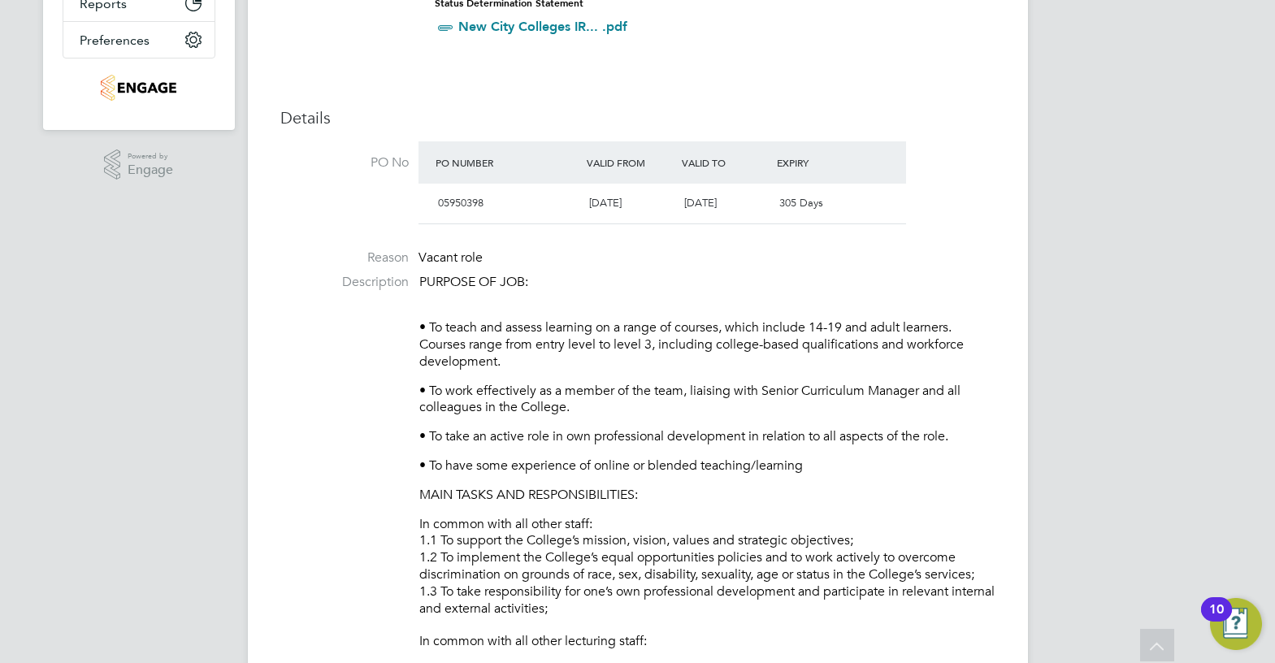
click at [803, 465] on p "• To have some experience of online or blended teaching/learning" at bounding box center [707, 465] width 576 height 17
click at [808, 442] on p "• To take an active role in own professional development in relation to all asp…" at bounding box center [707, 436] width 576 height 17
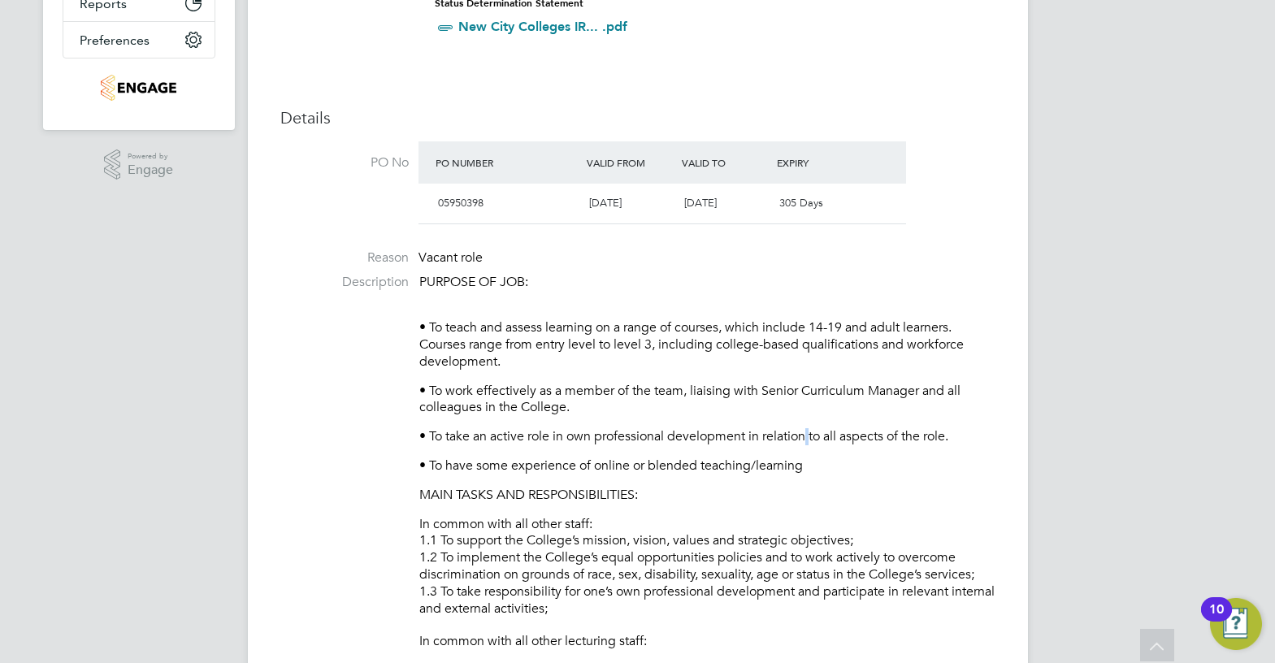
click at [808, 442] on p "• To take an active role in own professional development in relation to all asp…" at bounding box center [707, 436] width 576 height 17
click at [795, 464] on p "• To have some experience of online or blended teaching/learning" at bounding box center [707, 465] width 576 height 17
click at [808, 433] on p "• To take an active role in own professional development in relation to all asp…" at bounding box center [707, 436] width 576 height 17
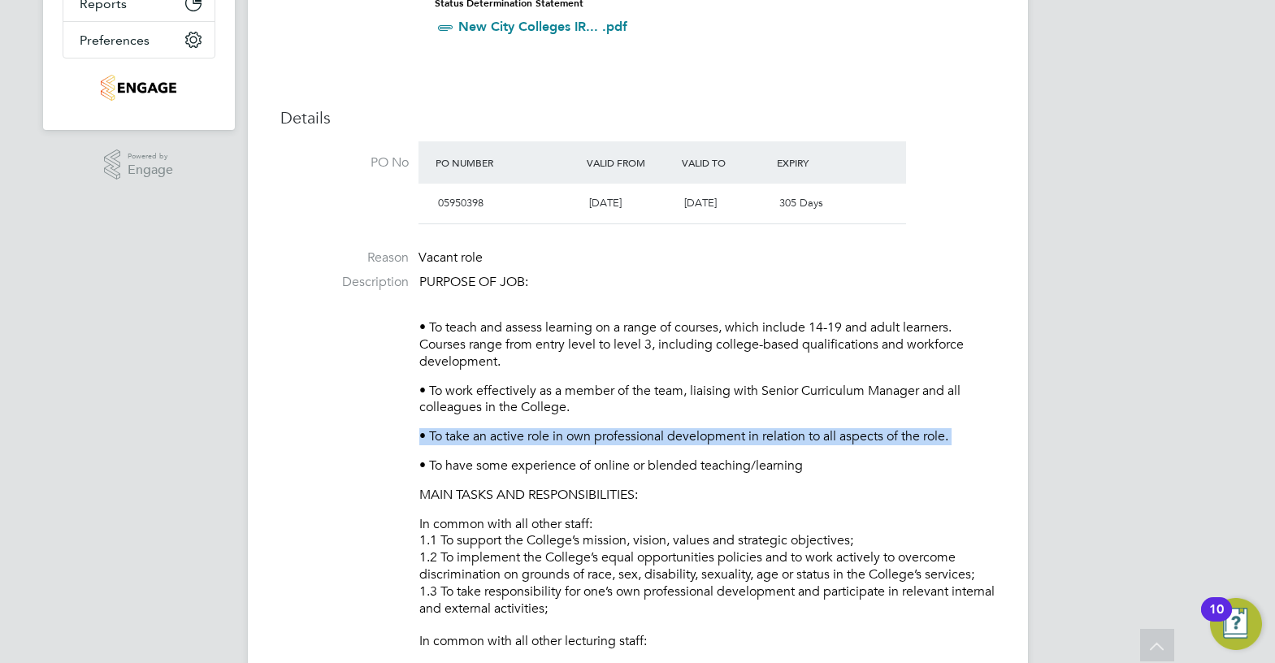
click at [808, 433] on p "• To take an active role in own professional development in relation to all asp…" at bounding box center [707, 436] width 576 height 17
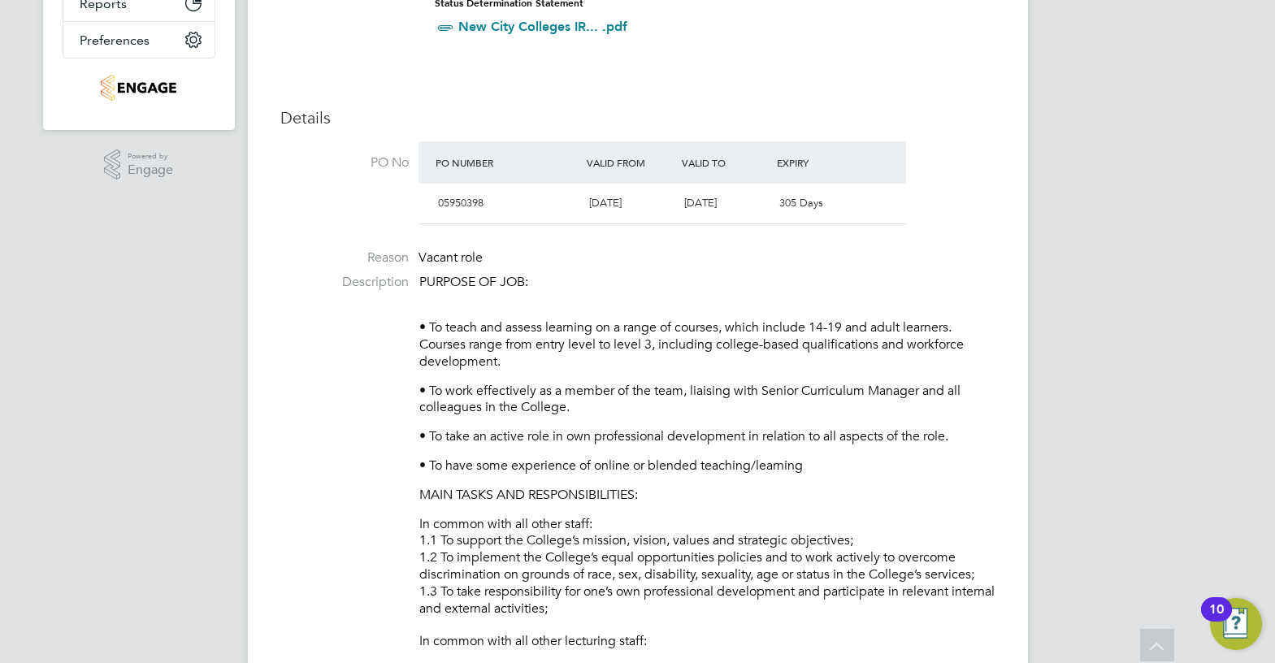
click at [802, 457] on p "• To have some experience of online or blended teaching/learning" at bounding box center [707, 465] width 576 height 17
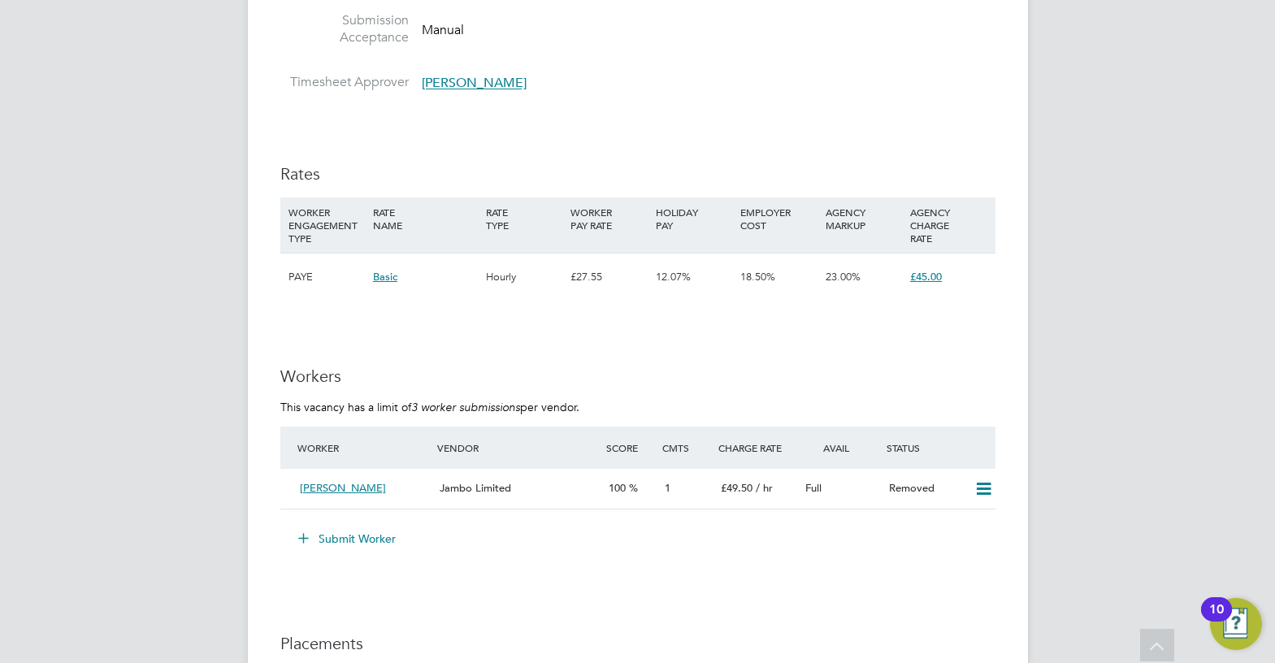
scroll to position [2600, 0]
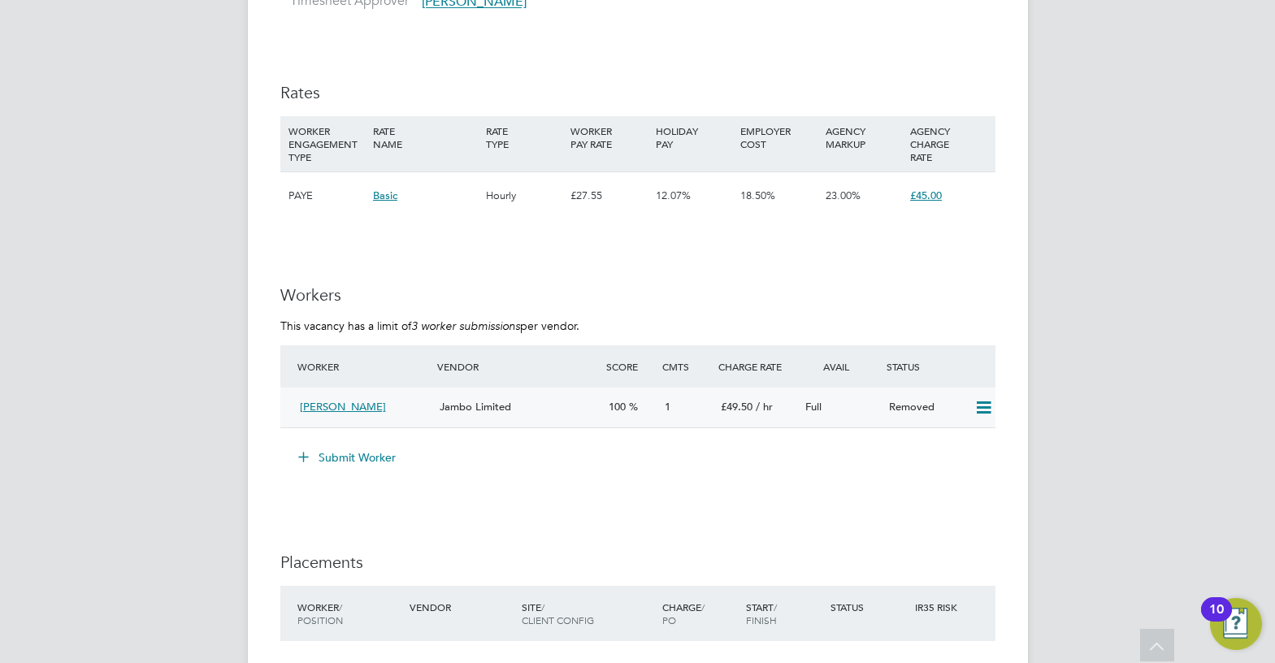
click at [416, 396] on div "[PERSON_NAME]" at bounding box center [363, 407] width 141 height 27
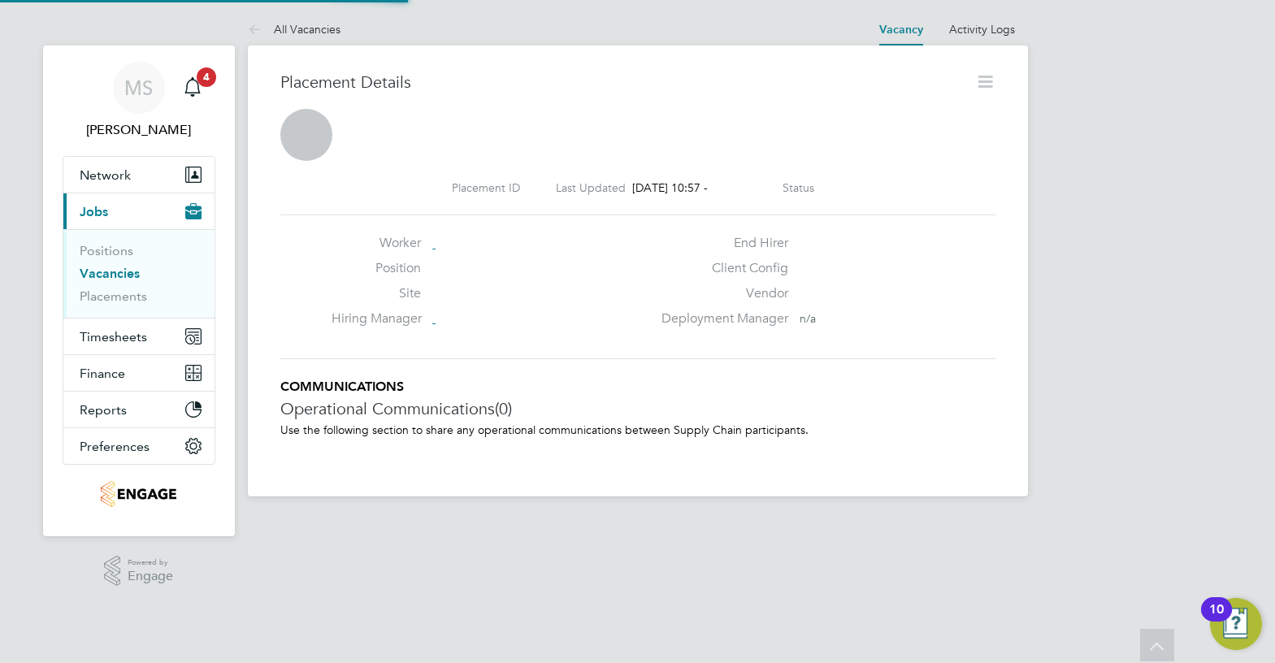
scroll to position [8, 8]
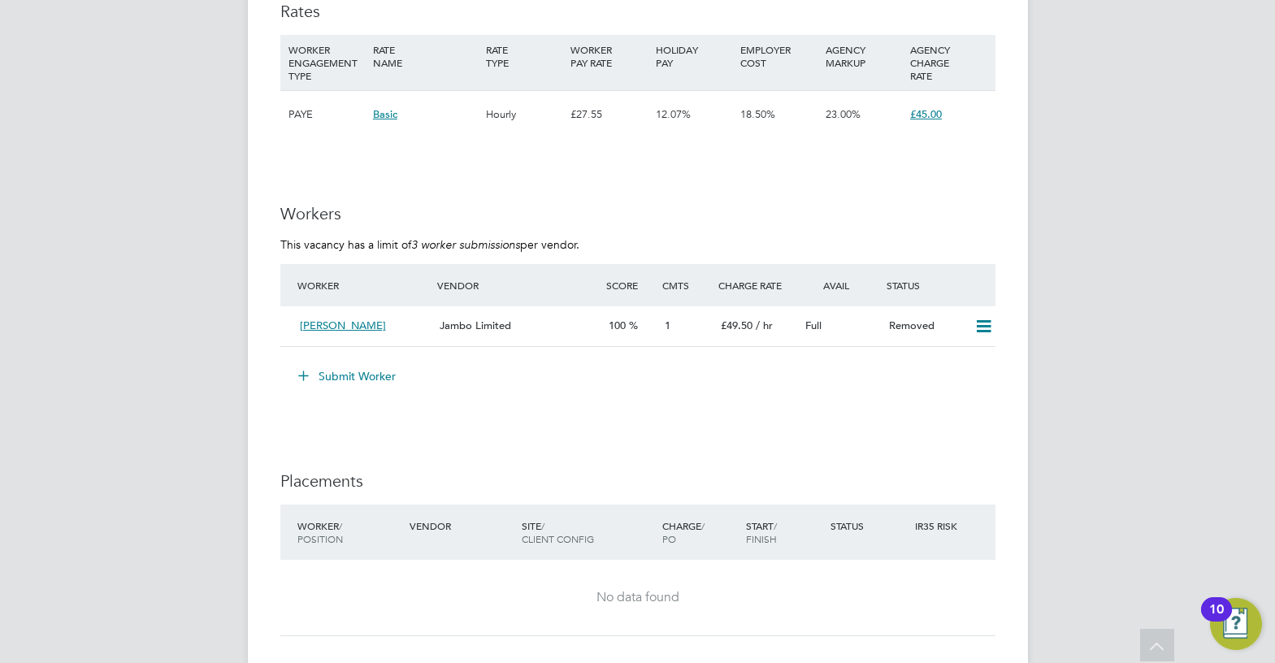
scroll to position [2356, 0]
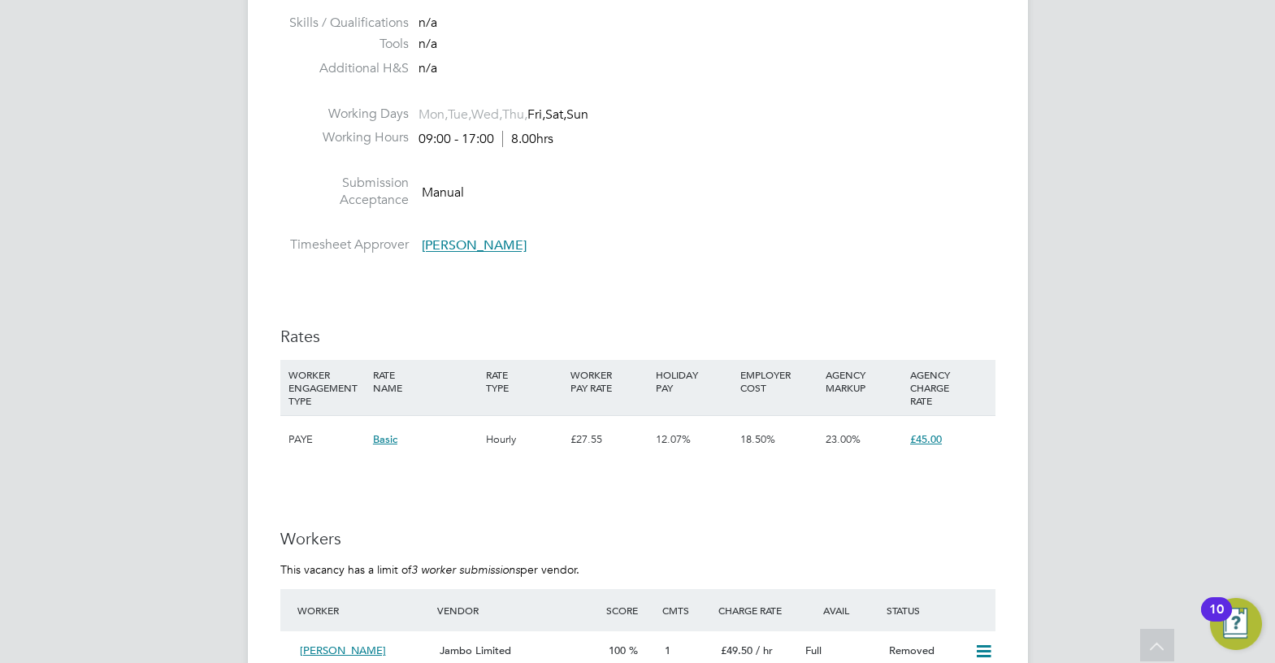
click at [687, 437] on span "12.07%" at bounding box center [673, 439] width 35 height 14
click at [882, 445] on div "23.00%" at bounding box center [863, 439] width 84 height 47
drag, startPoint x: 863, startPoint y: 438, endPoint x: 236, endPoint y: 431, distance: 626.5
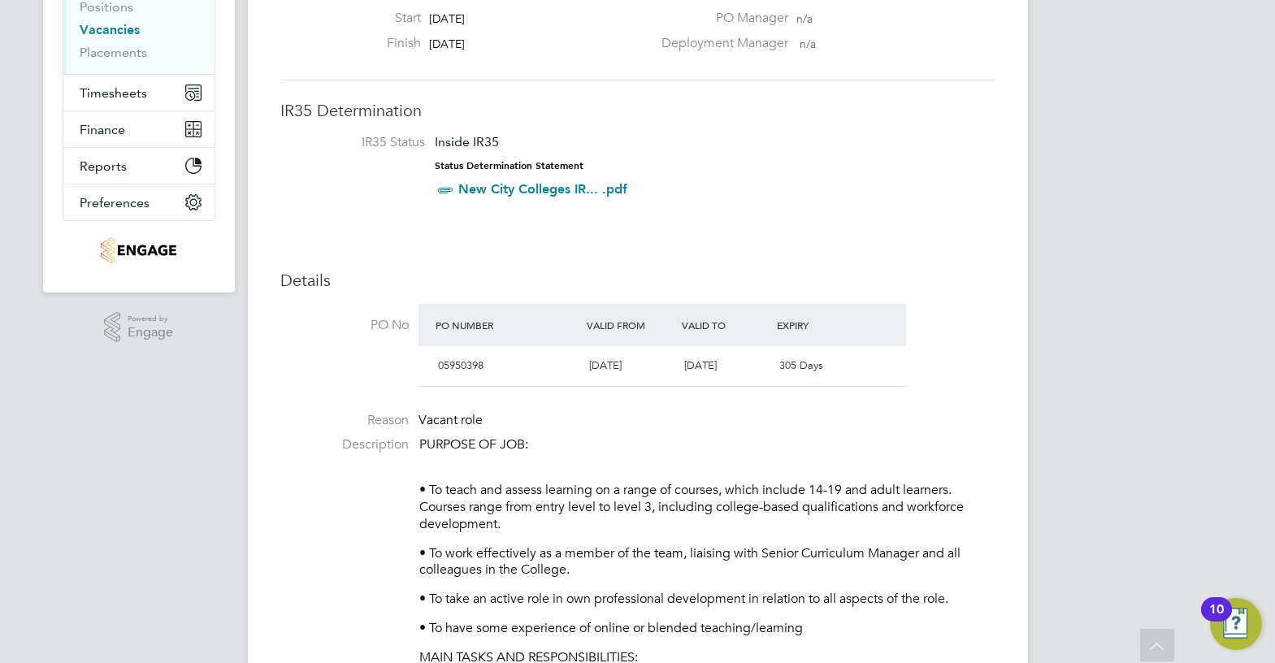
scroll to position [0, 0]
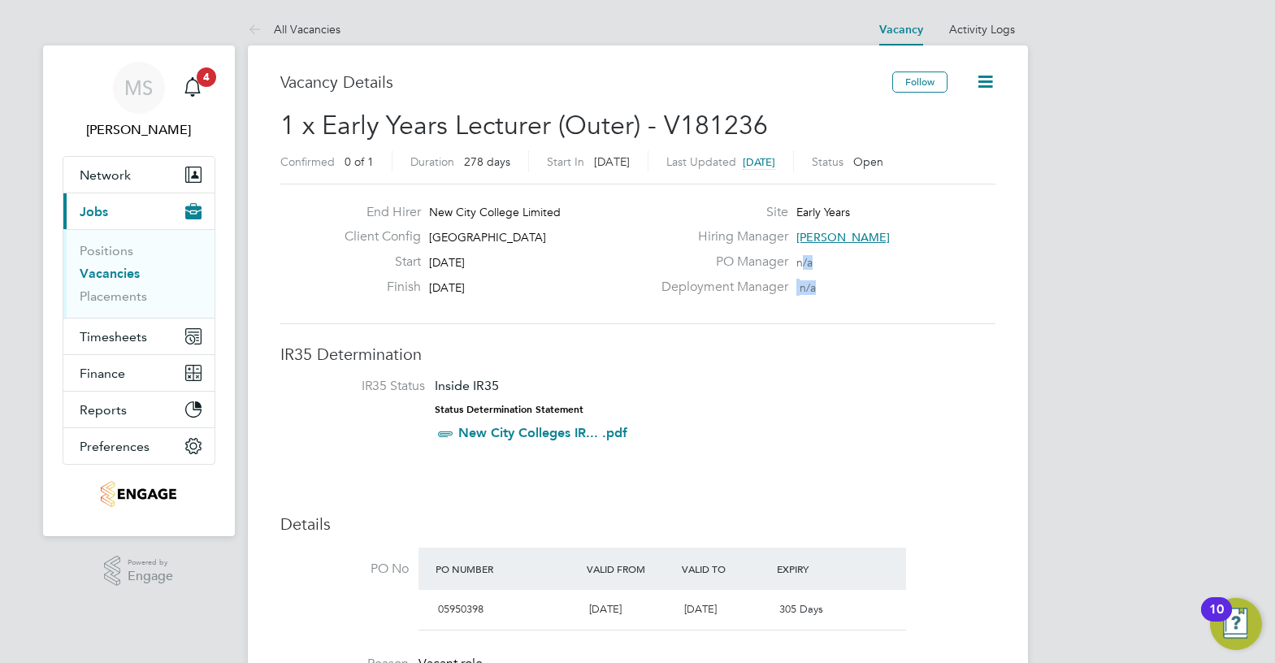
drag, startPoint x: 830, startPoint y: 287, endPoint x: 678, endPoint y: 265, distance: 153.5
click at [678, 265] on div "Site Early Years Hiring Manager [PERSON_NAME] PO Manager n/a Deployment Manager…" at bounding box center [826, 254] width 349 height 100
click at [836, 295] on div "Deployment Manager n/a" at bounding box center [826, 291] width 349 height 25
drag, startPoint x: 820, startPoint y: 288, endPoint x: 793, endPoint y: 262, distance: 37.3
click at [793, 262] on div "Site Early Years Hiring Manager [PERSON_NAME] PO Manager n/a Deployment Manager…" at bounding box center [826, 254] width 349 height 100
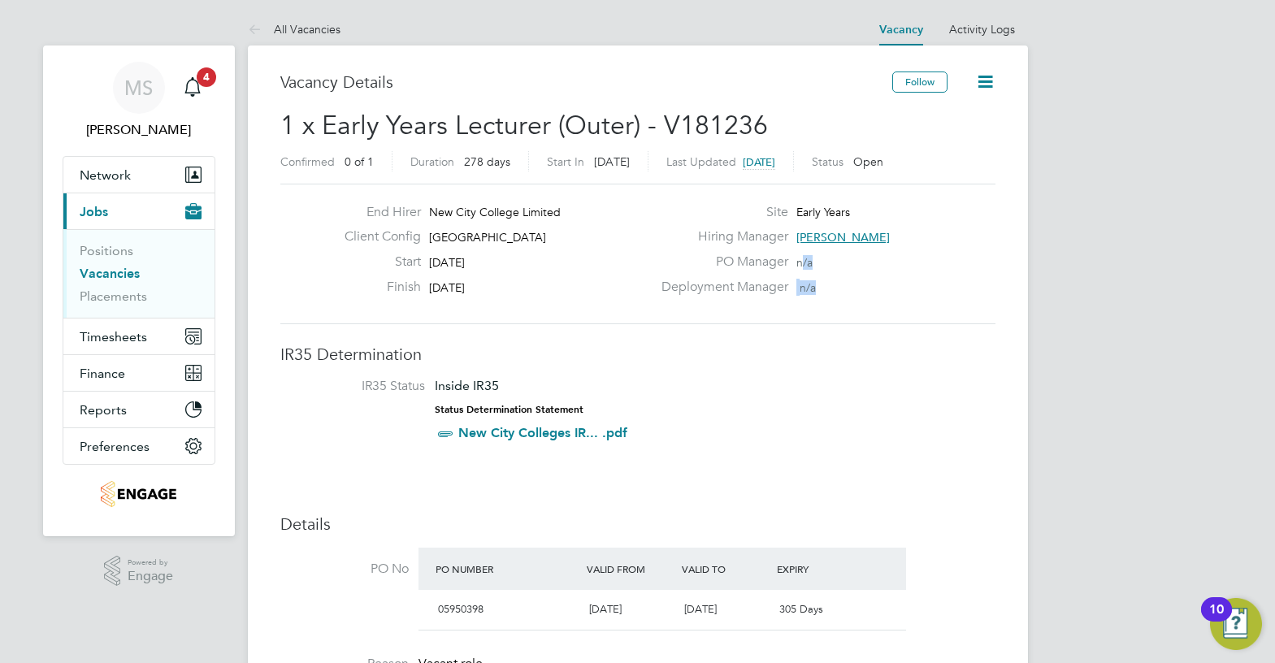
click at [815, 275] on div "PO Manager n/a" at bounding box center [826, 265] width 349 height 25
drag, startPoint x: 815, startPoint y: 286, endPoint x: 796, endPoint y: 257, distance: 34.7
click at [796, 257] on div "Site Early Years Hiring Manager [PERSON_NAME] PO Manager n/a Deployment Manager…" at bounding box center [826, 254] width 349 height 100
click at [827, 290] on div "Deployment Manager n/a" at bounding box center [826, 291] width 349 height 25
drag, startPoint x: 816, startPoint y: 288, endPoint x: 795, endPoint y: 260, distance: 34.3
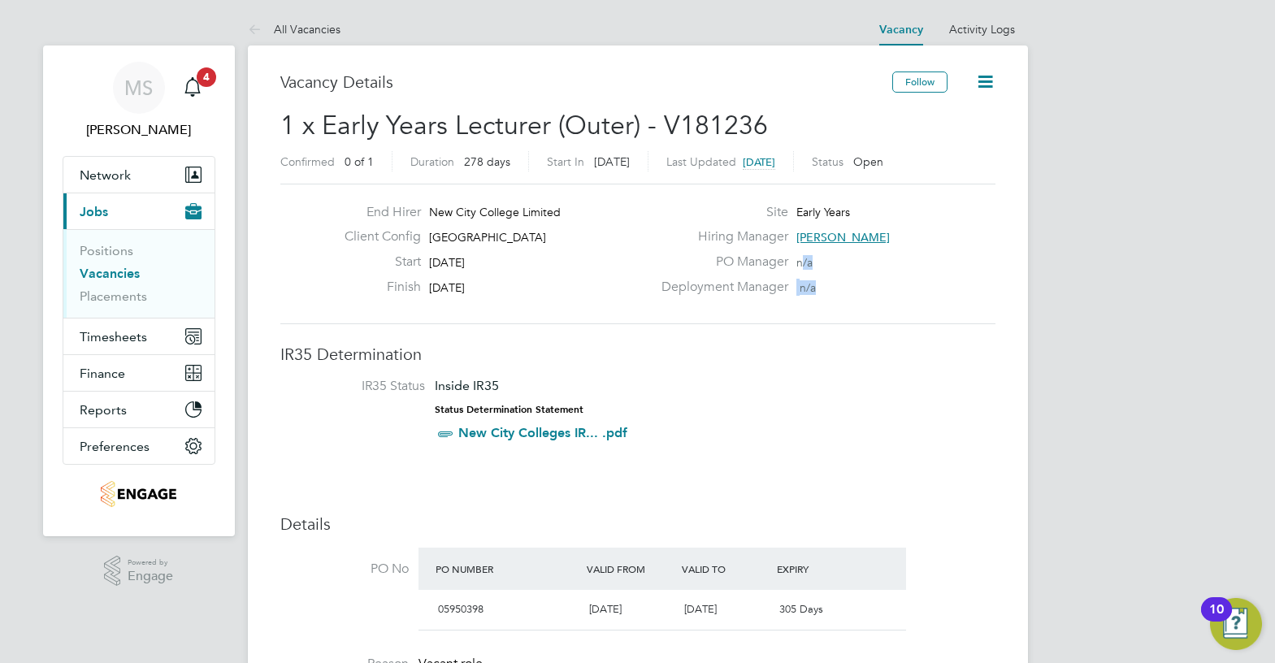
click at [795, 260] on div "Site Early Years Hiring Manager [PERSON_NAME] PO Manager n/a Deployment Manager…" at bounding box center [826, 254] width 349 height 100
click at [804, 269] on div "PO Manager n/a" at bounding box center [826, 265] width 349 height 25
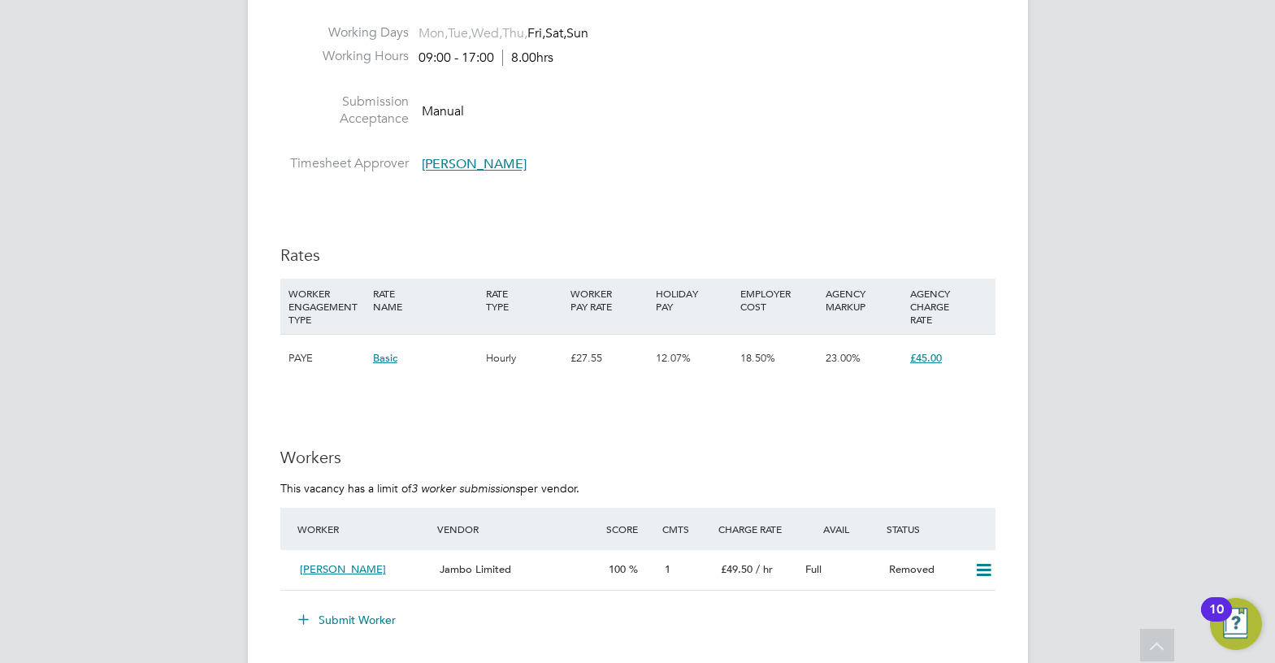
scroll to position [2681, 0]
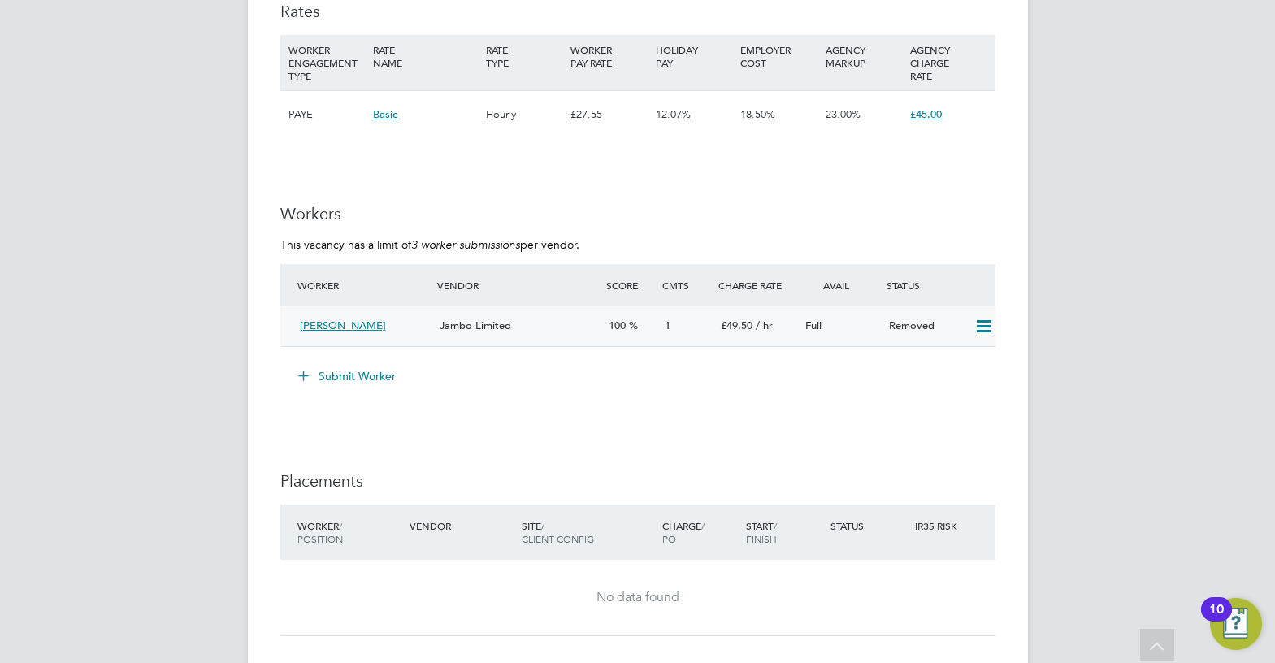
click at [537, 335] on div "Jambo Limited" at bounding box center [517, 326] width 168 height 27
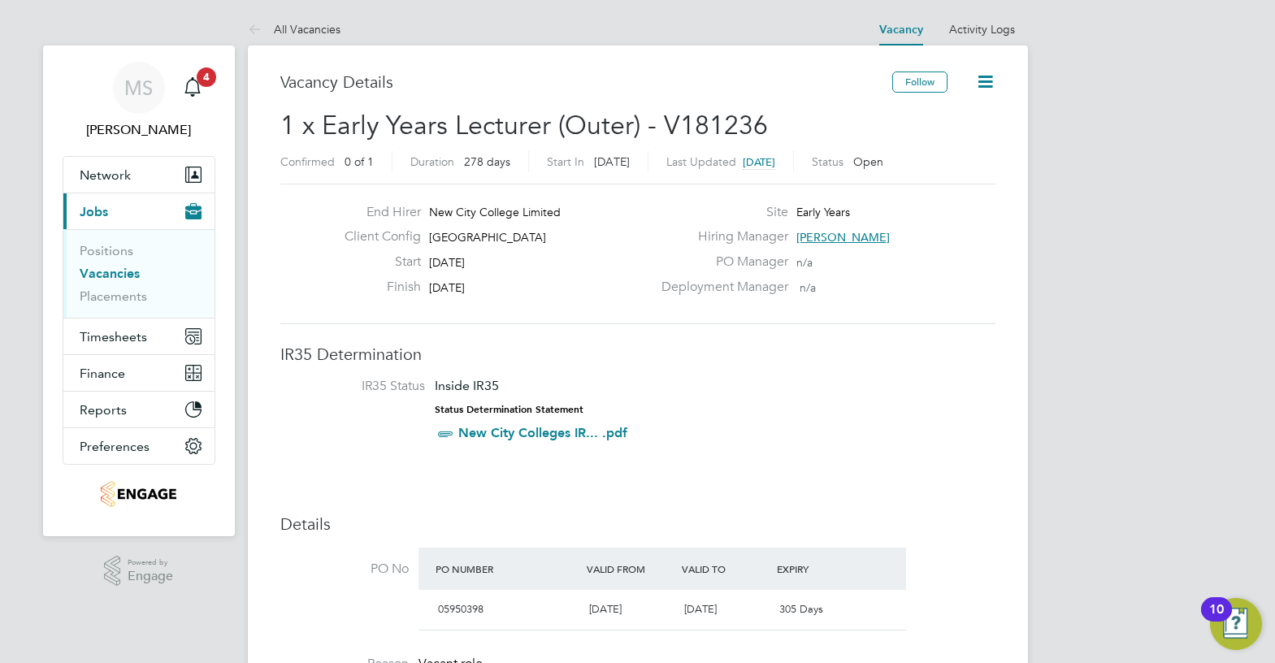
click at [804, 289] on span "n/a" at bounding box center [807, 287] width 16 height 15
click at [829, 288] on div "Deployment Manager n/a" at bounding box center [826, 291] width 349 height 25
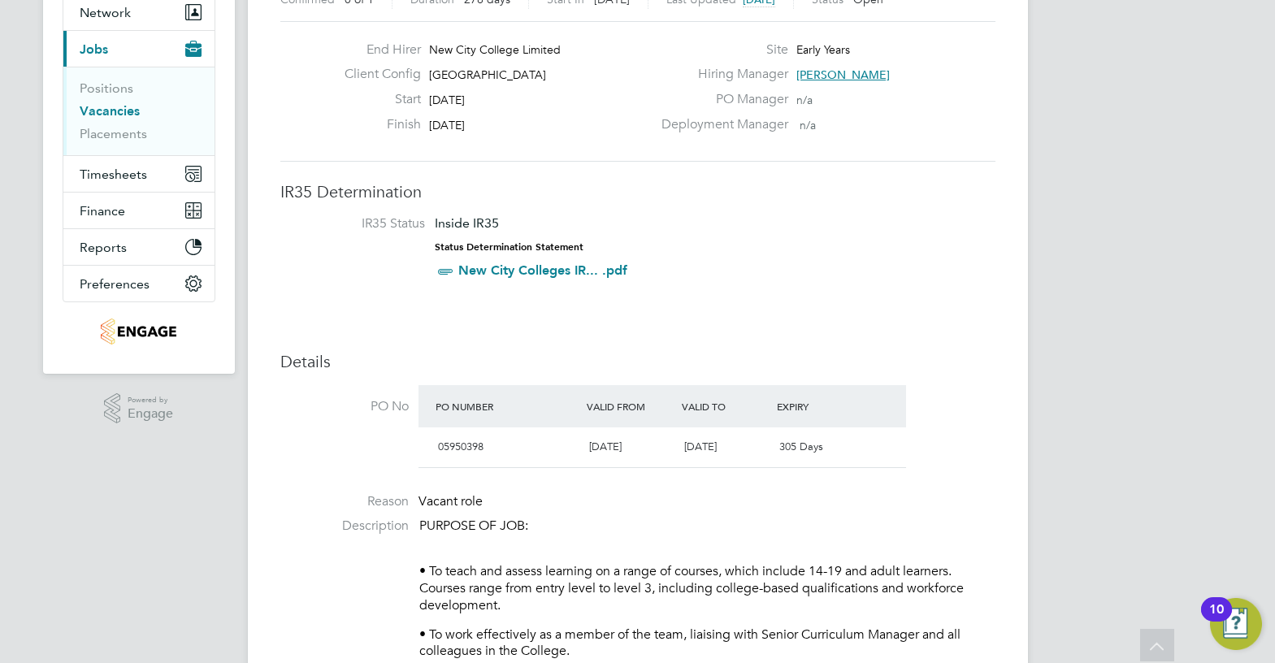
scroll to position [81, 0]
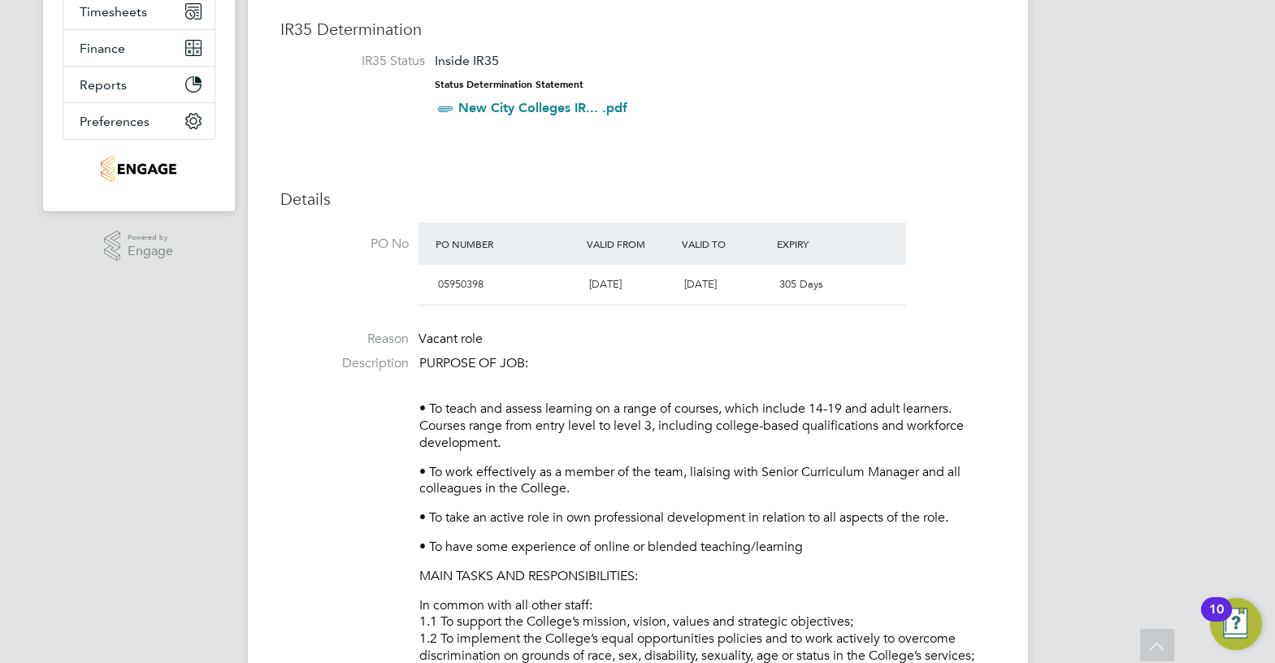
scroll to position [0, 0]
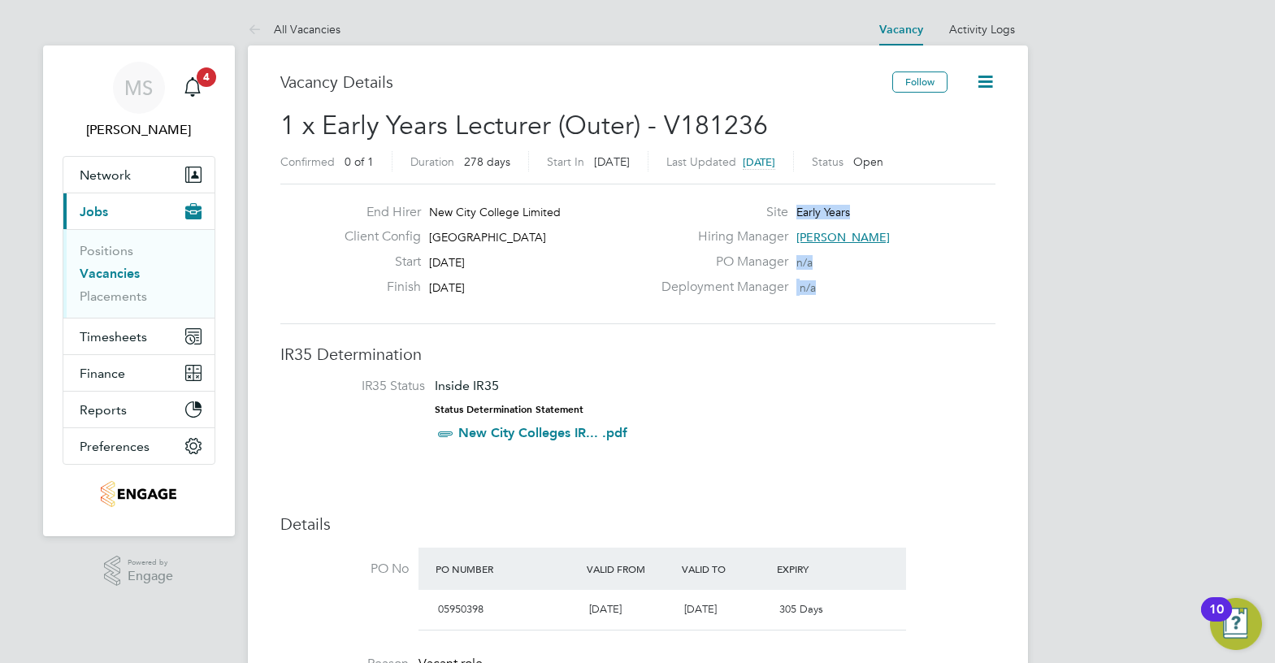
drag, startPoint x: 815, startPoint y: 286, endPoint x: 708, endPoint y: 214, distance: 129.3
click at [708, 214] on div "Site Early Years Hiring Manager Carolina Cadete Borges PO Manager n/a Deploymen…" at bounding box center [826, 254] width 349 height 100
click at [884, 289] on div "Deployment Manager n/a" at bounding box center [826, 291] width 349 height 25
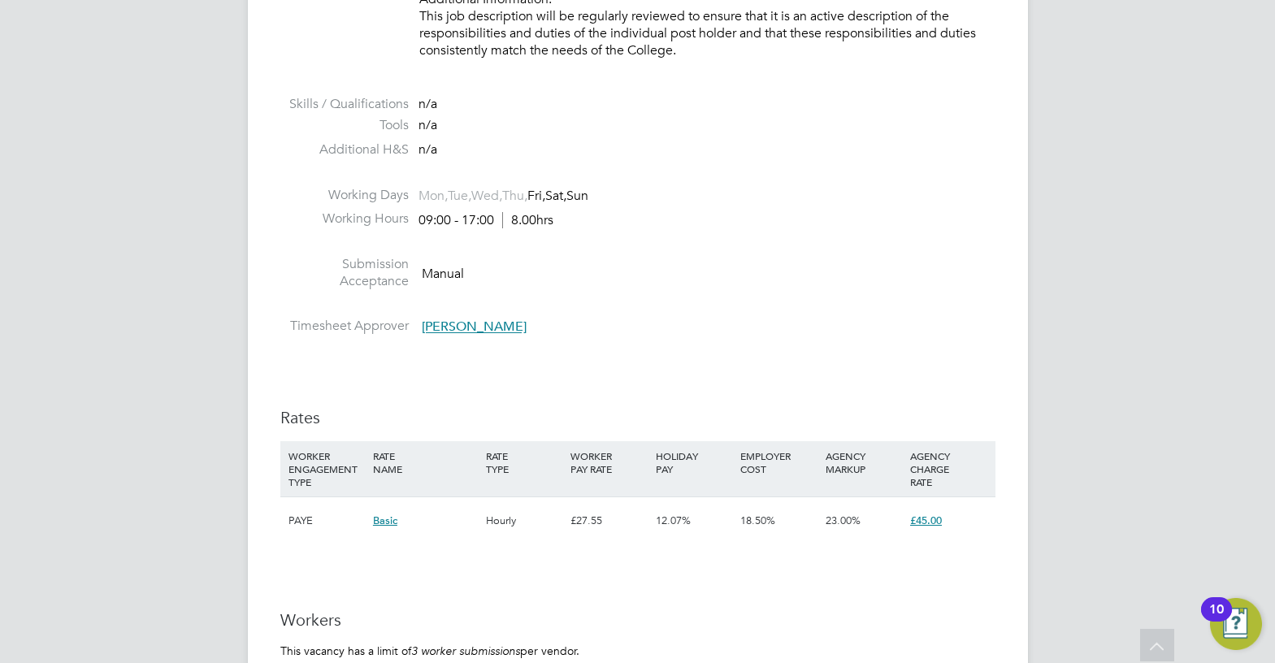
scroll to position [2681, 0]
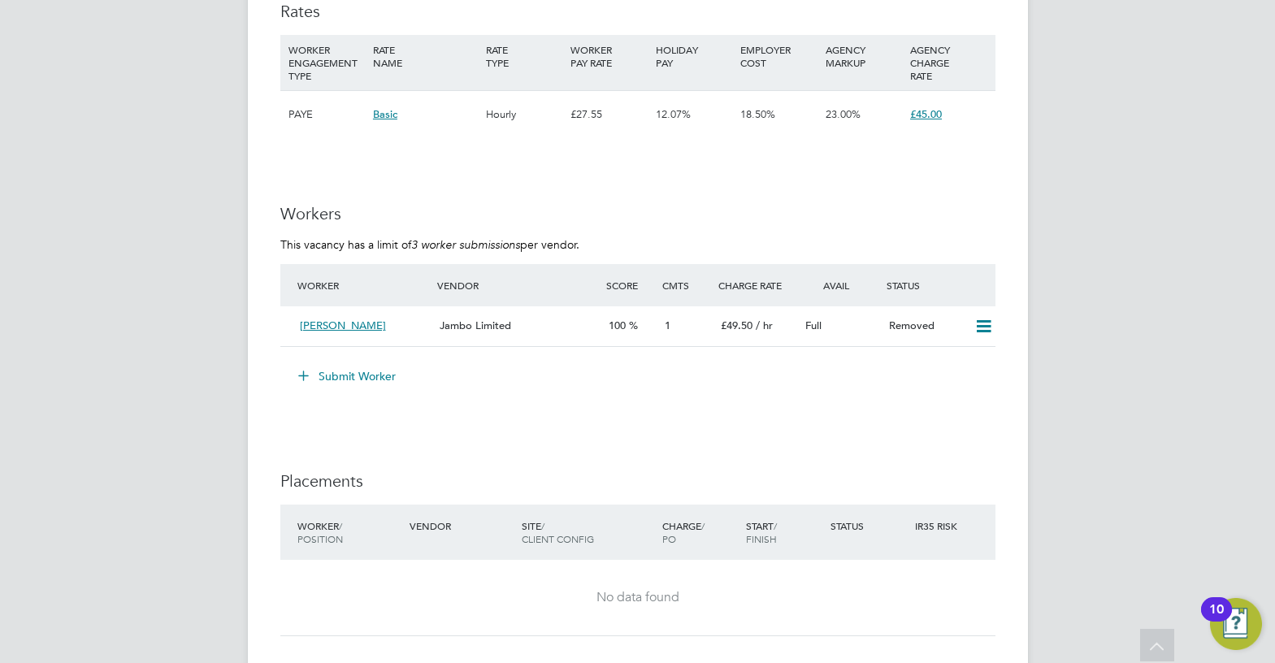
click at [344, 375] on button "Submit Worker" at bounding box center [348, 376] width 122 height 26
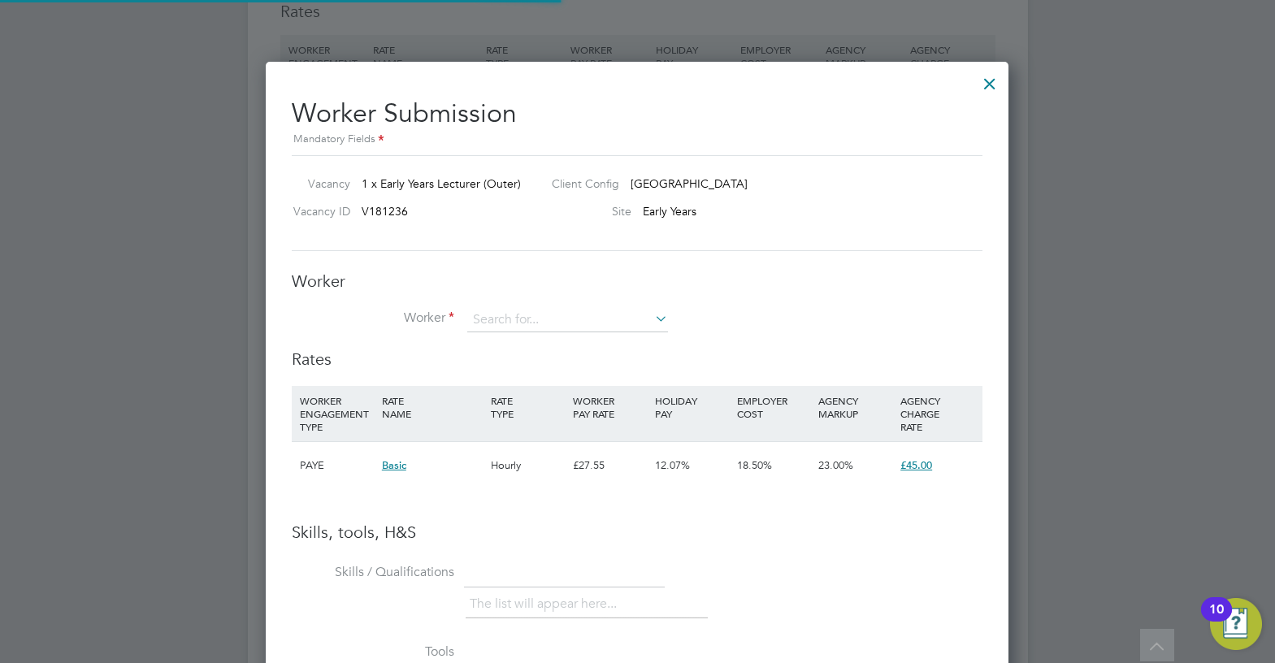
scroll to position [48, 110]
click at [622, 316] on input at bounding box center [567, 320] width 201 height 24
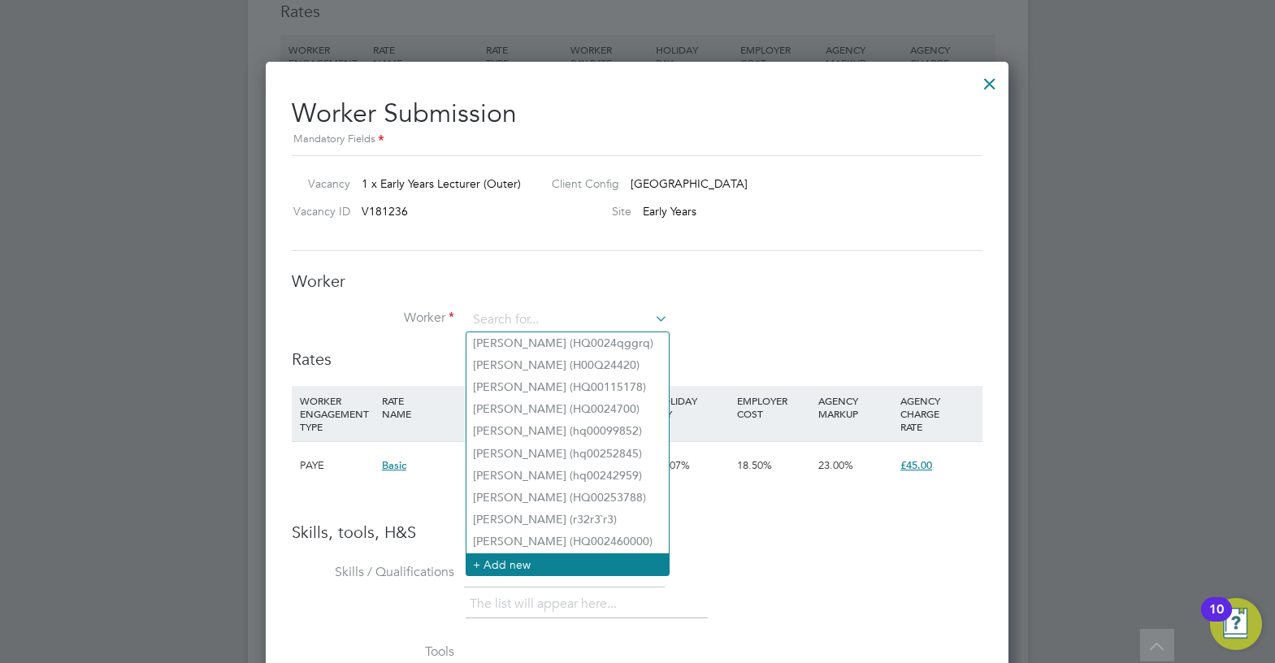
click at [537, 561] on li "+ Add new" at bounding box center [567, 564] width 202 height 22
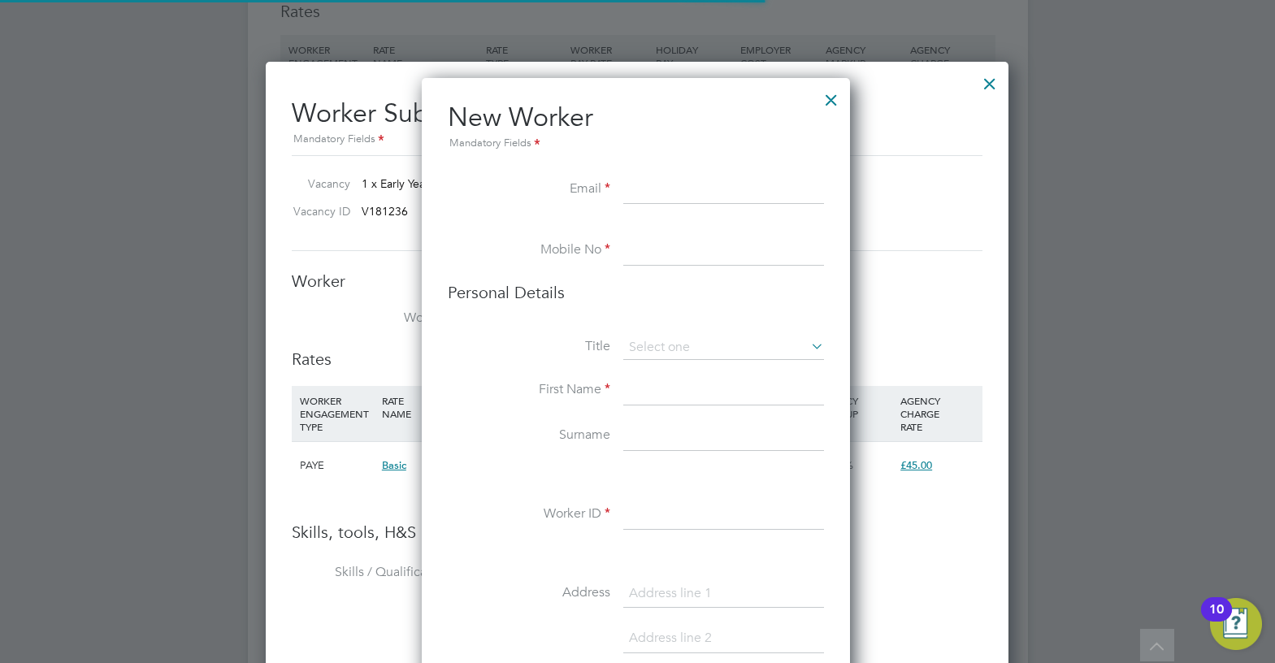
scroll to position [1375, 431]
click at [665, 182] on input at bounding box center [723, 189] width 201 height 29
paste input "salmaali784@gmail.com"
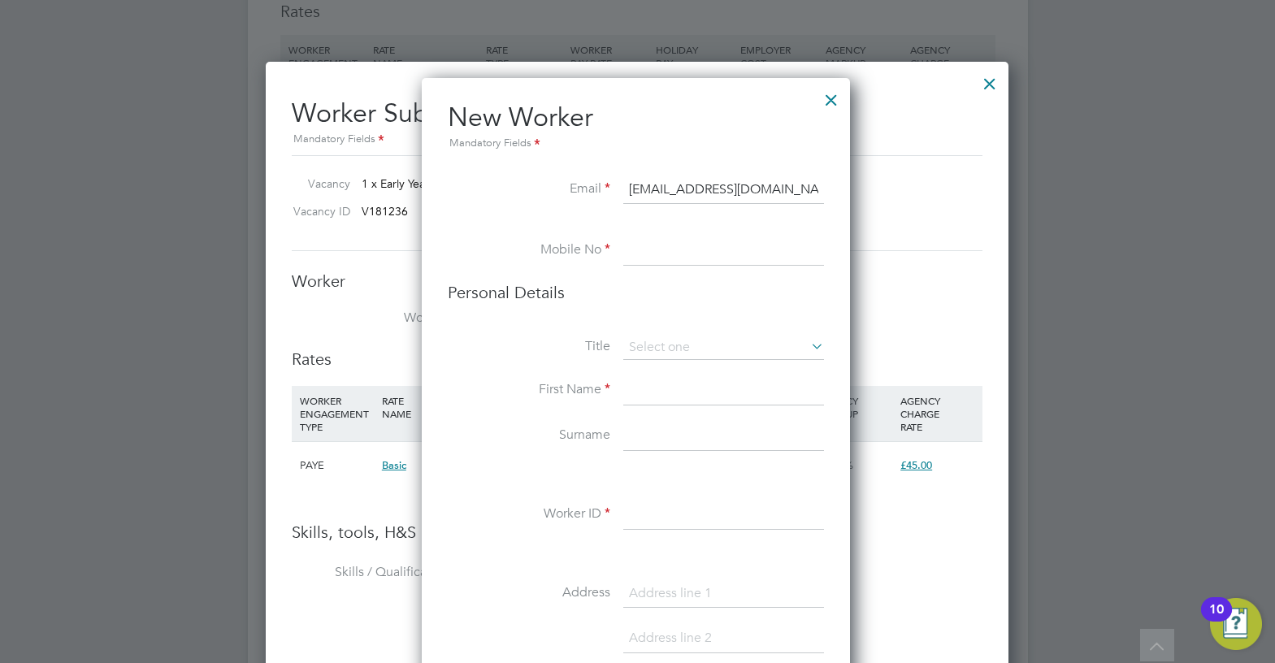
type input "salmaali784@gmail.com"
click at [696, 262] on input at bounding box center [723, 250] width 201 height 29
paste input "07828305131"
type input "07828305131"
click at [699, 401] on input at bounding box center [723, 390] width 201 height 29
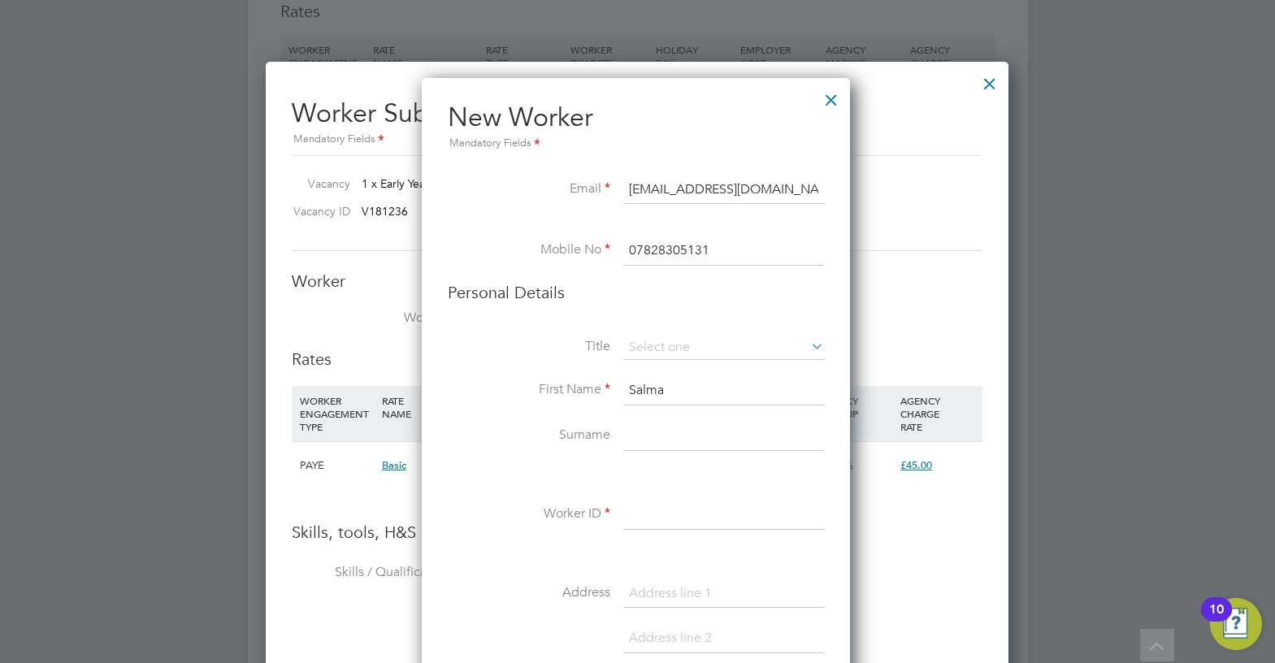
type input "Salma"
click at [730, 439] on input at bounding box center [723, 436] width 201 height 29
drag, startPoint x: 666, startPoint y: 428, endPoint x: 693, endPoint y: 436, distance: 28.0
click at [668, 429] on input at bounding box center [723, 436] width 201 height 29
paste input "Ali"
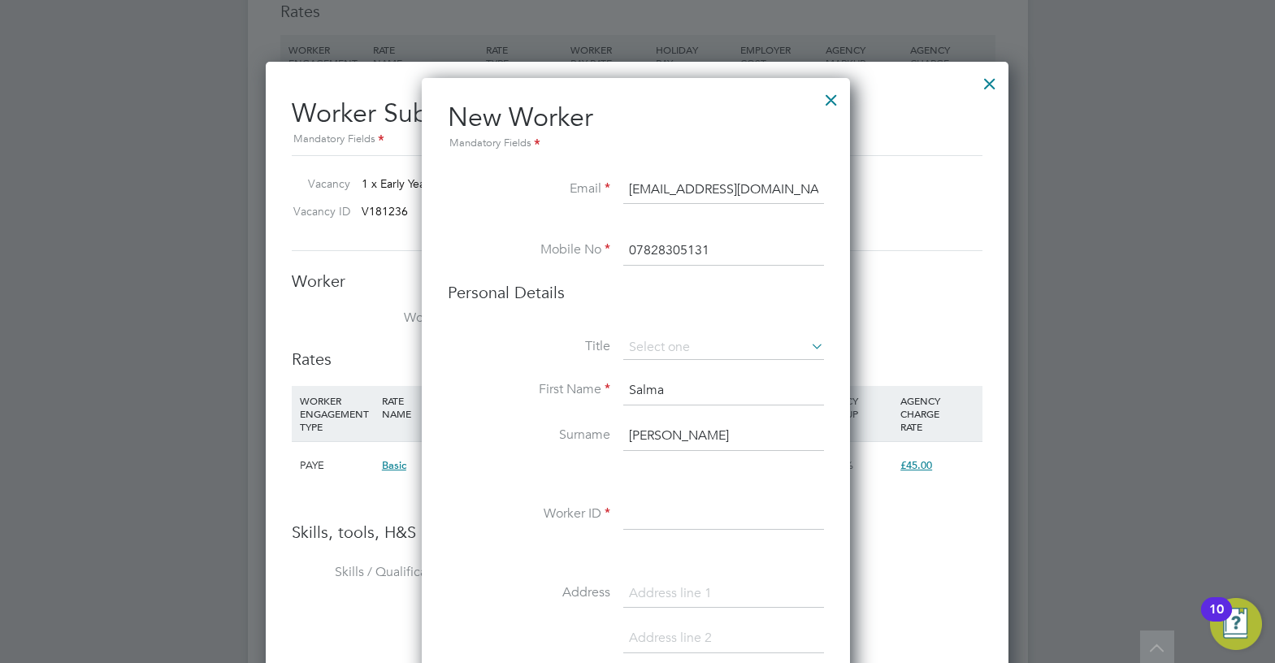
scroll to position [2844, 0]
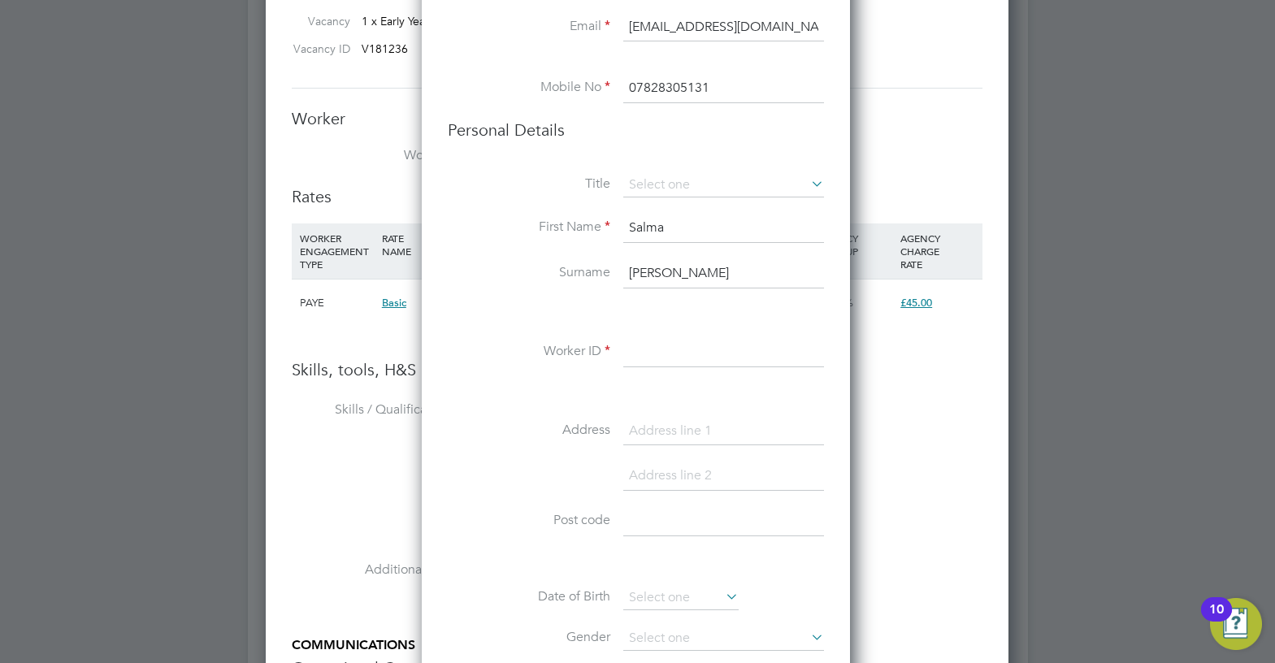
type input "Ali"
click at [663, 362] on input at bounding box center [723, 352] width 201 height 29
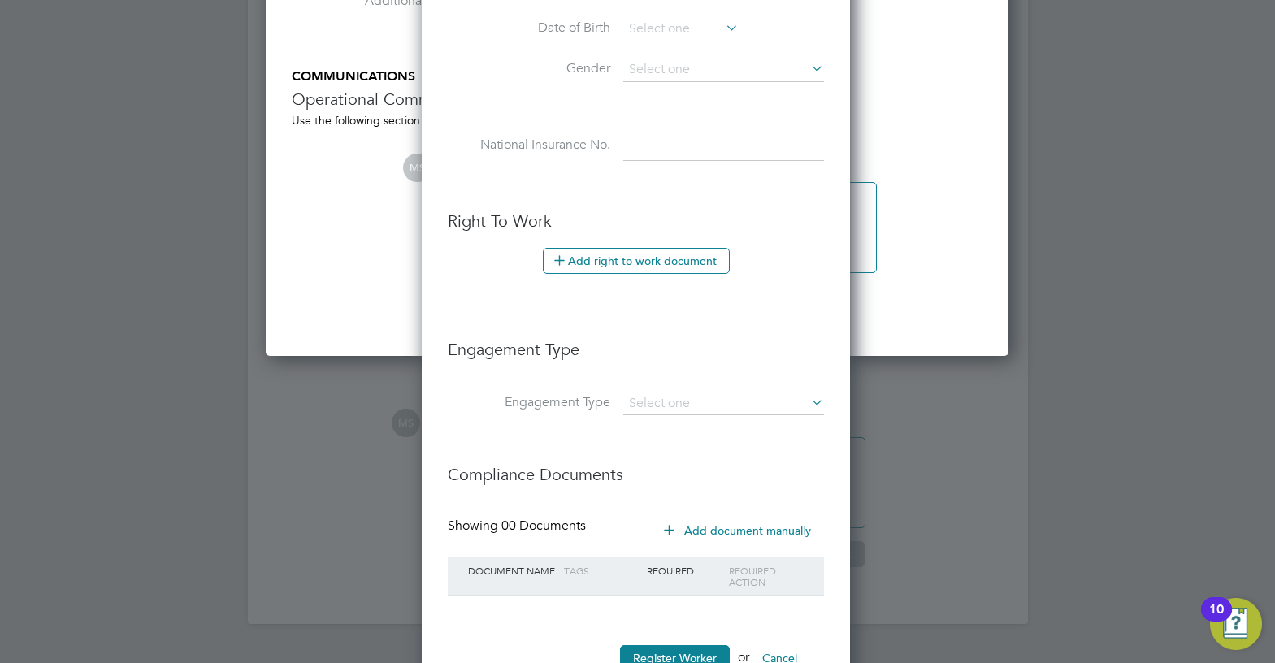
scroll to position [3469, 0]
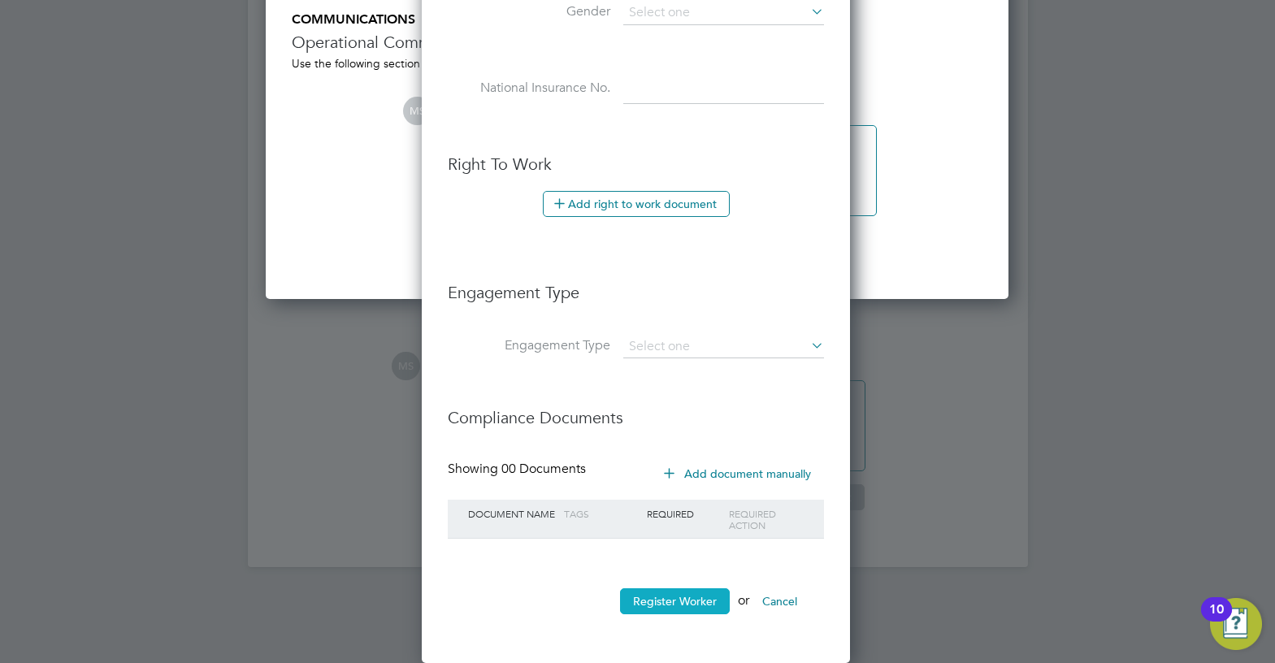
type input "hq00254239"
click at [688, 588] on button "Register Worker" at bounding box center [675, 601] width 110 height 26
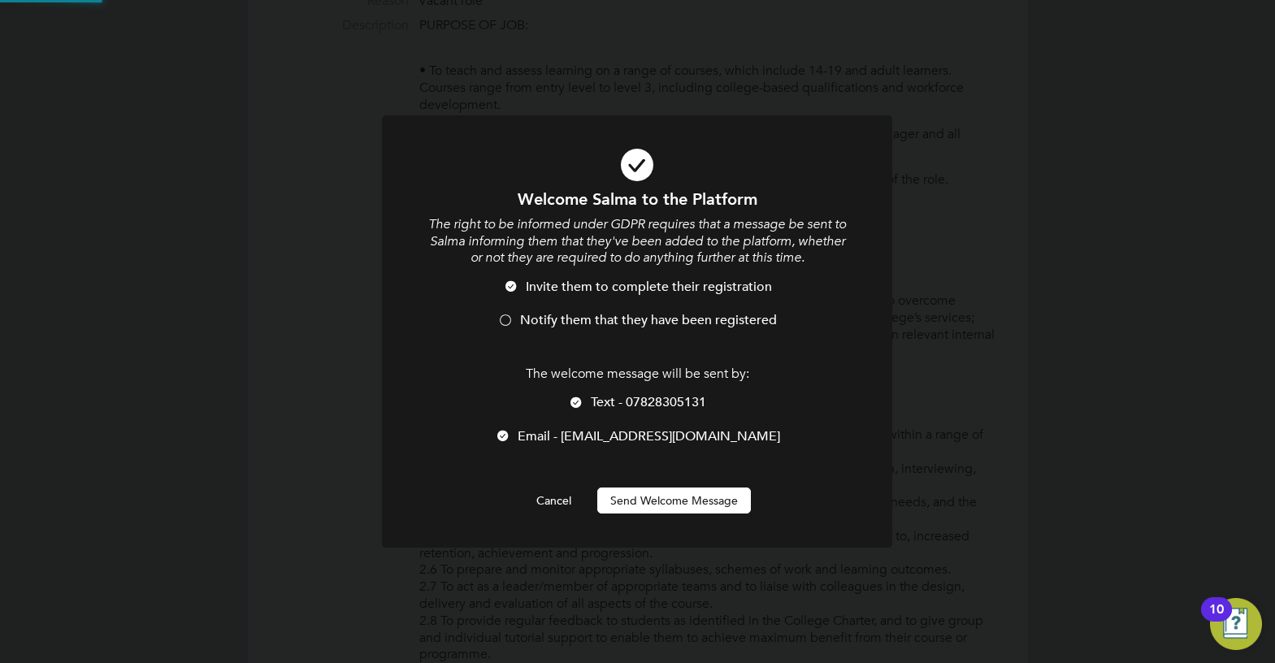
scroll to position [0, 0]
click at [583, 318] on span "Notify them that they have been registered" at bounding box center [648, 320] width 257 height 16
click at [634, 400] on span "Text - 07828305131" at bounding box center [648, 402] width 115 height 16
click at [650, 496] on button "Send Welcome Message" at bounding box center [674, 500] width 154 height 26
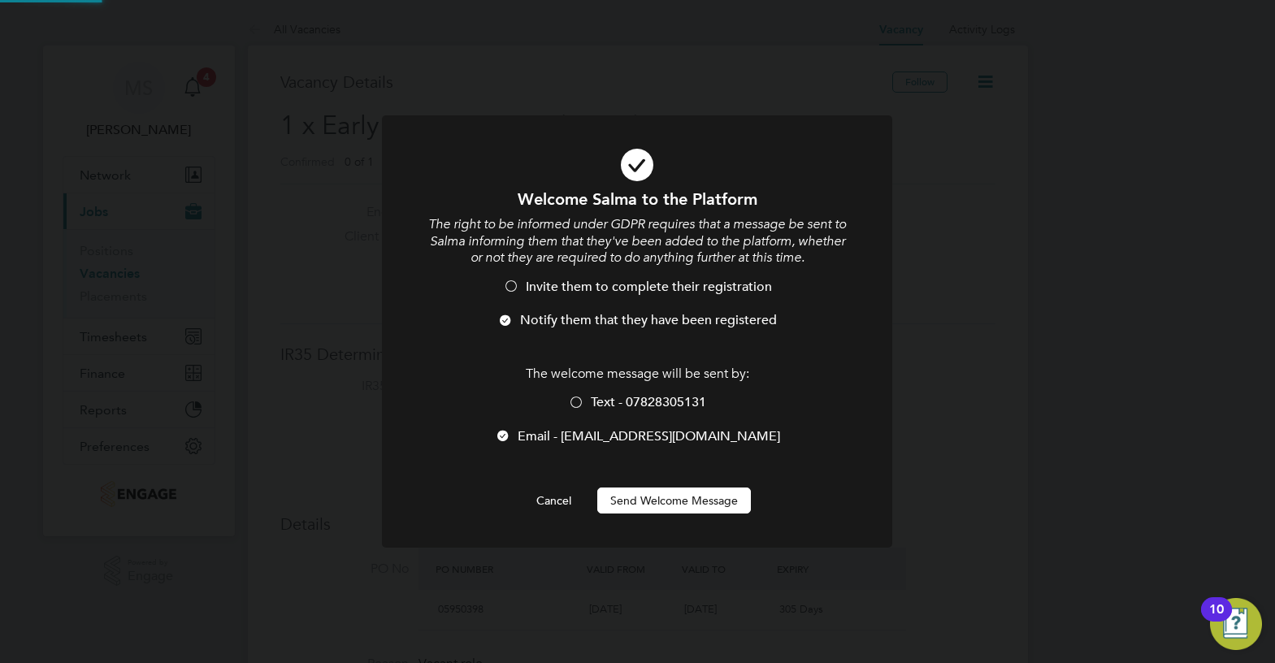
scroll to position [663, 0]
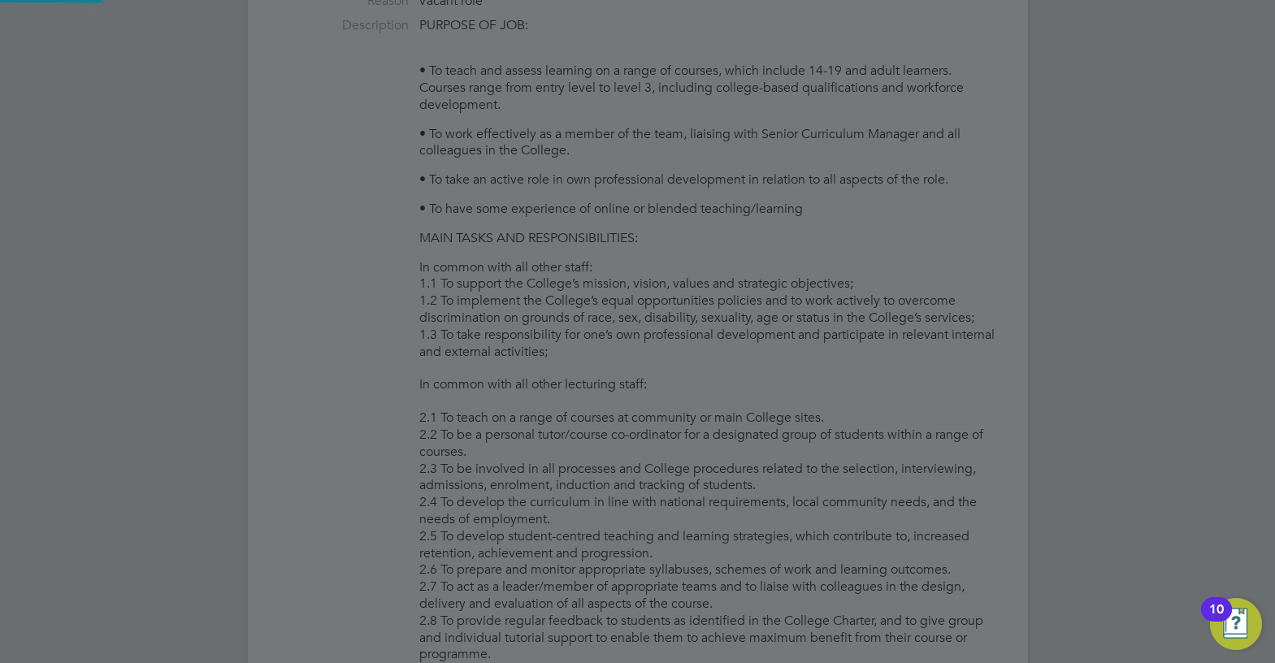
type input "Salma Ali (hq00254239)"
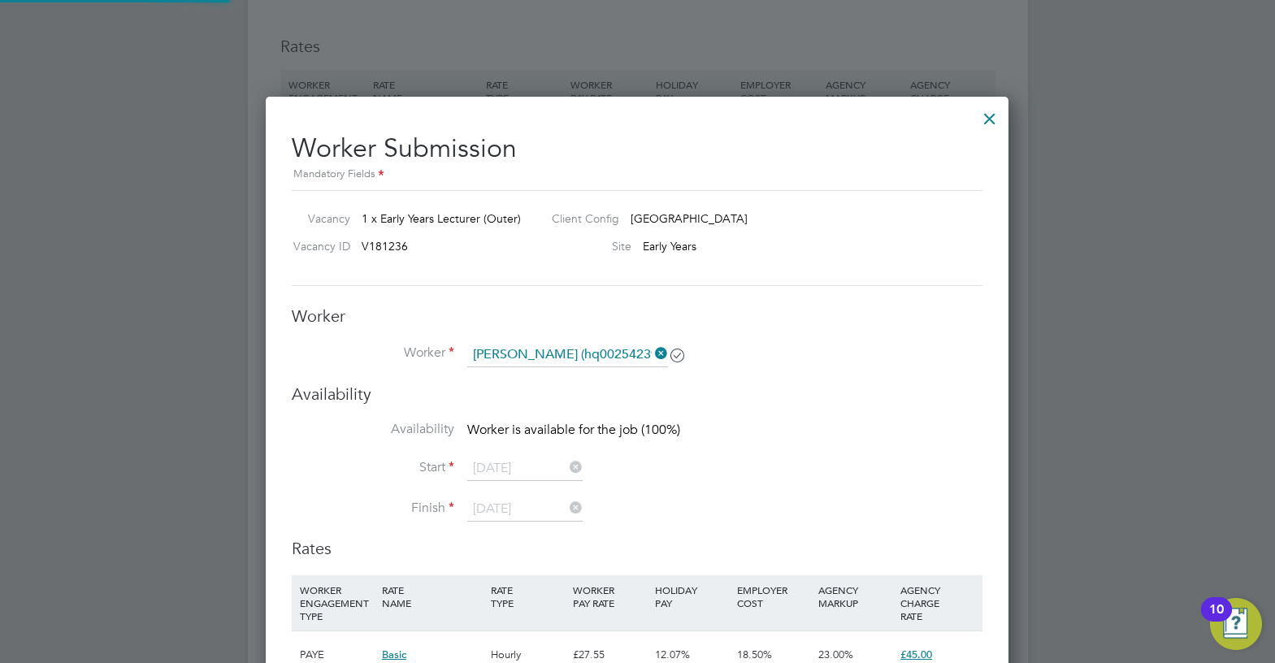
scroll to position [2681, 0]
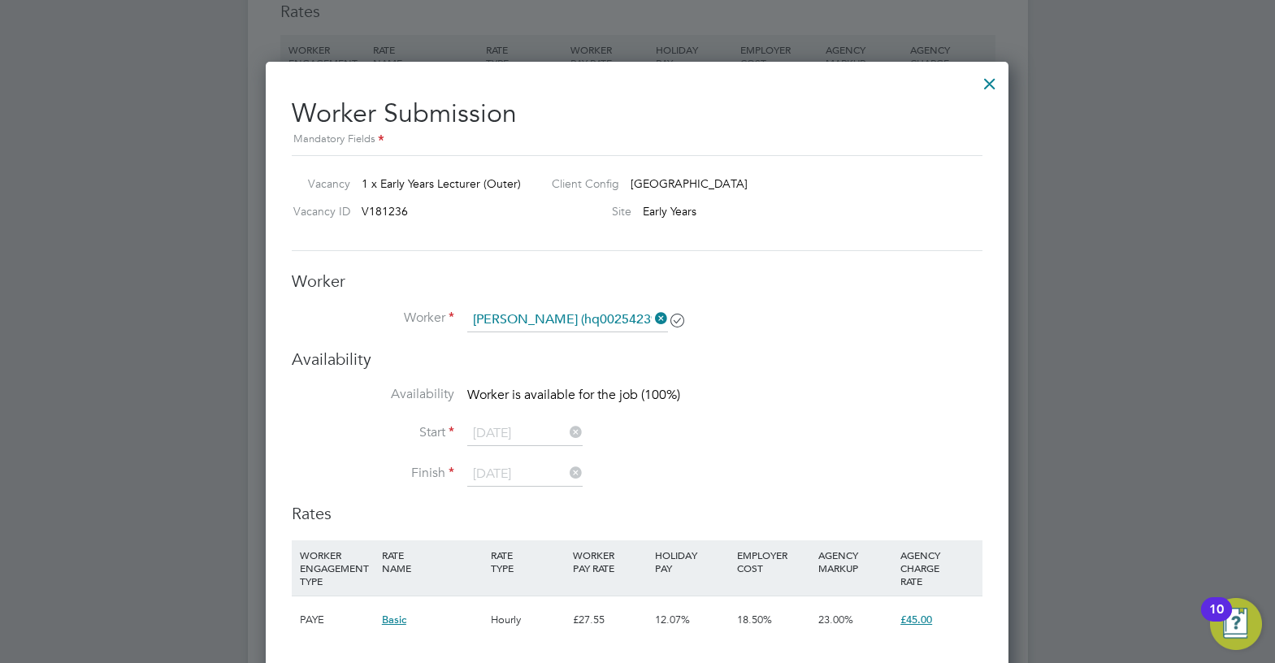
click at [999, 85] on div at bounding box center [989, 79] width 29 height 29
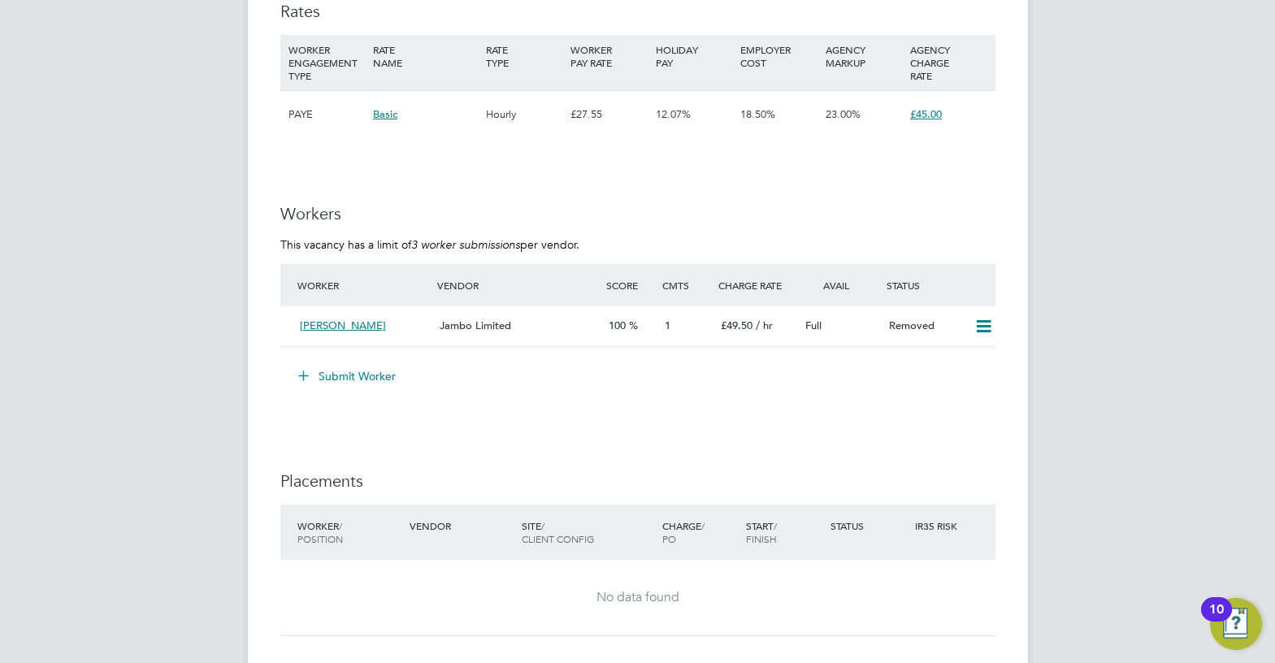
click at [370, 376] on button "Submit Worker" at bounding box center [348, 376] width 122 height 26
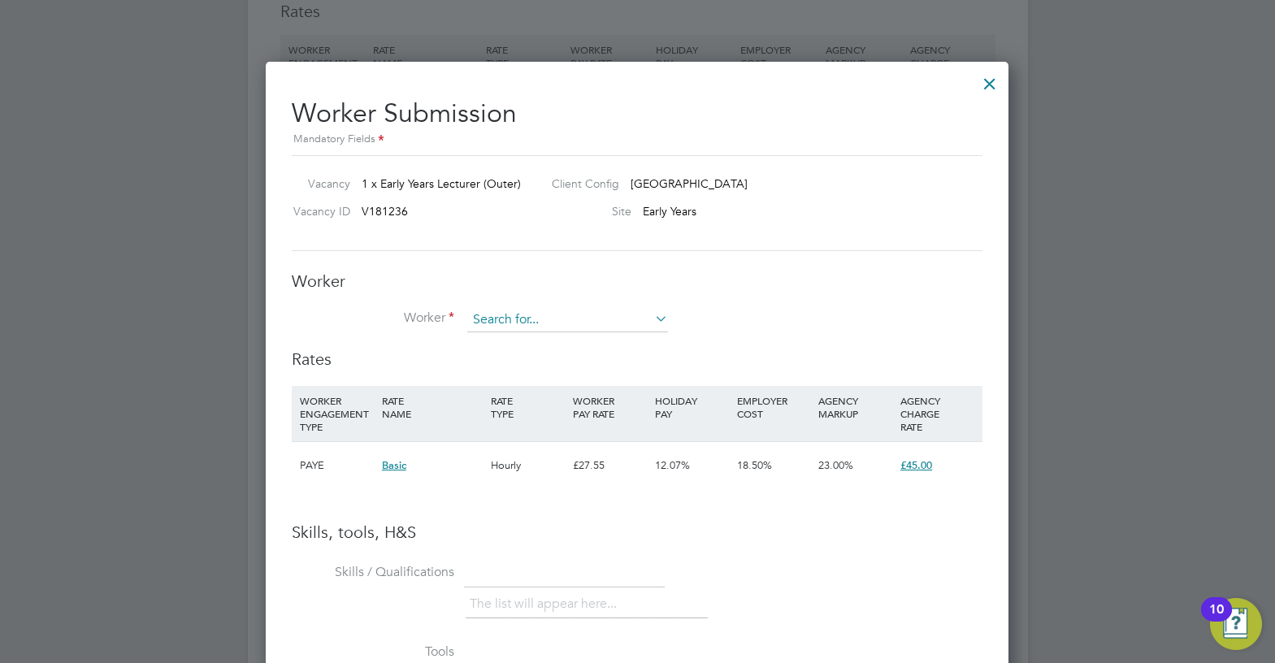
click at [479, 322] on input at bounding box center [567, 320] width 201 height 24
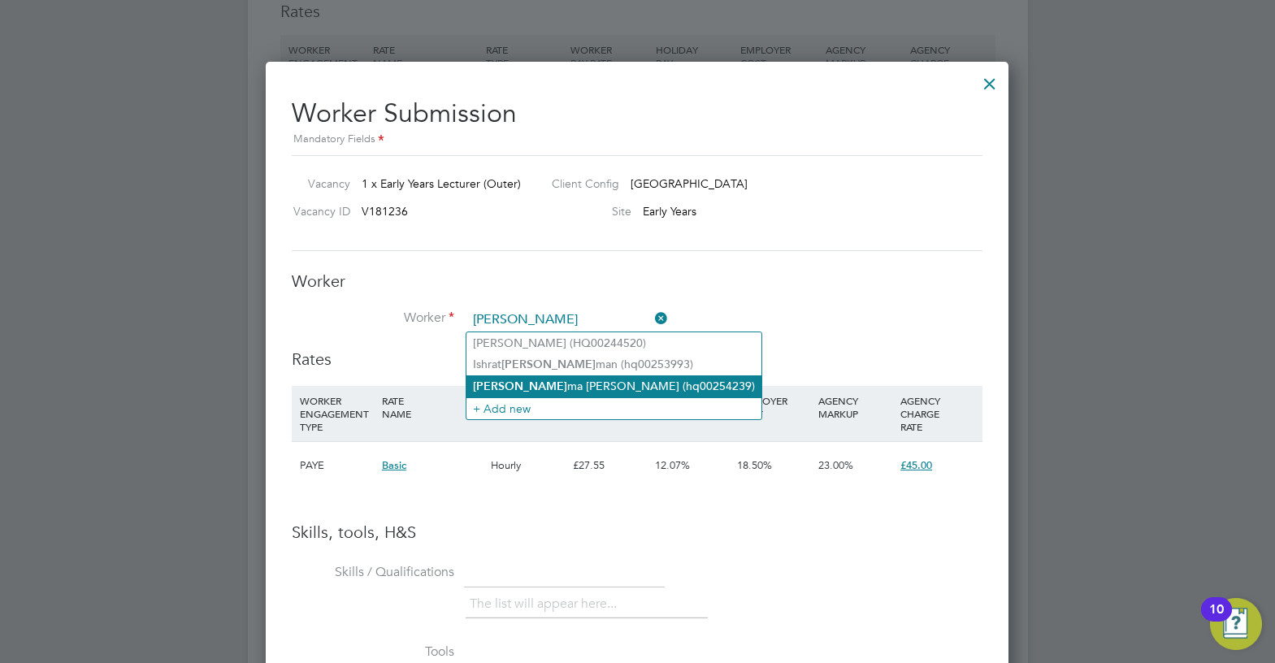
type input "sal"
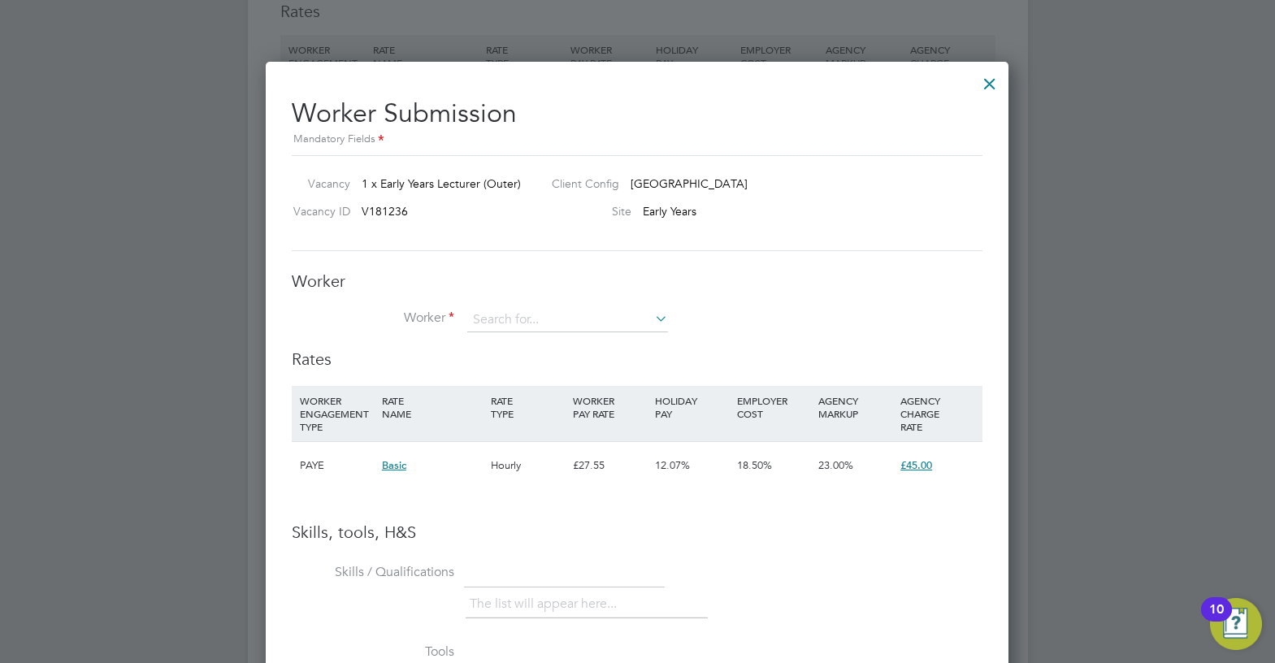
click at [555, 327] on input at bounding box center [567, 320] width 201 height 24
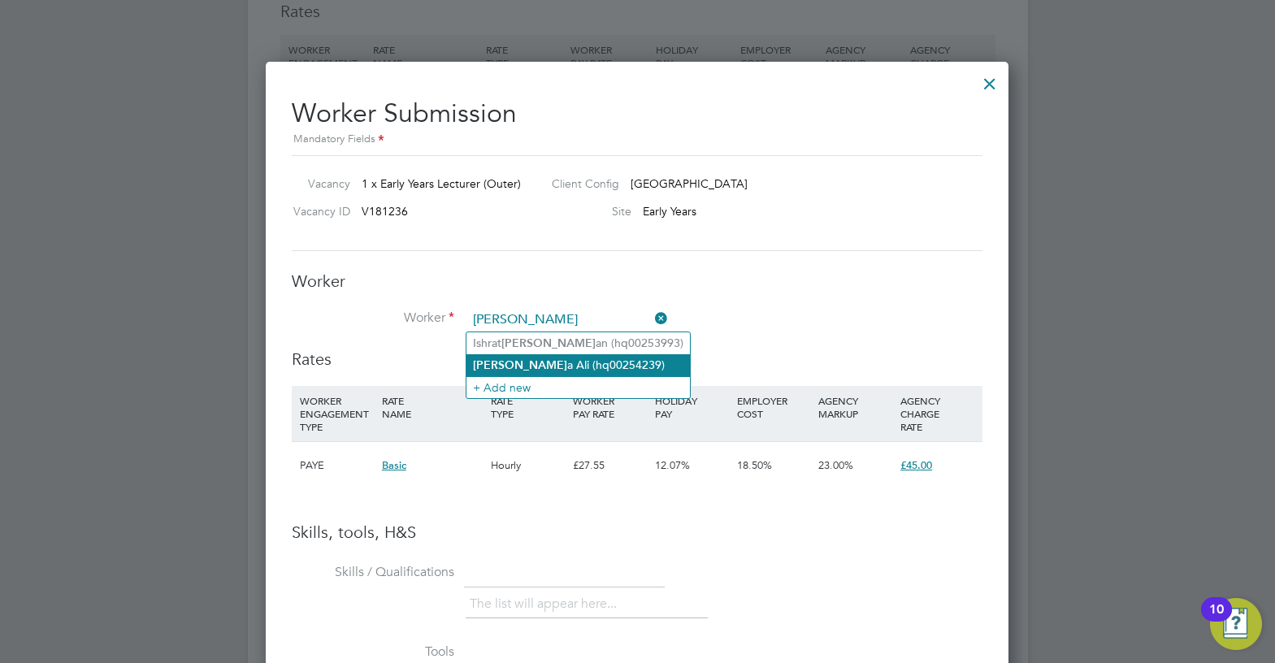
click at [565, 359] on li "Salm a Ali (hq00254239)" at bounding box center [577, 365] width 223 height 22
type input "Salma Ali (hq00254239)"
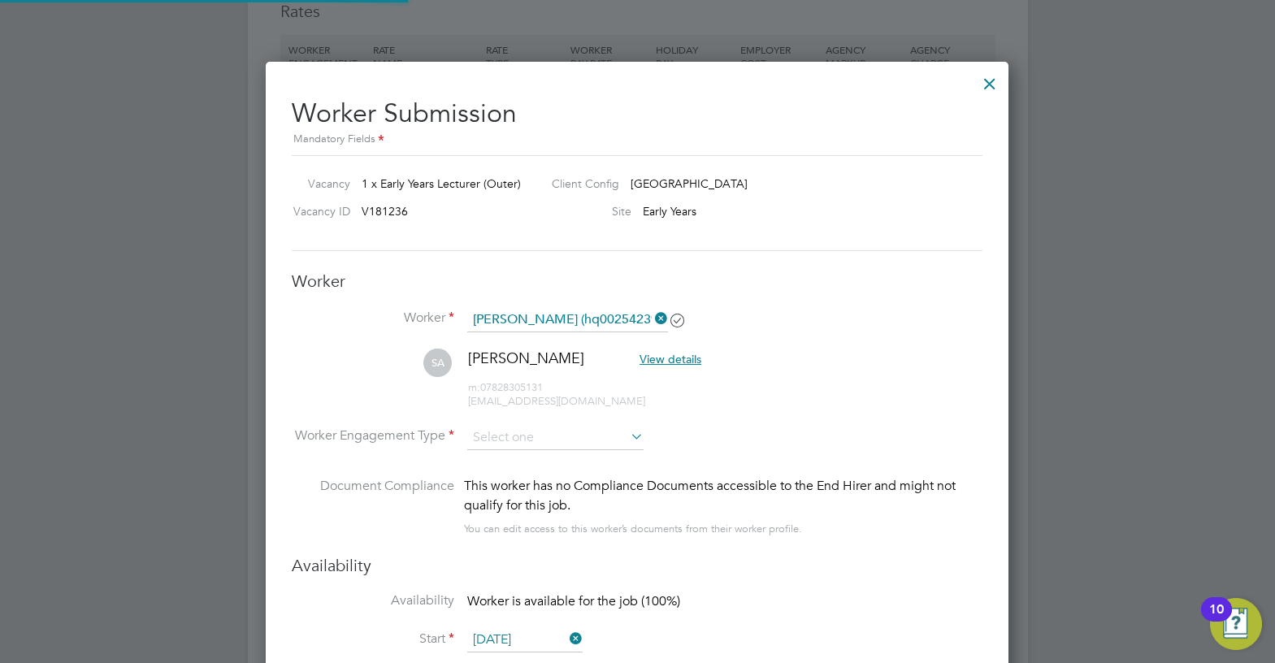
scroll to position [1388, 743]
click at [521, 431] on input at bounding box center [555, 438] width 176 height 24
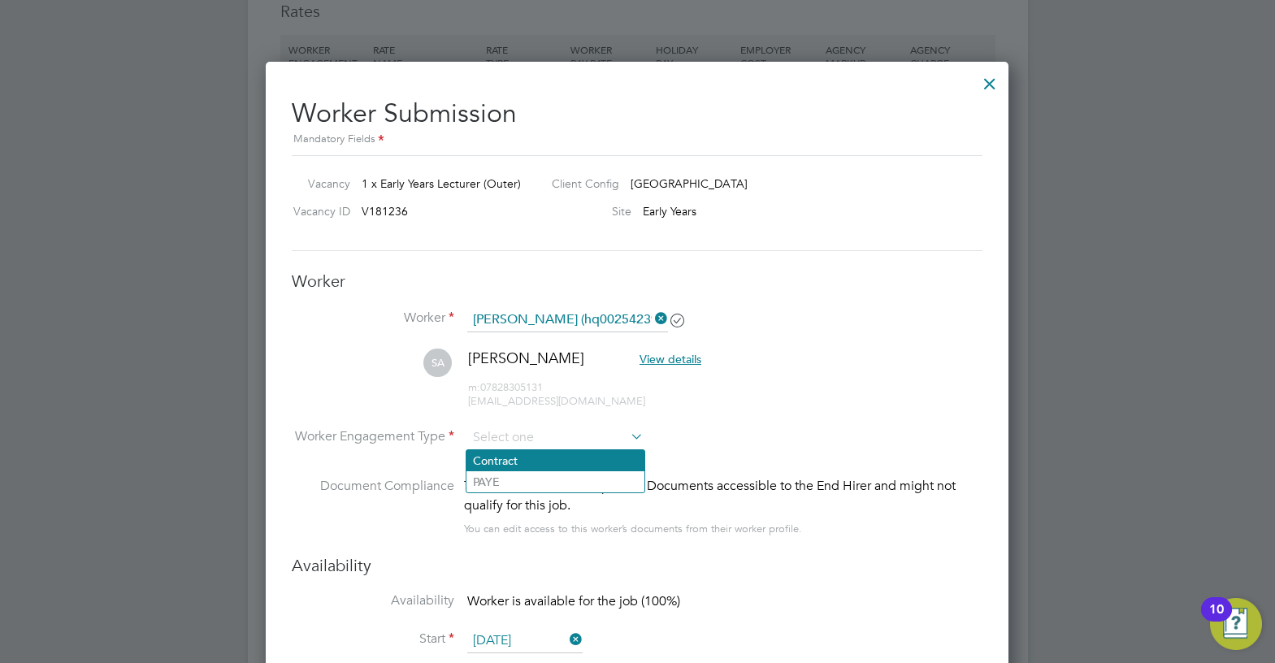
click at [526, 459] on li "Contract" at bounding box center [555, 460] width 178 height 21
type input "Contract"
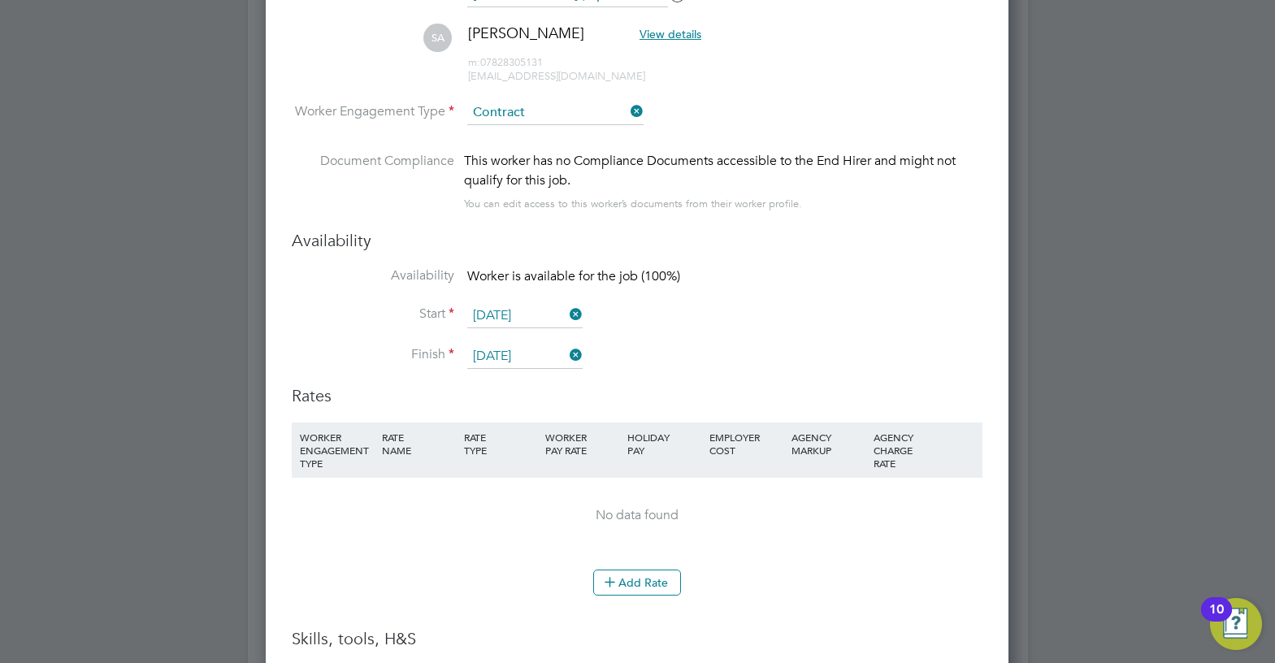
scroll to position [3169, 0]
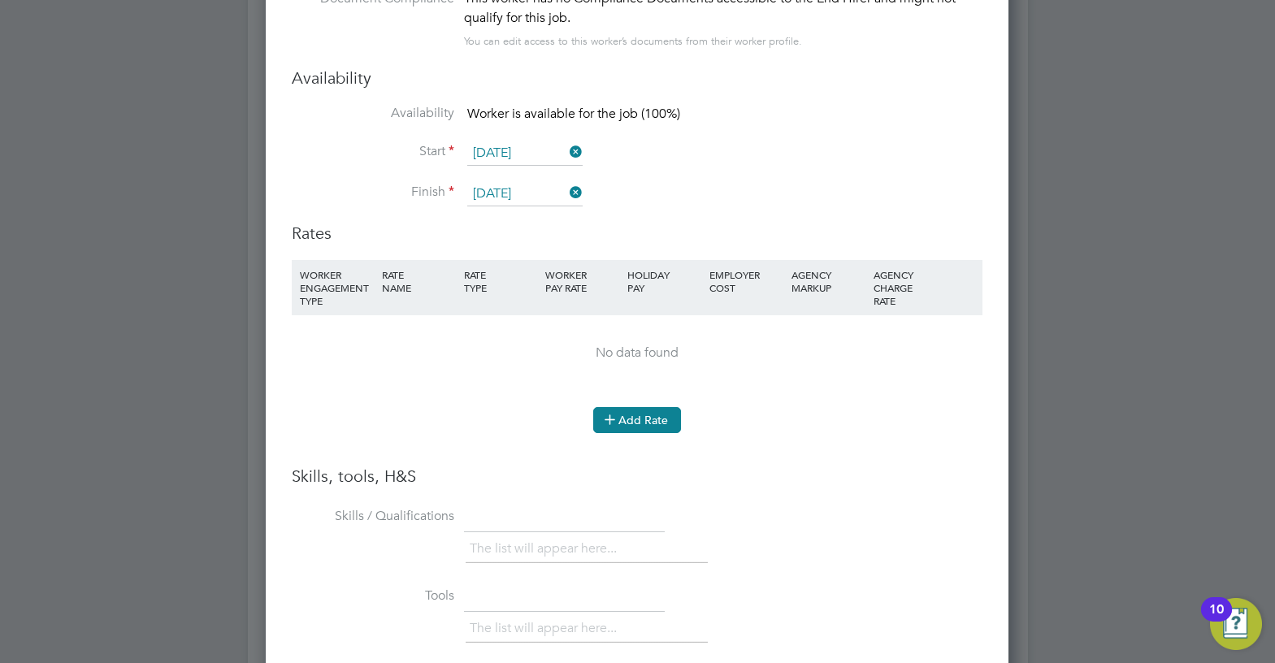
click at [635, 421] on button "Add Rate" at bounding box center [637, 420] width 88 height 26
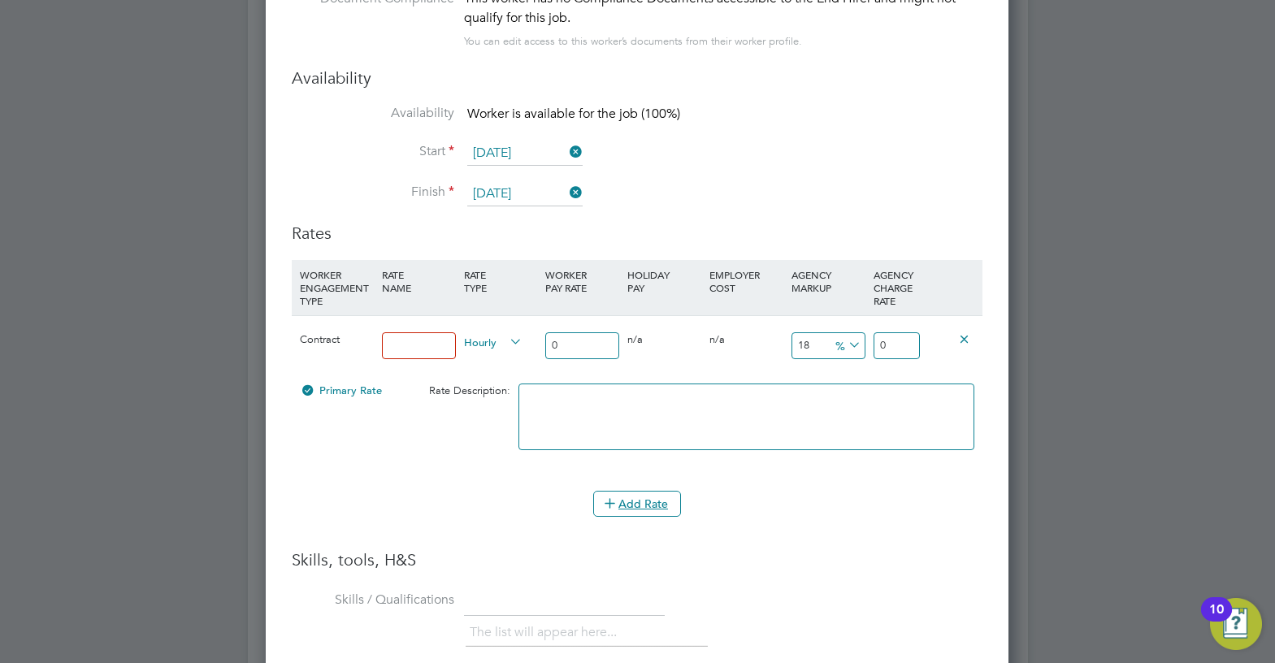
click at [427, 347] on input at bounding box center [419, 345] width 74 height 27
type input "umbrella"
click at [570, 353] on input "0" at bounding box center [582, 345] width 74 height 27
drag, startPoint x: 570, startPoint y: 353, endPoint x: 532, endPoint y: 348, distance: 37.8
click at [532, 348] on div "Contract umbrella Hourly 0 0 n/a 0 n/a 18 0 % 0" at bounding box center [637, 345] width 691 height 60
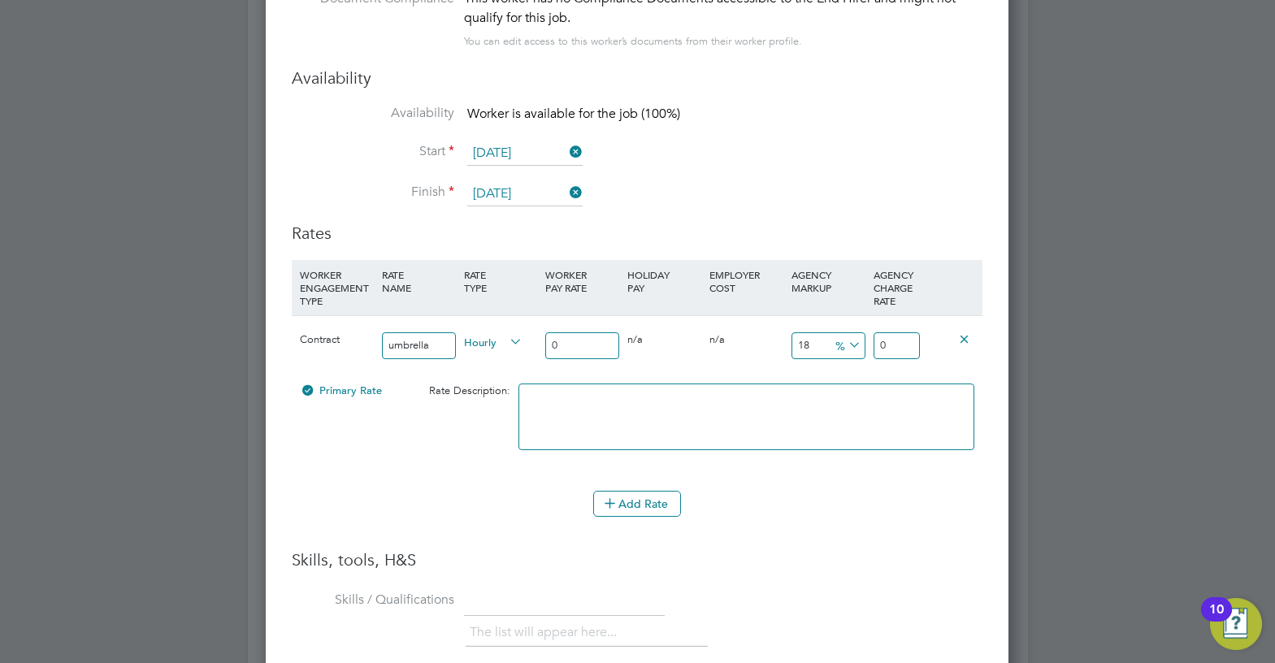
type input "4"
type input "4.72"
type input "40"
type input "7.2"
type input "47.2"
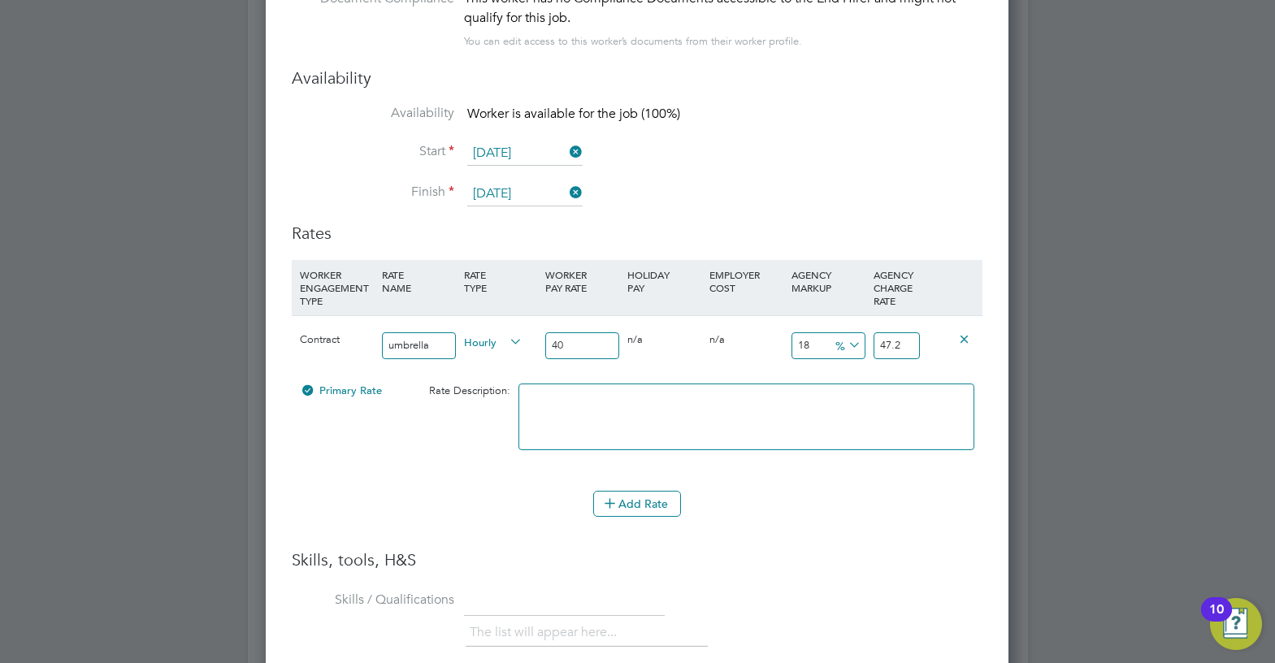
type input "40"
click at [845, 349] on icon at bounding box center [845, 345] width 0 height 23
click at [850, 379] on li "£" at bounding box center [848, 385] width 39 height 21
drag, startPoint x: 817, startPoint y: 349, endPoint x: 763, endPoint y: 349, distance: 54.4
click at [763, 349] on div "Contract umbrella Hourly 40 0 n/a 0 n/a 18 7.2 £ 47.2" at bounding box center [637, 345] width 691 height 60
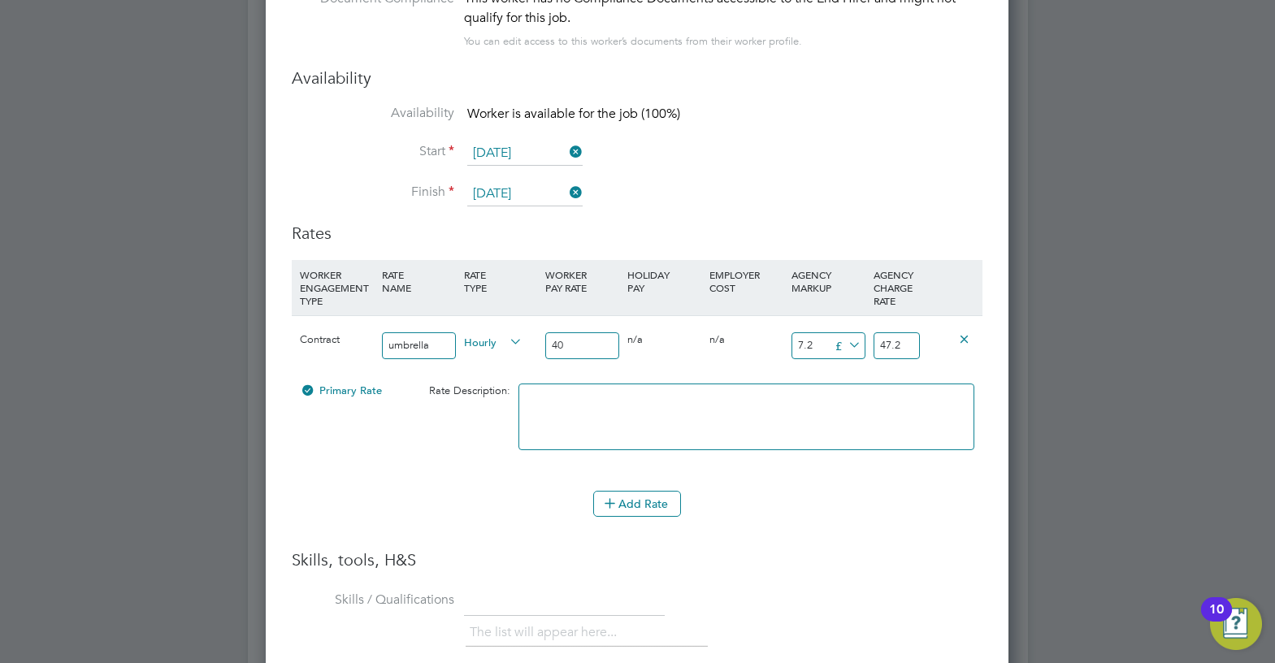
type input "1"
type input "41"
type input "10"
type input "50"
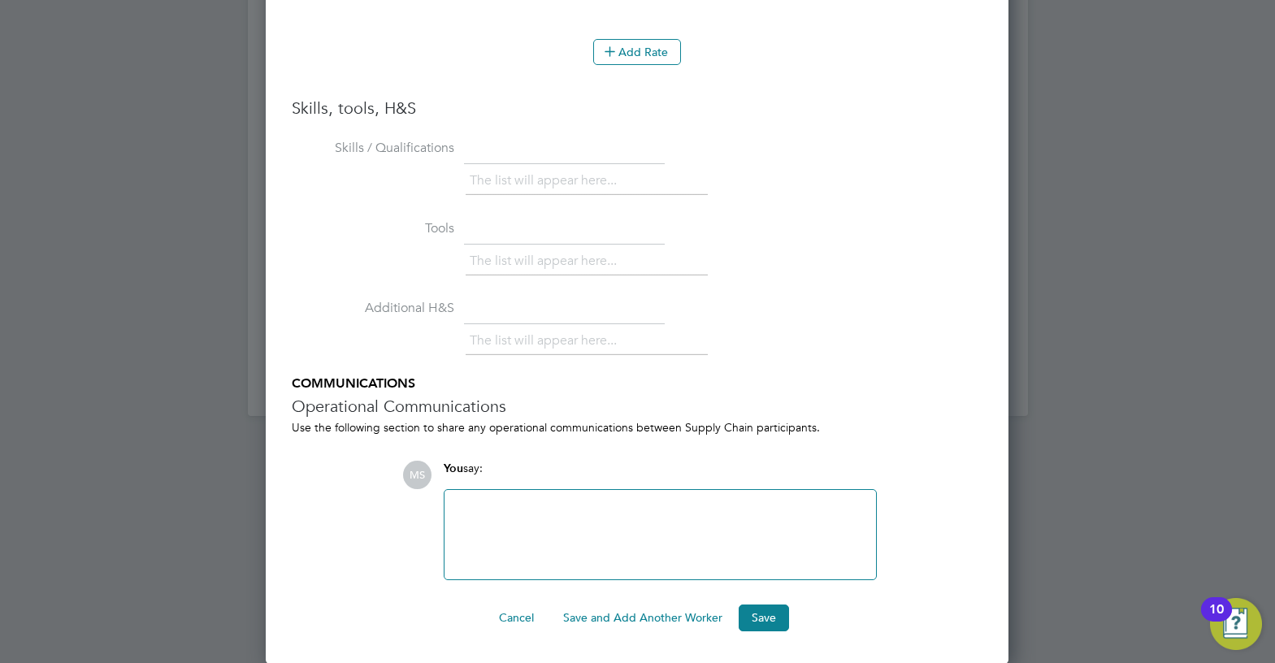
type input "10"
click at [680, 509] on div at bounding box center [660, 535] width 412 height 70
click at [780, 616] on button "Save" at bounding box center [764, 617] width 50 height 26
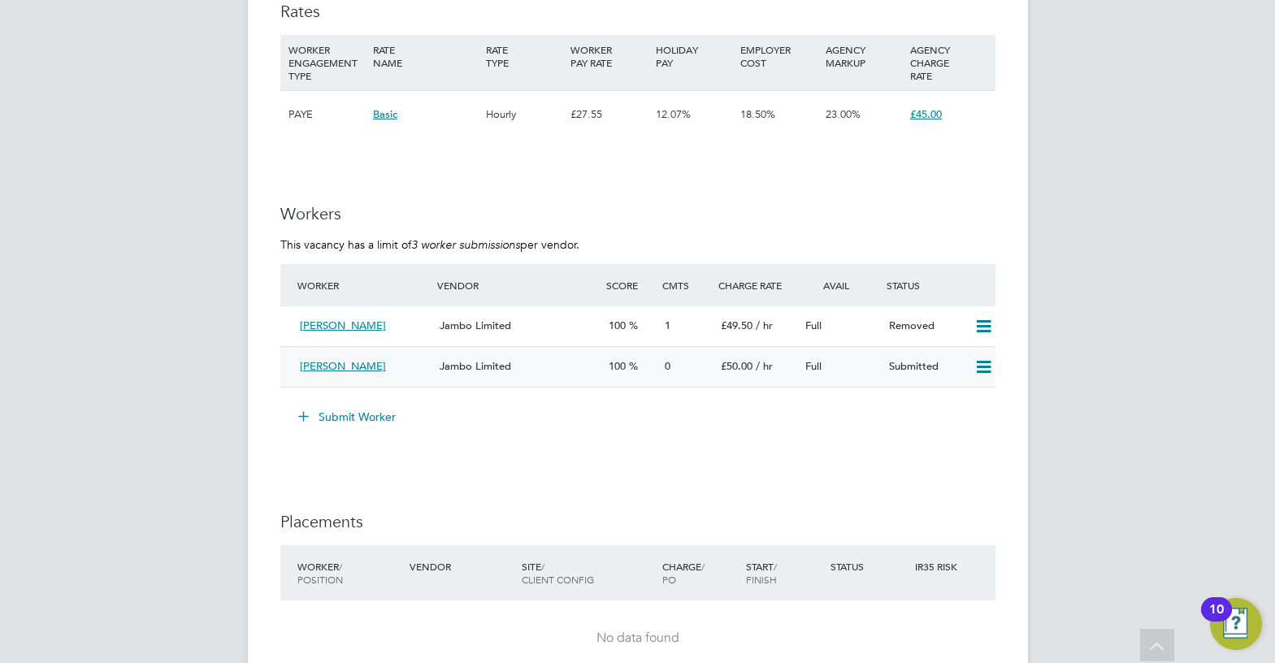
click at [407, 368] on div "Salma Ali" at bounding box center [363, 366] width 141 height 27
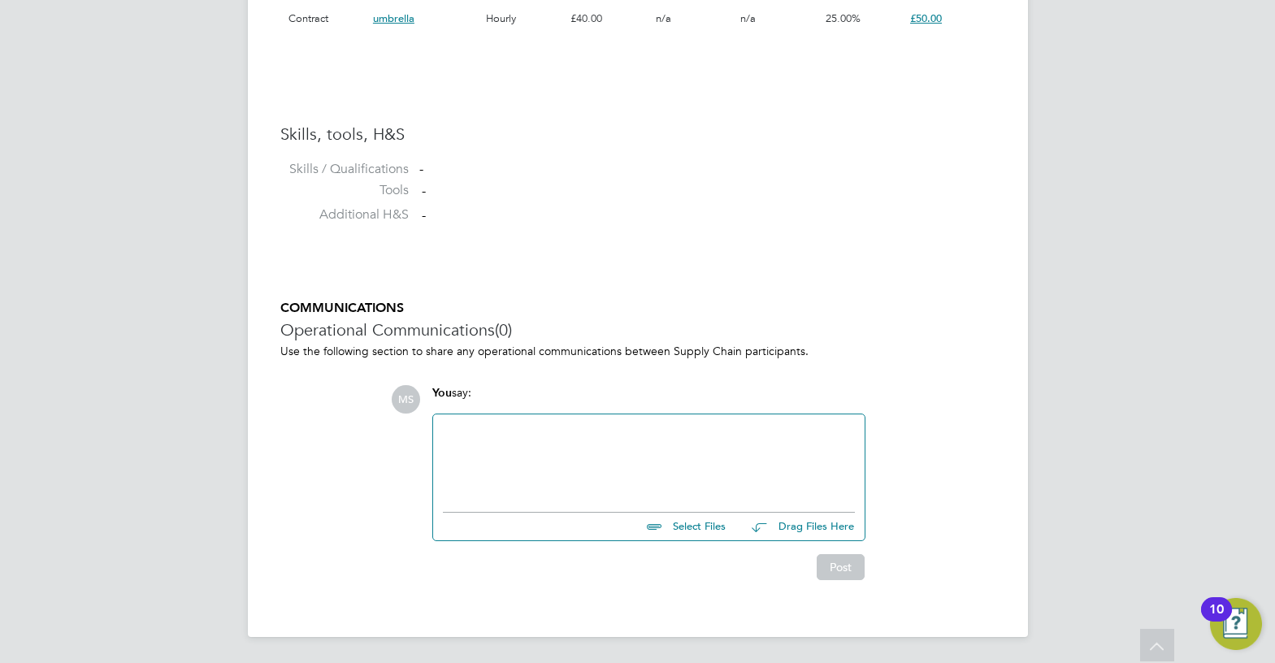
click at [680, 467] on div at bounding box center [649, 459] width 412 height 70
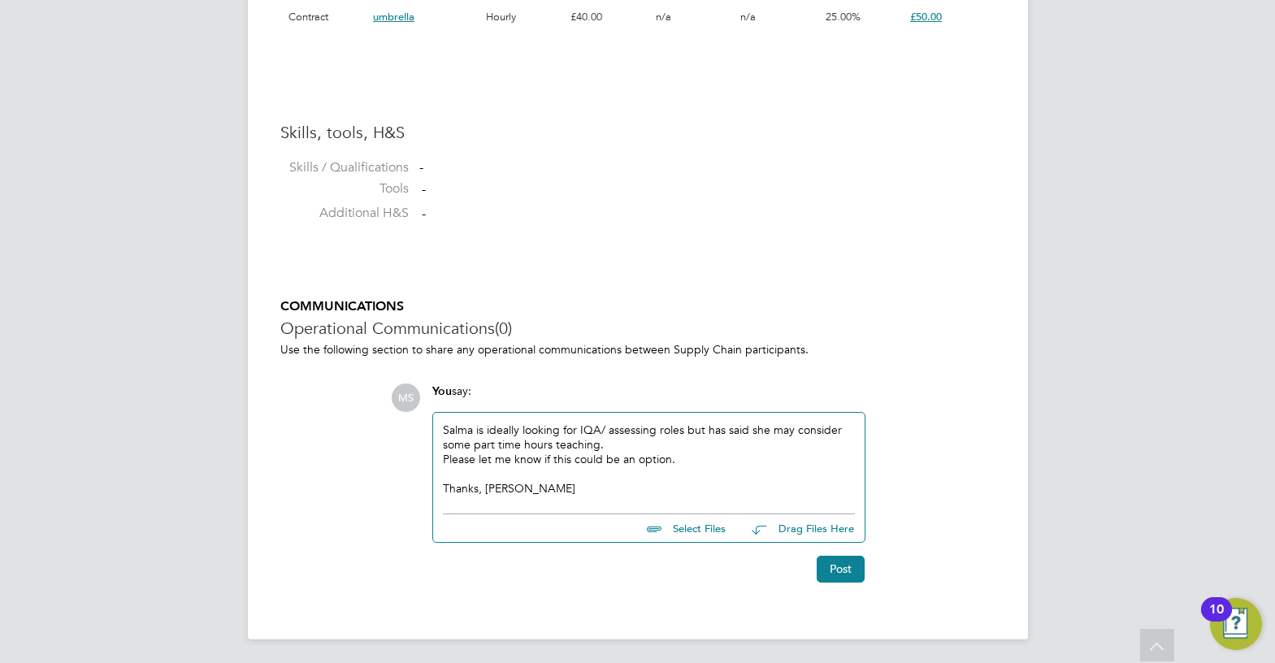
click at [692, 524] on input "file" at bounding box center [733, 525] width 244 height 23
type input "C:\fakepath\Ali Salma HQ00254239.docx"
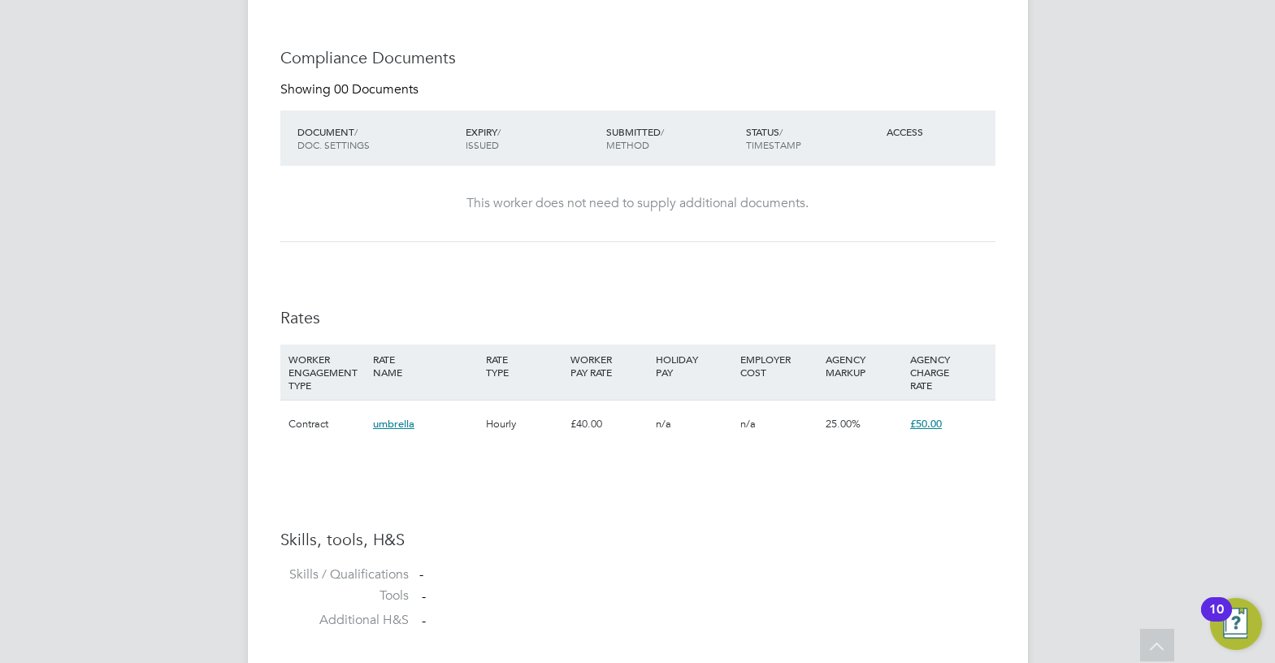
scroll to position [1239, 0]
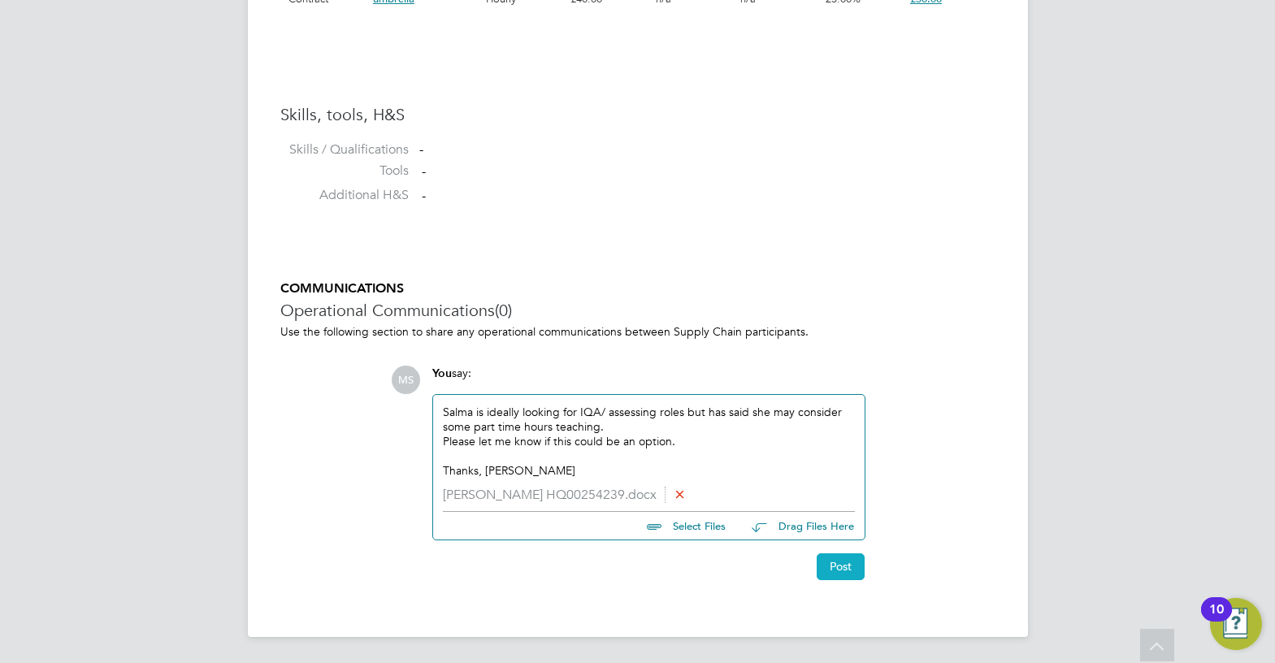
click at [850, 557] on button "Post" at bounding box center [841, 566] width 48 height 26
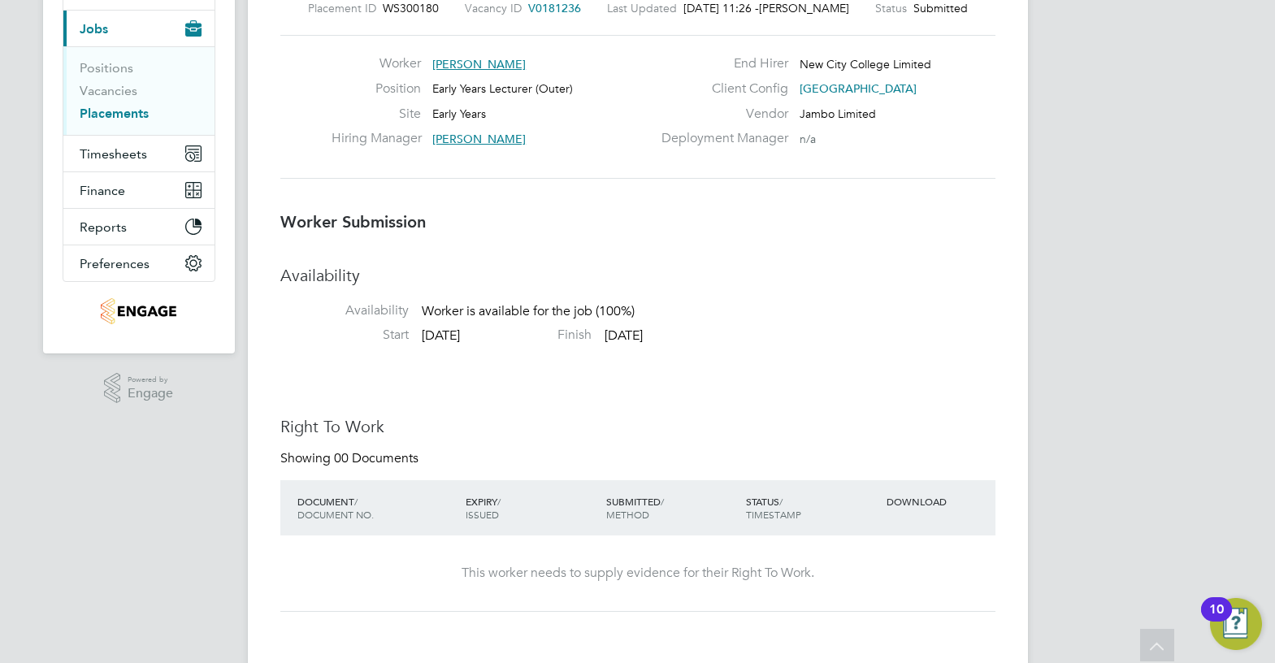
scroll to position [0, 0]
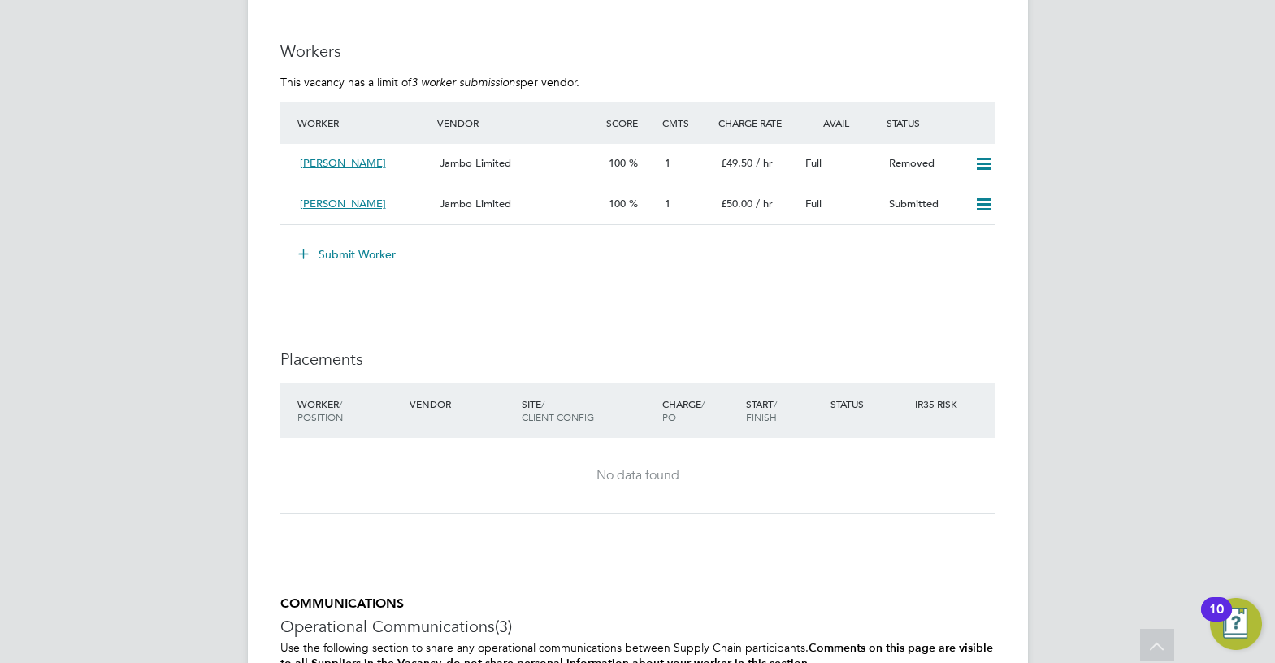
scroll to position [2925, 0]
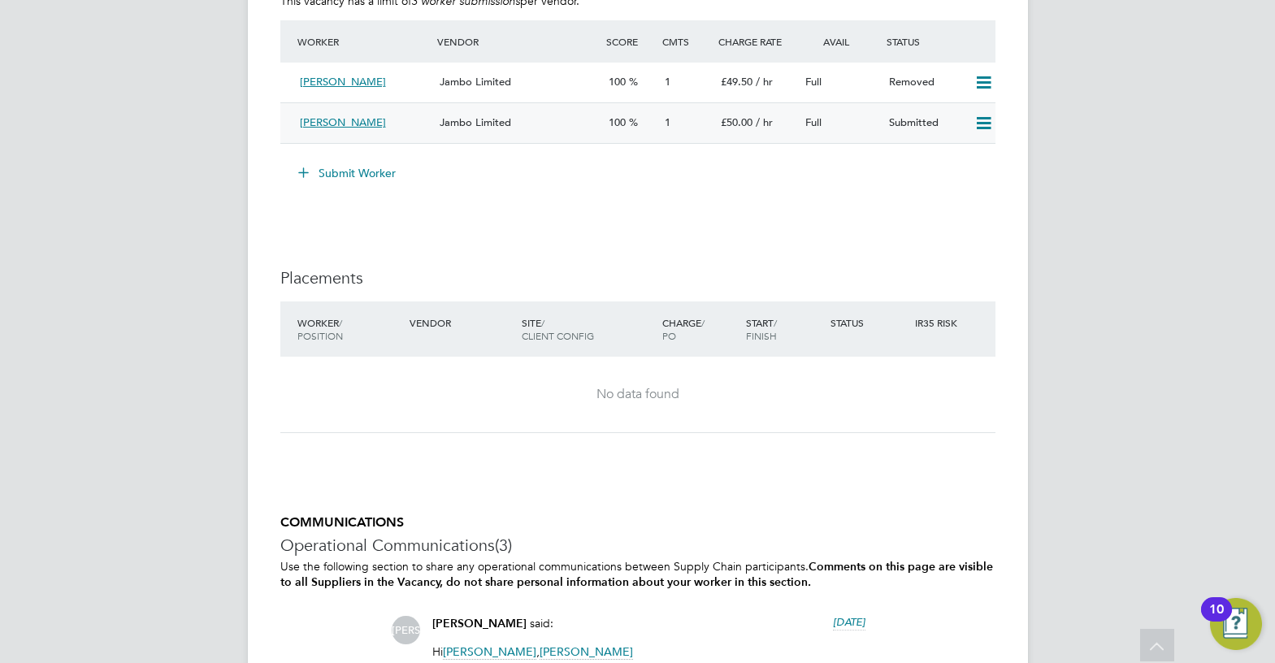
click at [506, 123] on span "Jambo Limited" at bounding box center [475, 122] width 71 height 14
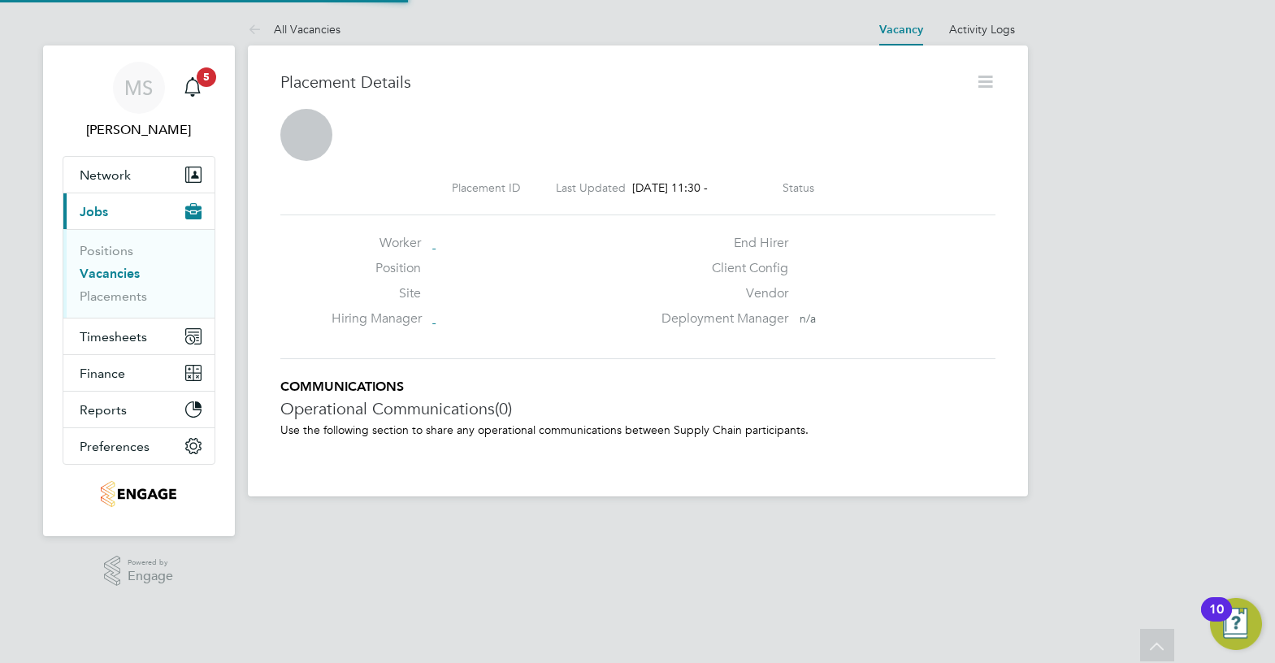
scroll to position [8, 8]
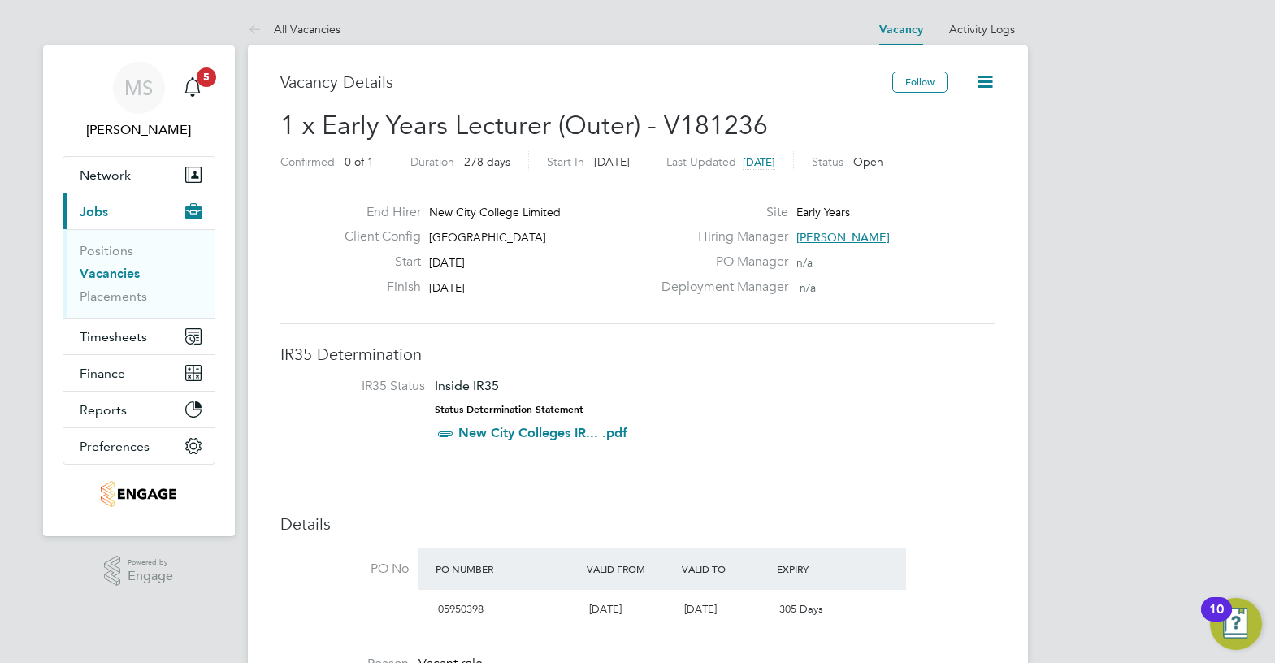
drag, startPoint x: 945, startPoint y: 234, endPoint x: 820, endPoint y: 233, distance: 125.1
click at [820, 233] on div "Hiring Manager Carolina Cadete Borges" at bounding box center [826, 240] width 349 height 25
click at [832, 236] on span "Carolina Cadete Borges" at bounding box center [842, 237] width 93 height 15
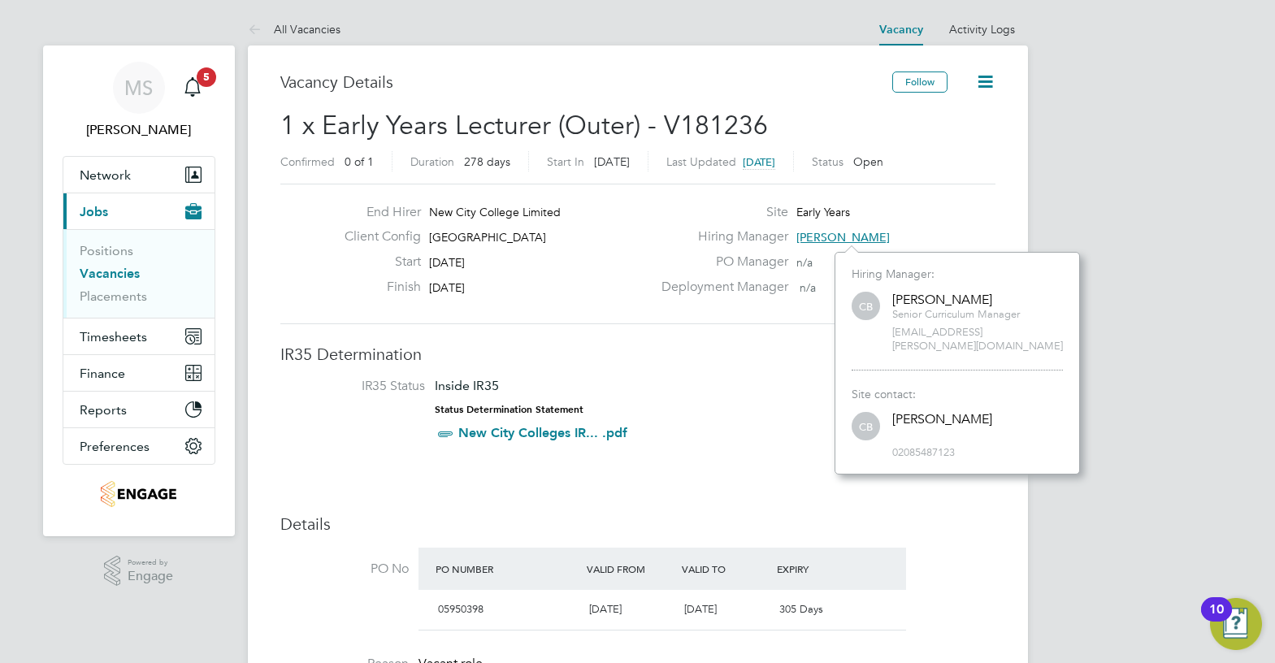
click at [938, 312] on span "Senior Curriculum Manager" at bounding box center [956, 315] width 128 height 14
copy div "Senior Curriculum Manager"
click at [959, 333] on span "carolina.borges@ncclondon.ac.uk" at bounding box center [977, 340] width 171 height 28
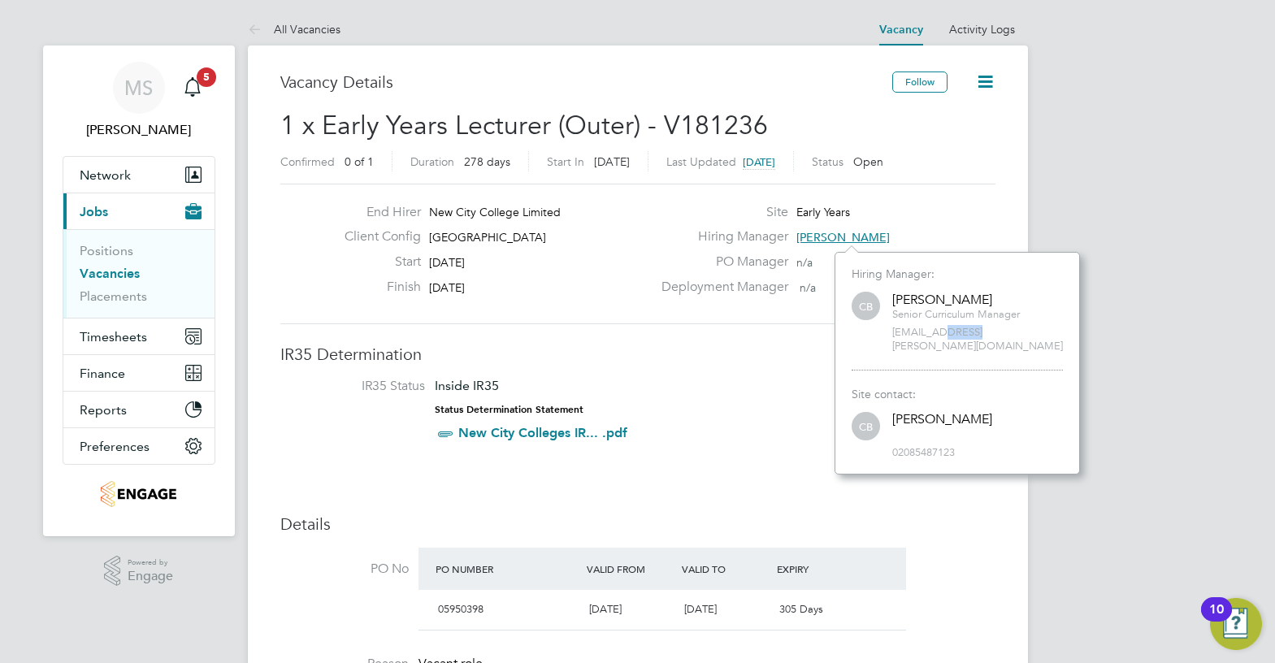
click at [959, 333] on span "carolina.borges@ncclondon.ac.uk" at bounding box center [977, 340] width 171 height 28
copy span "carolina.borges@ncclondon.ac.uk"
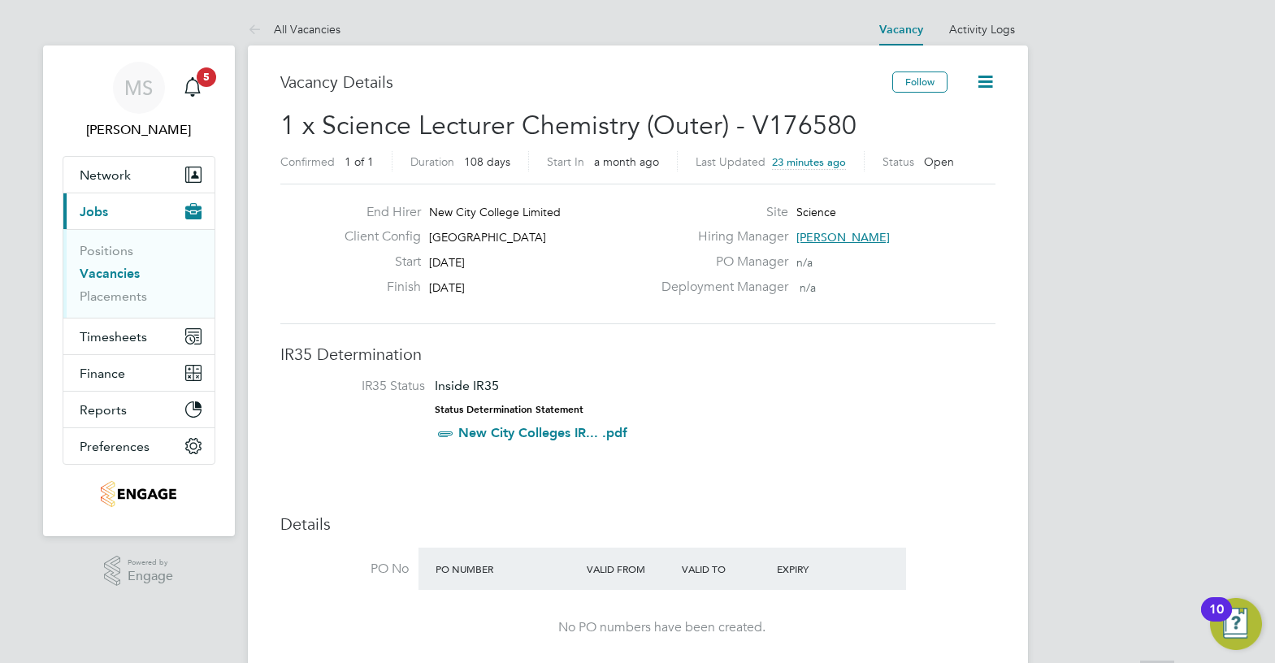
scroll to position [81, 0]
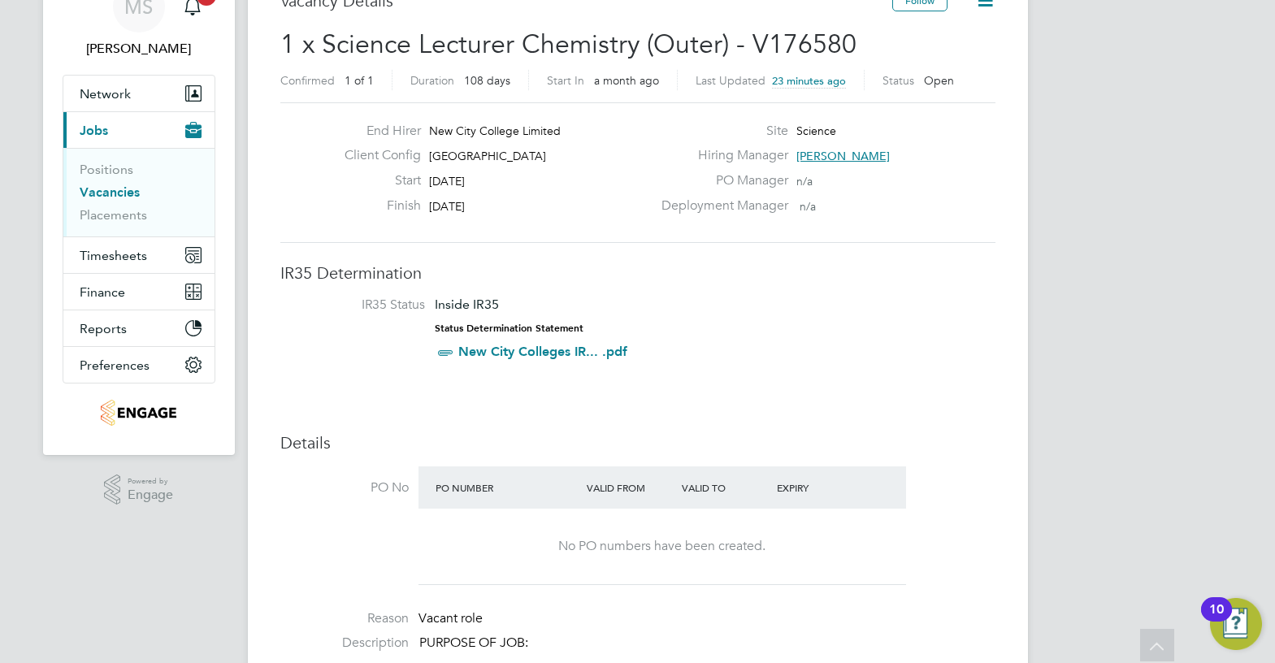
click at [535, 160] on span "[GEOGRAPHIC_DATA]" at bounding box center [487, 156] width 117 height 15
copy div "[GEOGRAPHIC_DATA] Start"
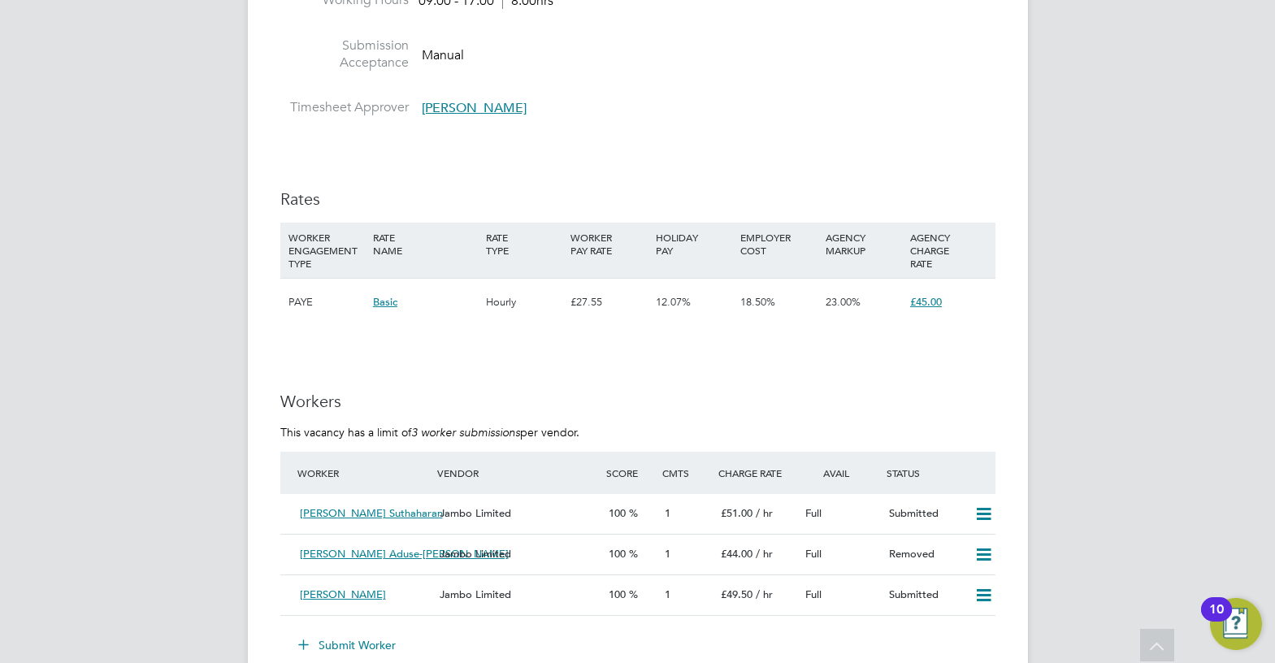
scroll to position [2681, 0]
